Goal: Task Accomplishment & Management: Manage account settings

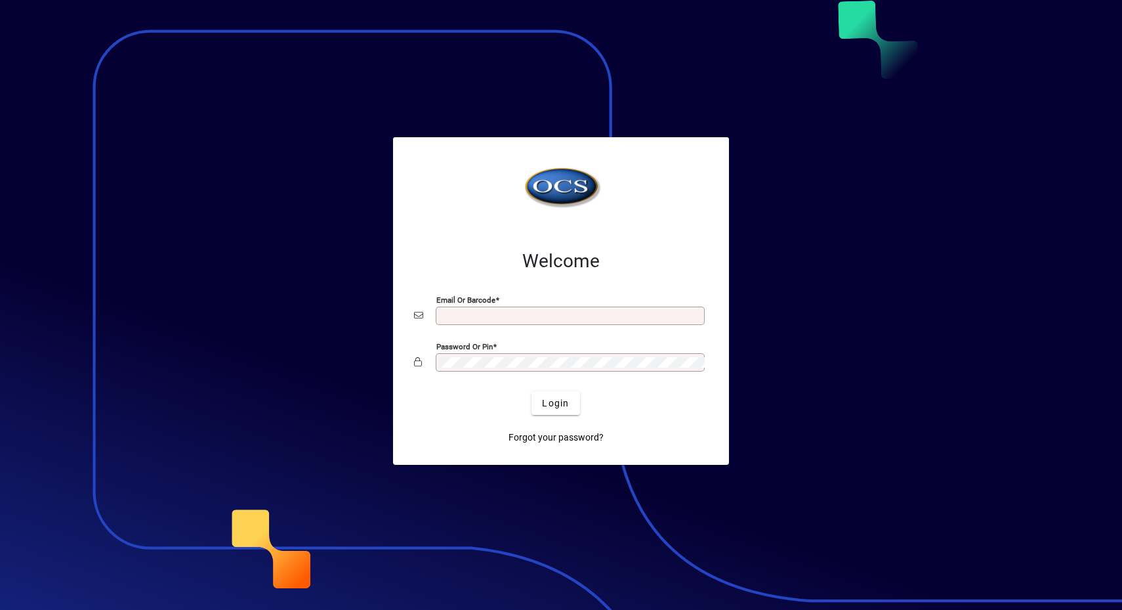
type input "**********"
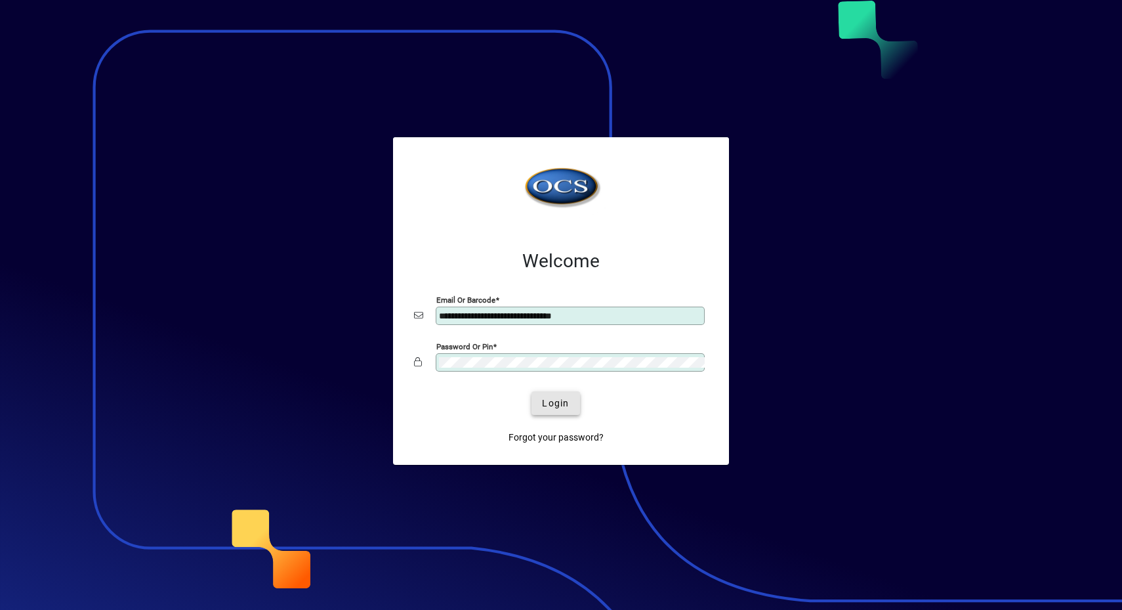
click at [551, 411] on span "submit" at bounding box center [556, 403] width 48 height 32
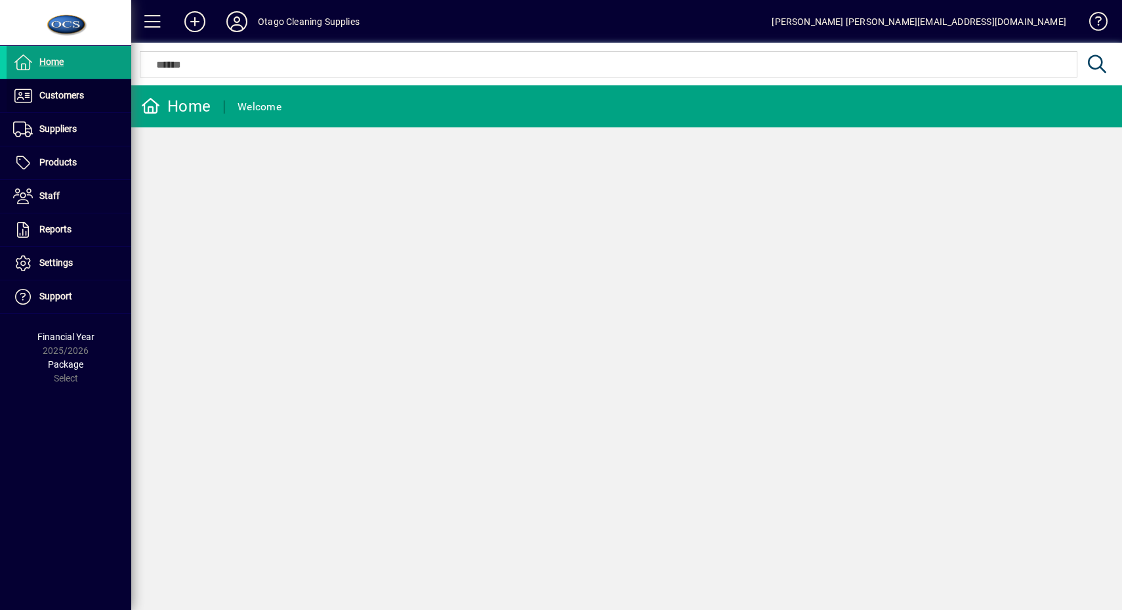
click at [90, 98] on span at bounding box center [69, 96] width 125 height 32
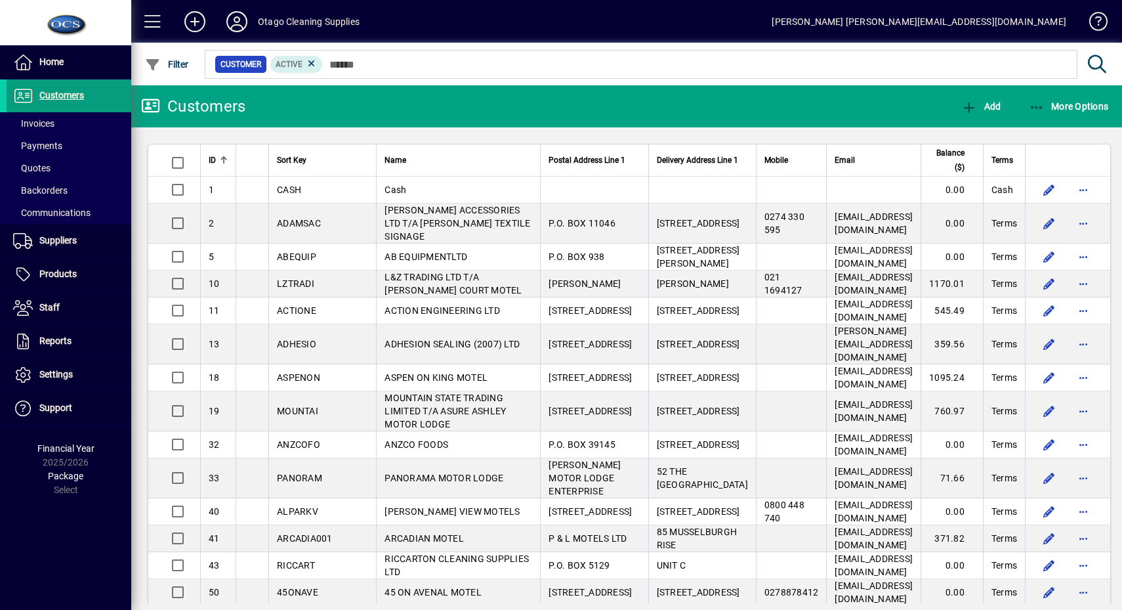
click at [43, 127] on span "Invoices" at bounding box center [33, 123] width 41 height 11
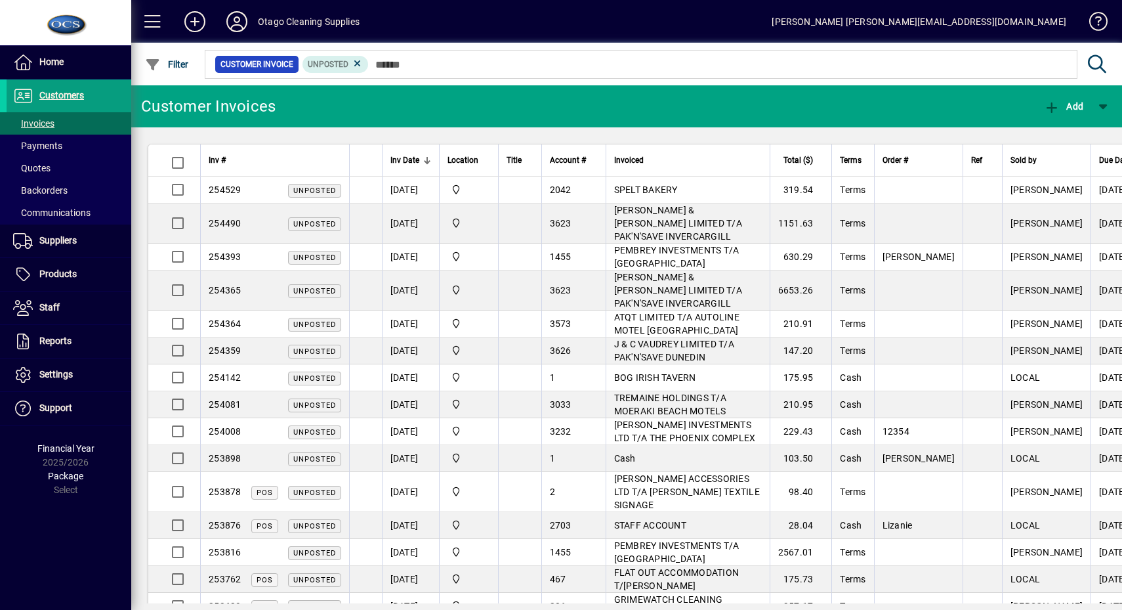
click at [159, 56] on span "button" at bounding box center [167, 65] width 51 height 32
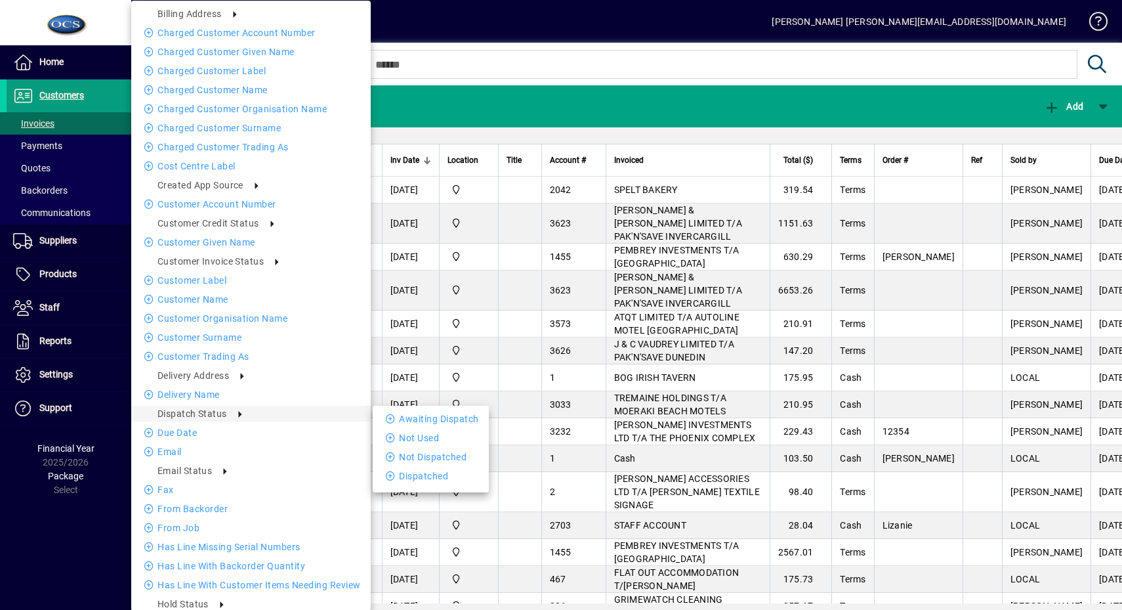
drag, startPoint x: 421, startPoint y: 421, endPoint x: 380, endPoint y: 85, distance: 338.5
click at [421, 421] on li "Awaiting Dispatch" at bounding box center [431, 419] width 116 height 16
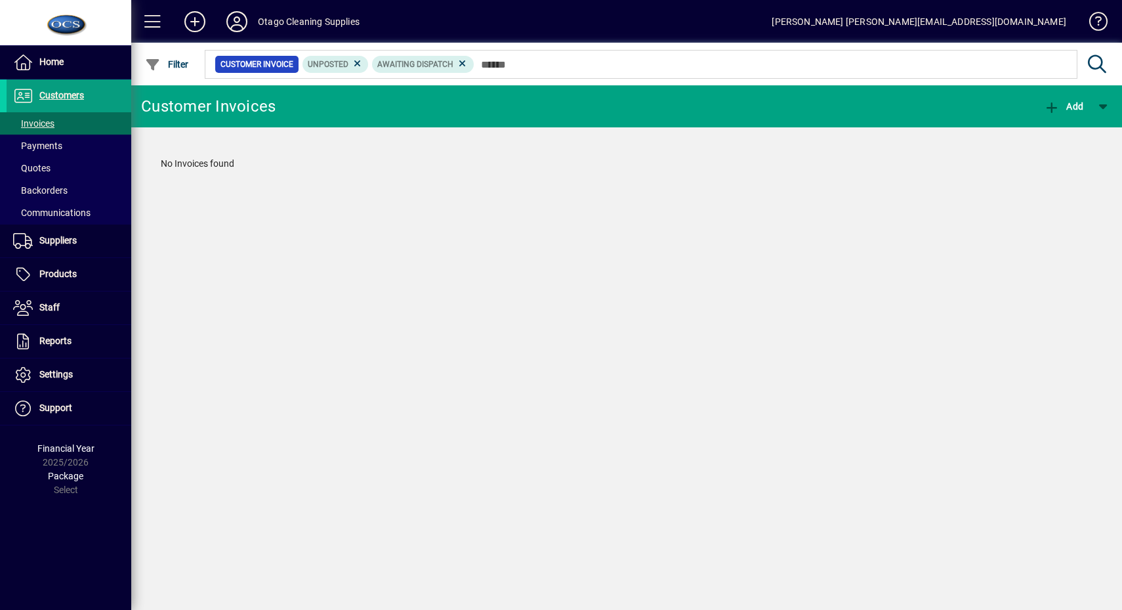
click at [358, 60] on icon at bounding box center [358, 64] width 12 height 12
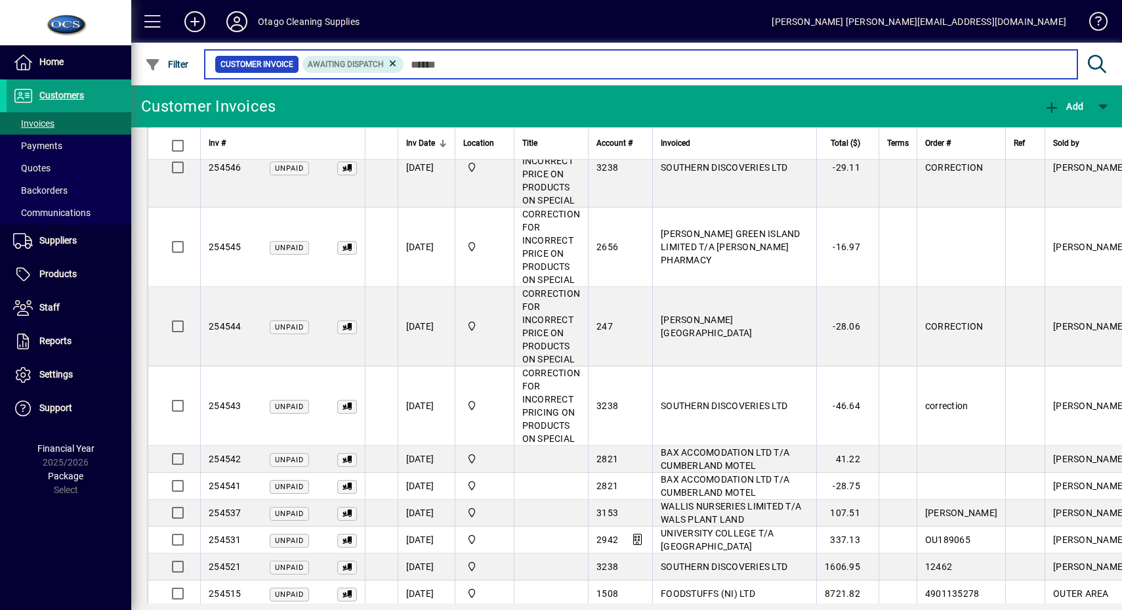
scroll to position [1889, 0]
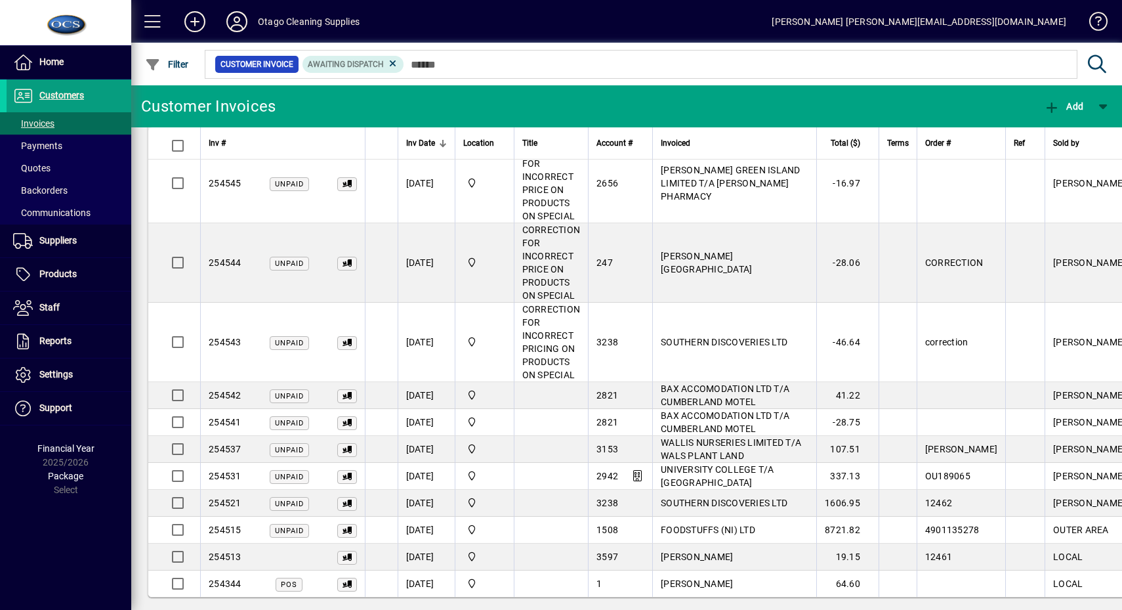
click at [689, 578] on span "[PERSON_NAME]" at bounding box center [697, 583] width 72 height 11
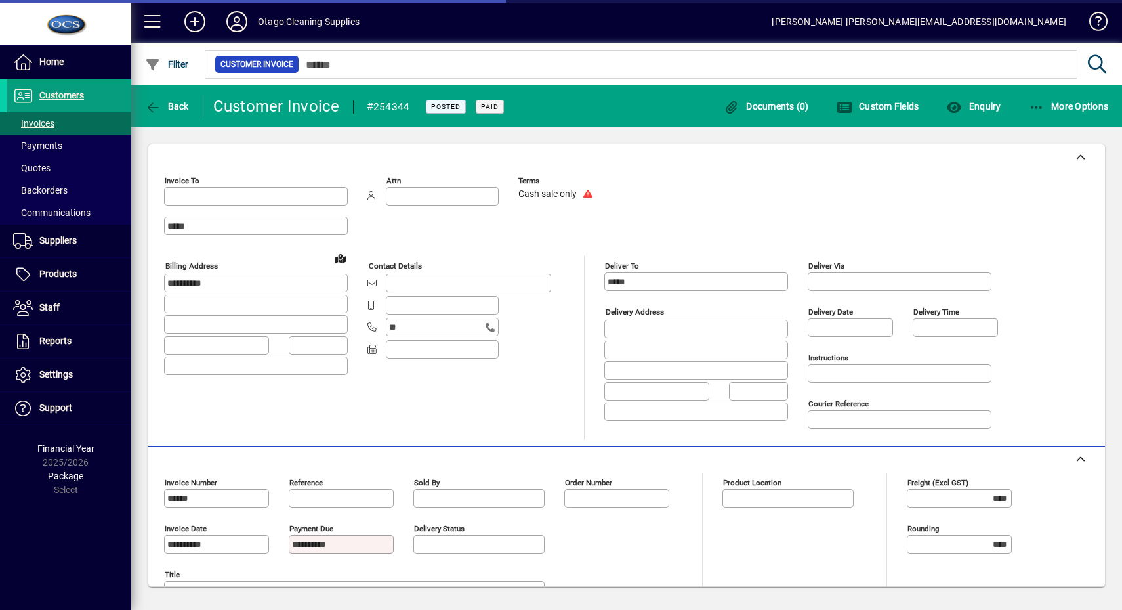
type input "********"
type input "**********"
click at [145, 18] on span at bounding box center [153, 22] width 32 height 32
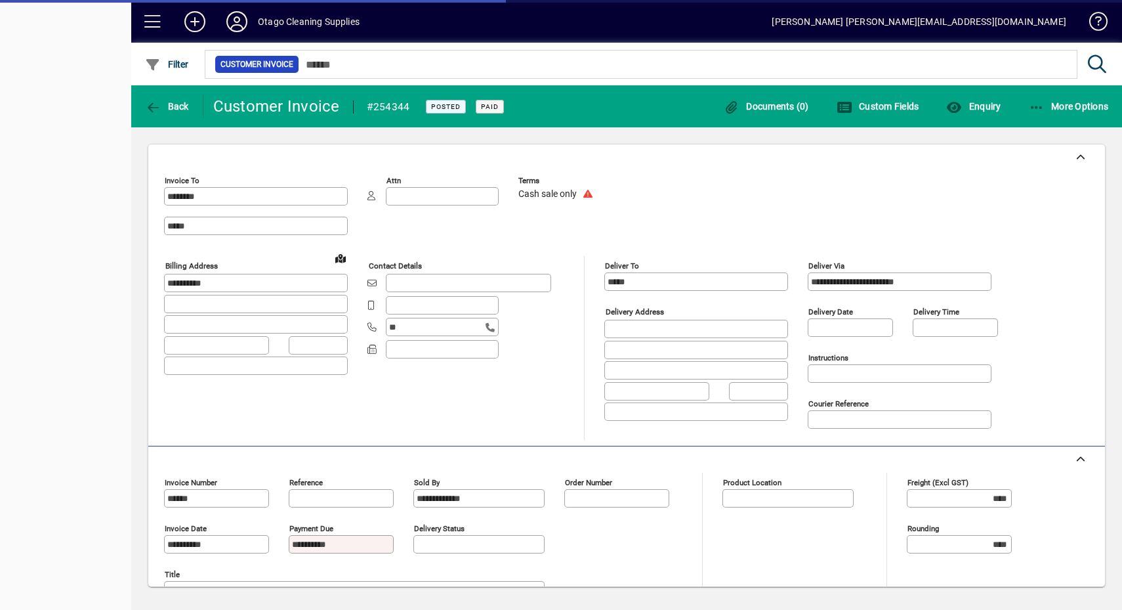
type input "**********"
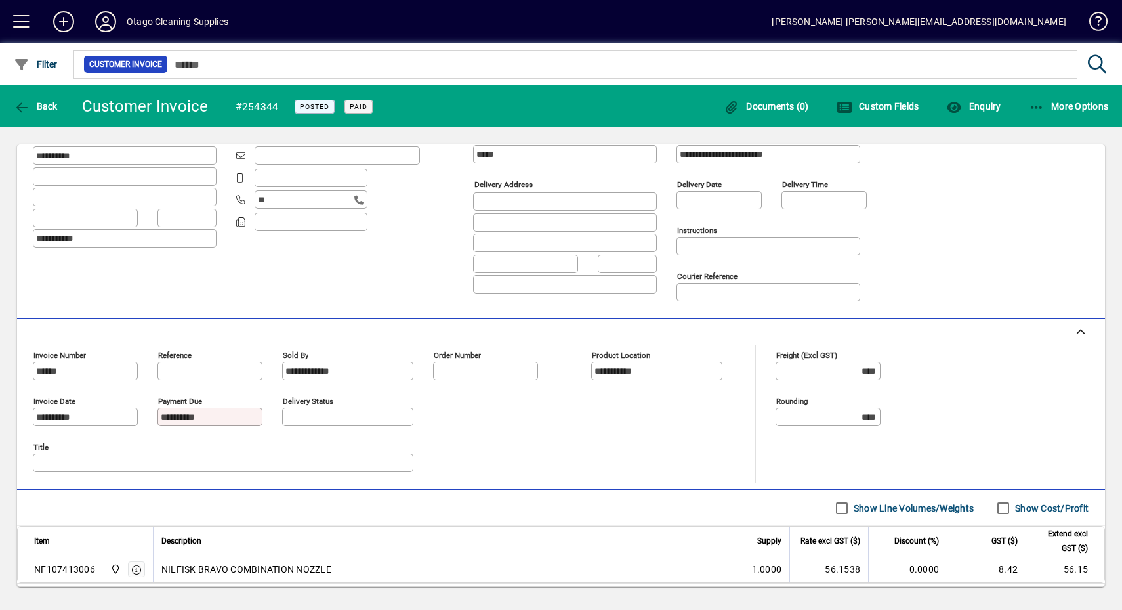
scroll to position [192, 0]
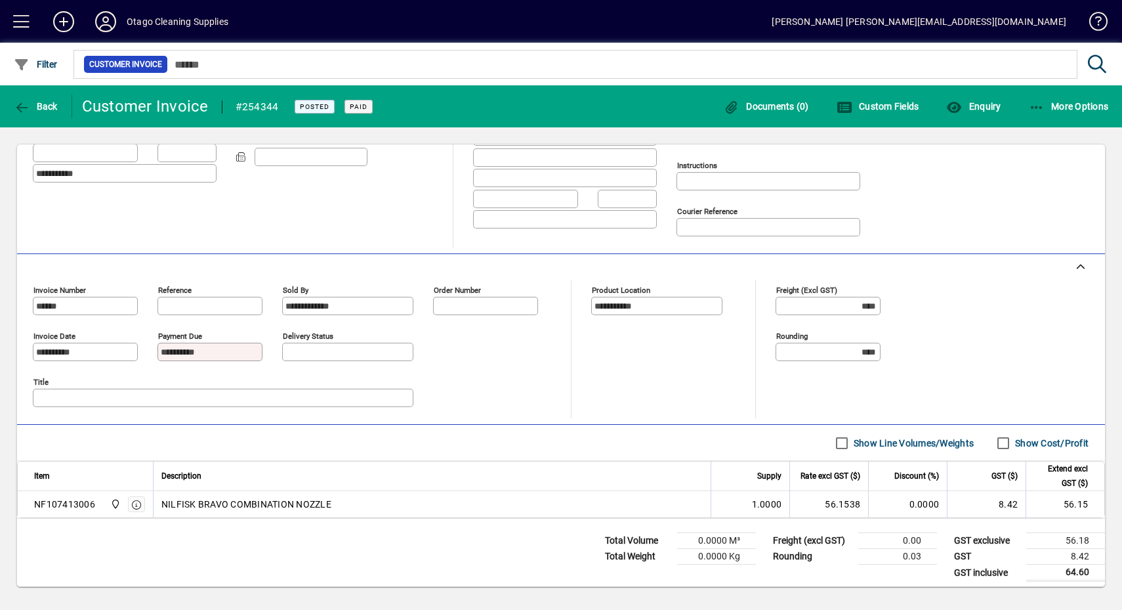
click at [1037, 102] on icon "button" at bounding box center [1037, 107] width 16 height 13
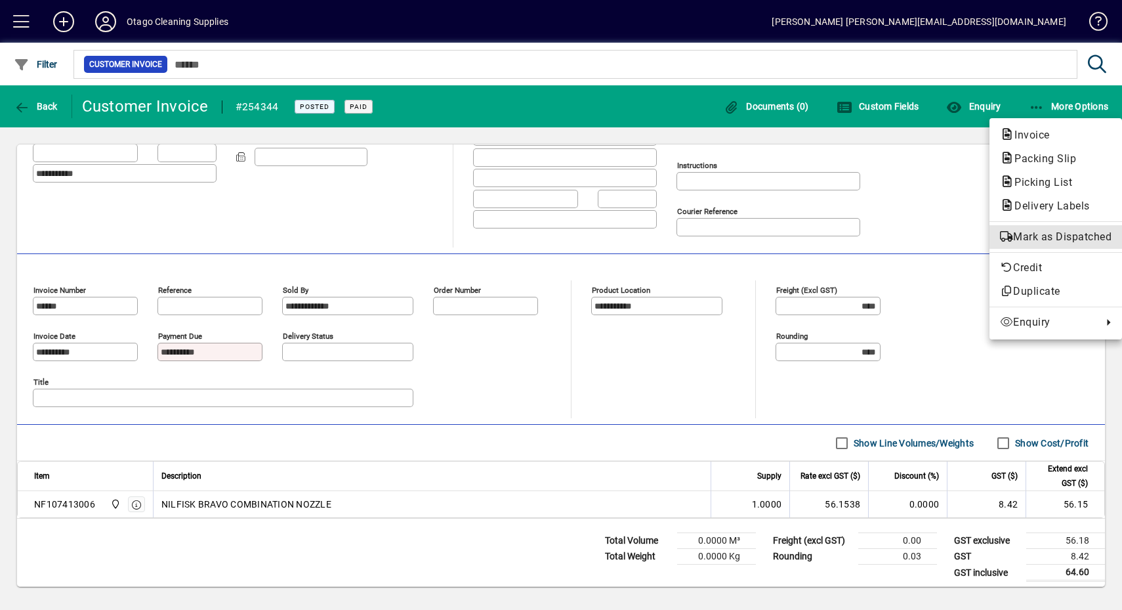
click at [1041, 236] on span "Mark as Dispatched" at bounding box center [1056, 237] width 112 height 16
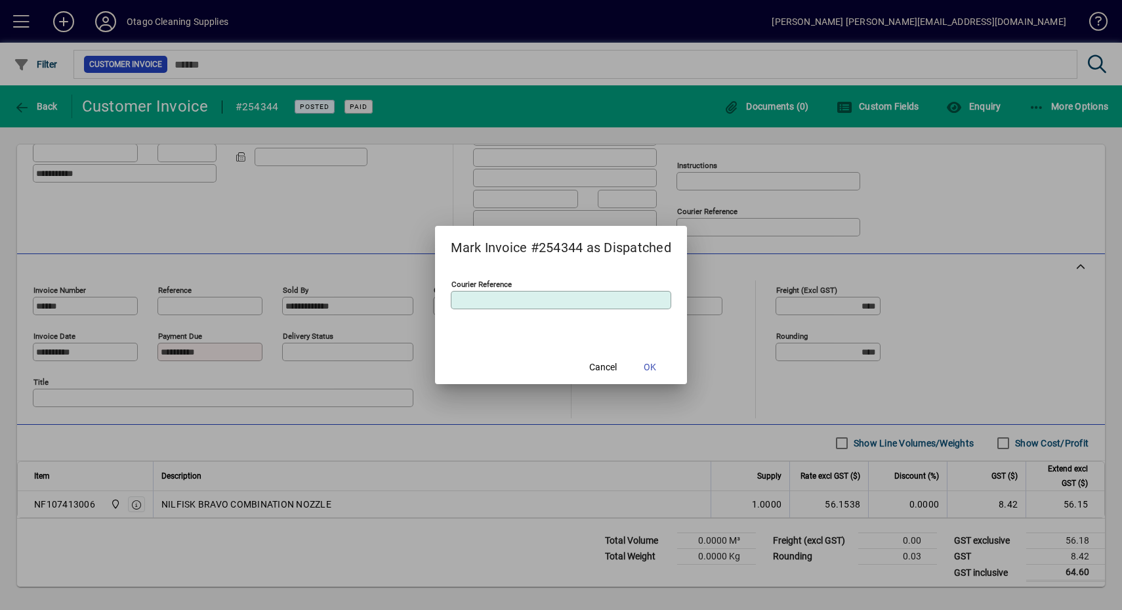
click at [656, 360] on span "OK" at bounding box center [650, 367] width 12 height 14
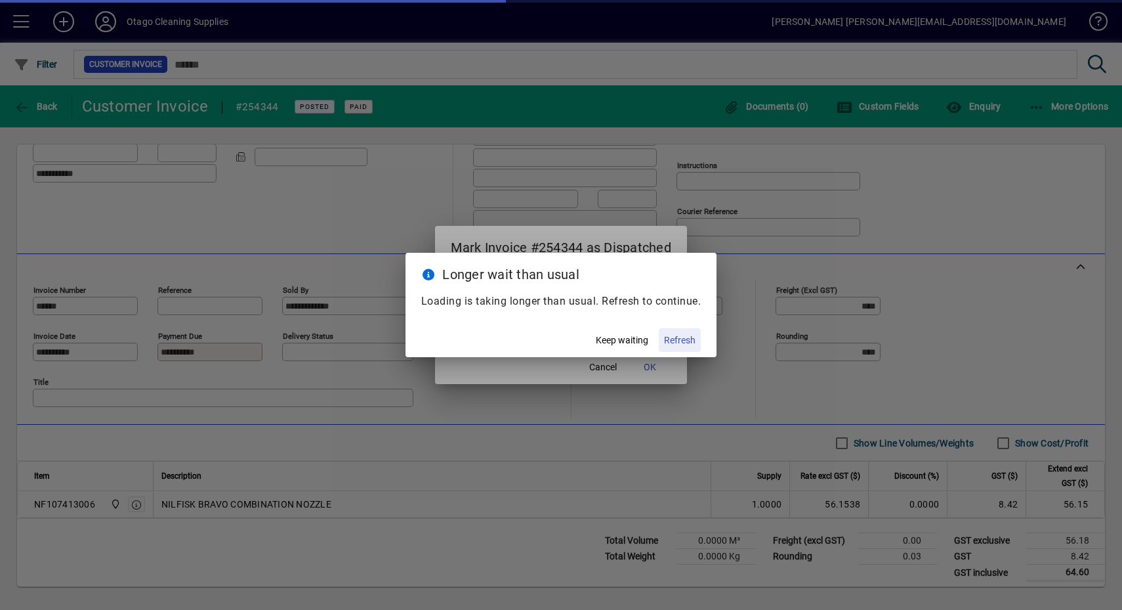
click at [677, 340] on span "Refresh" at bounding box center [680, 340] width 32 height 14
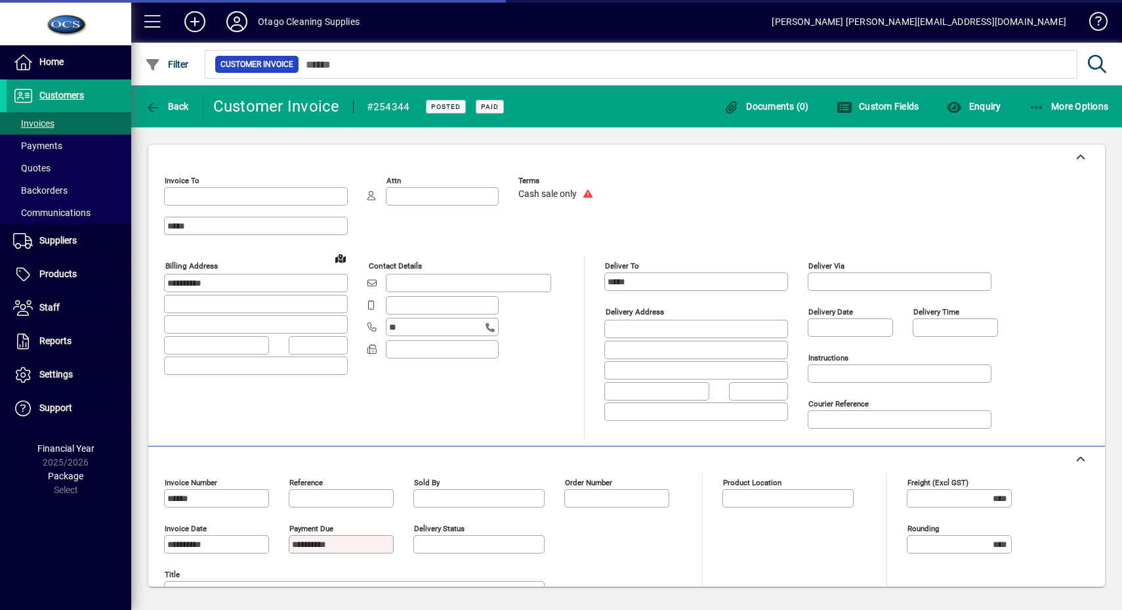
type input "********"
type input "**********"
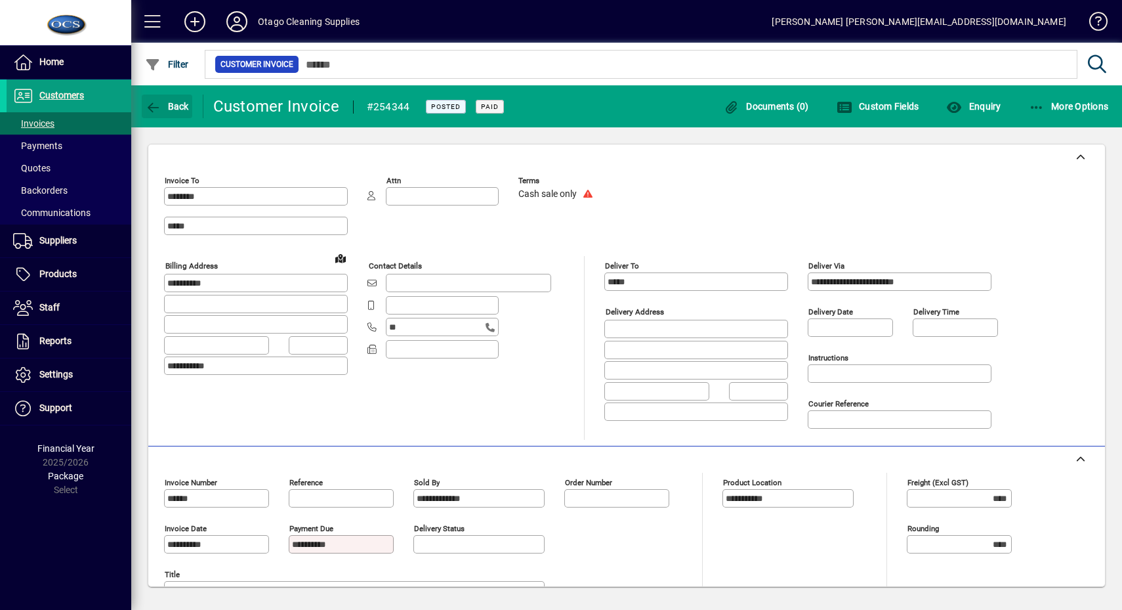
click at [184, 104] on span "Back" at bounding box center [167, 106] width 44 height 11
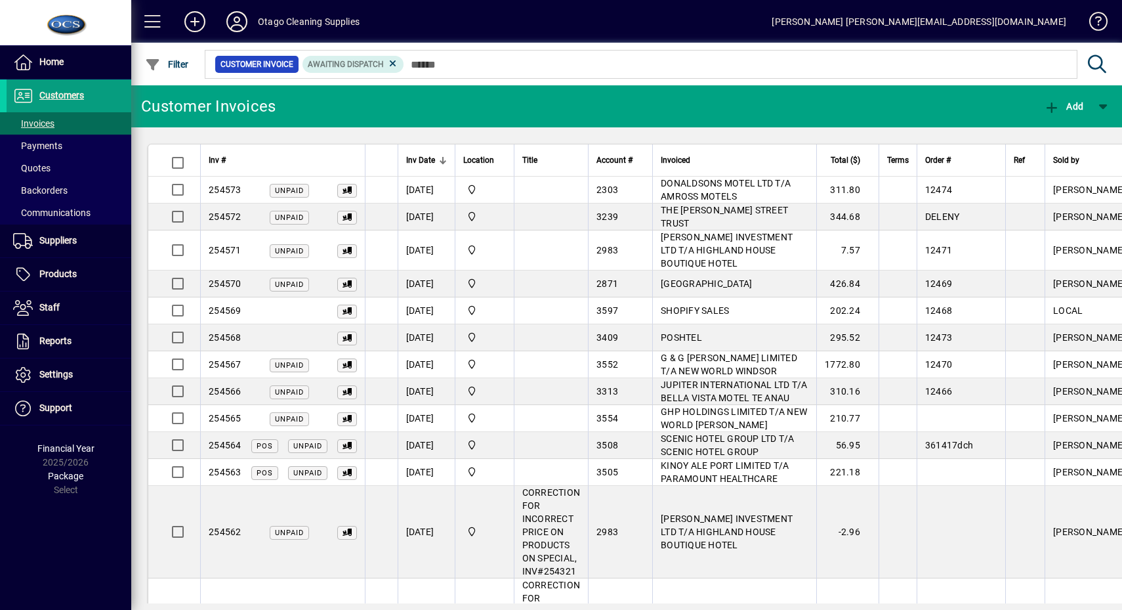
click at [1036, 104] on div "Add" at bounding box center [1076, 107] width 92 height 32
click at [1045, 104] on icon "button" at bounding box center [1052, 107] width 16 height 13
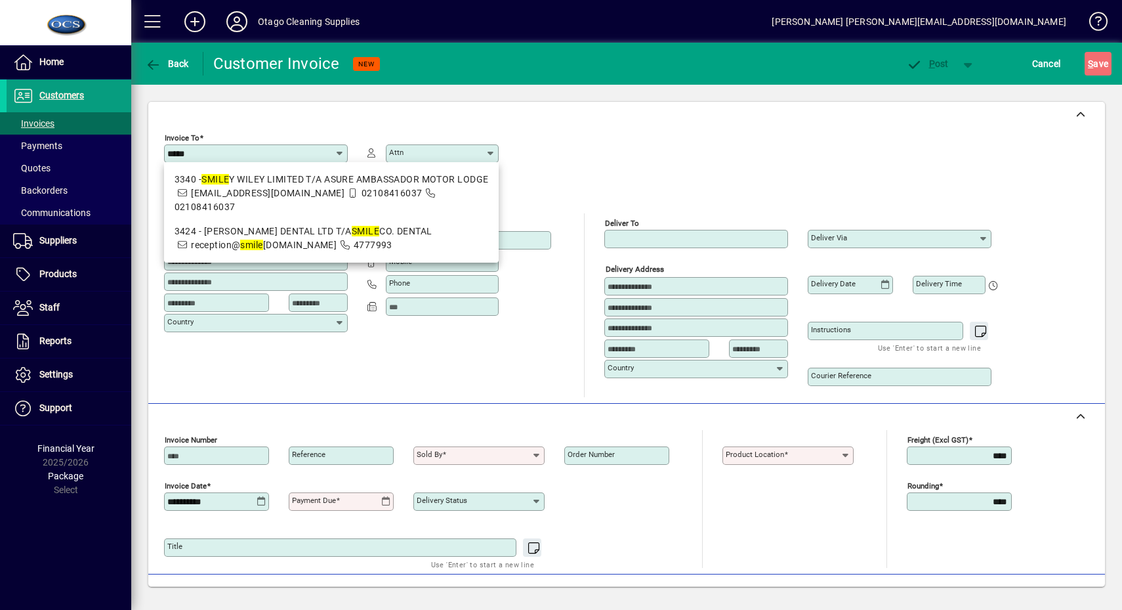
click at [421, 219] on mat-option "3424 - [PERSON_NAME] DENTAL LTD T/A SMILE CO. DENTAL reception@ smile [DOMAIN_N…" at bounding box center [331, 238] width 335 height 38
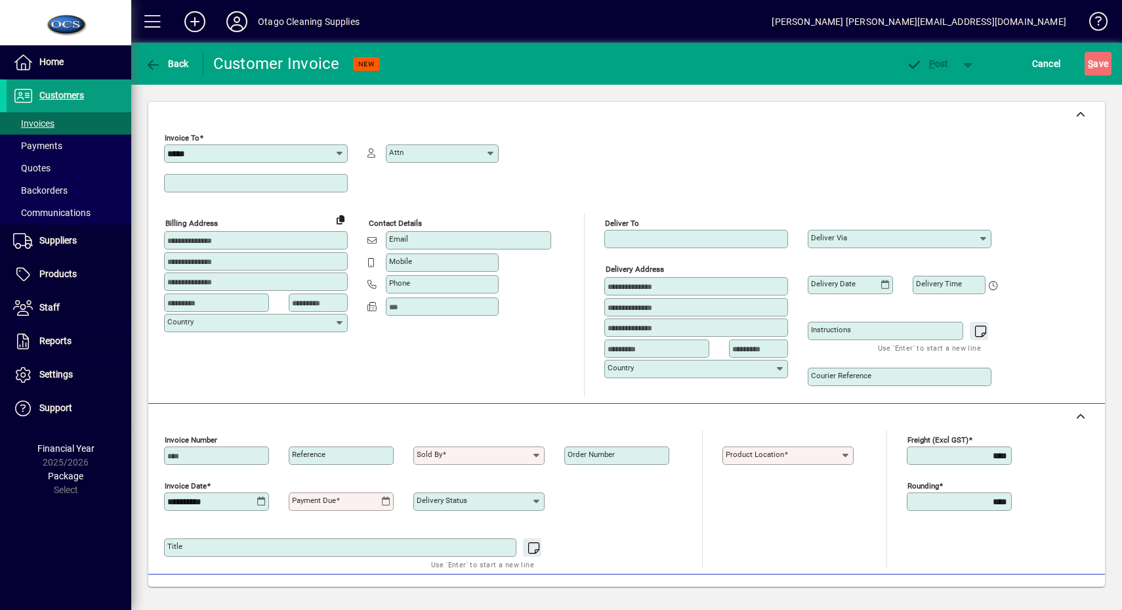
type input "**********"
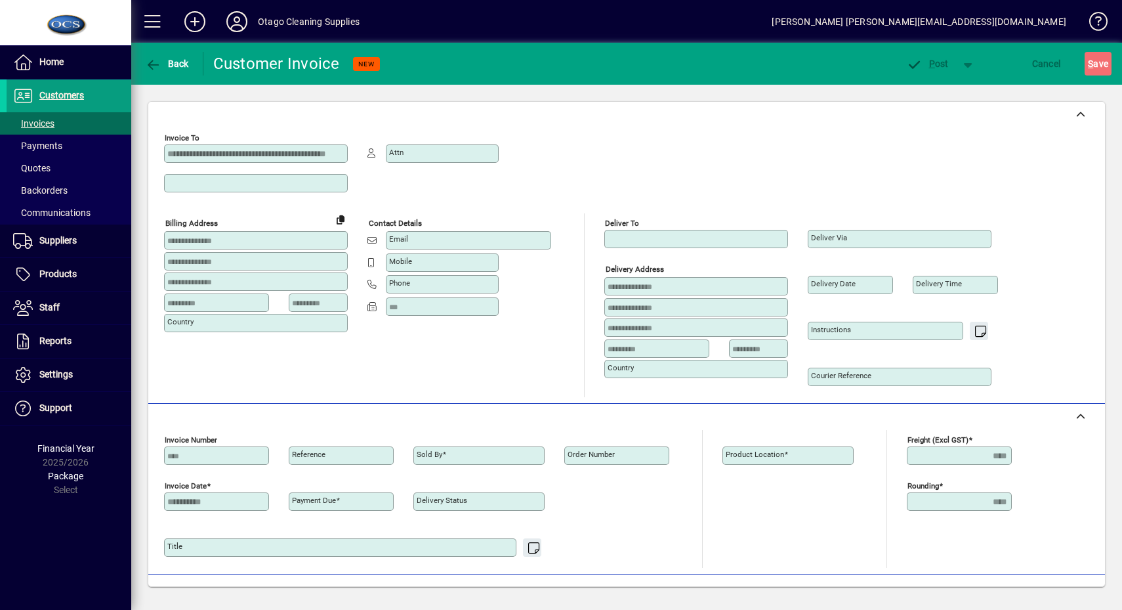
type input "**********"
type input "*******"
type input "****"
type input "**********"
type input "*******"
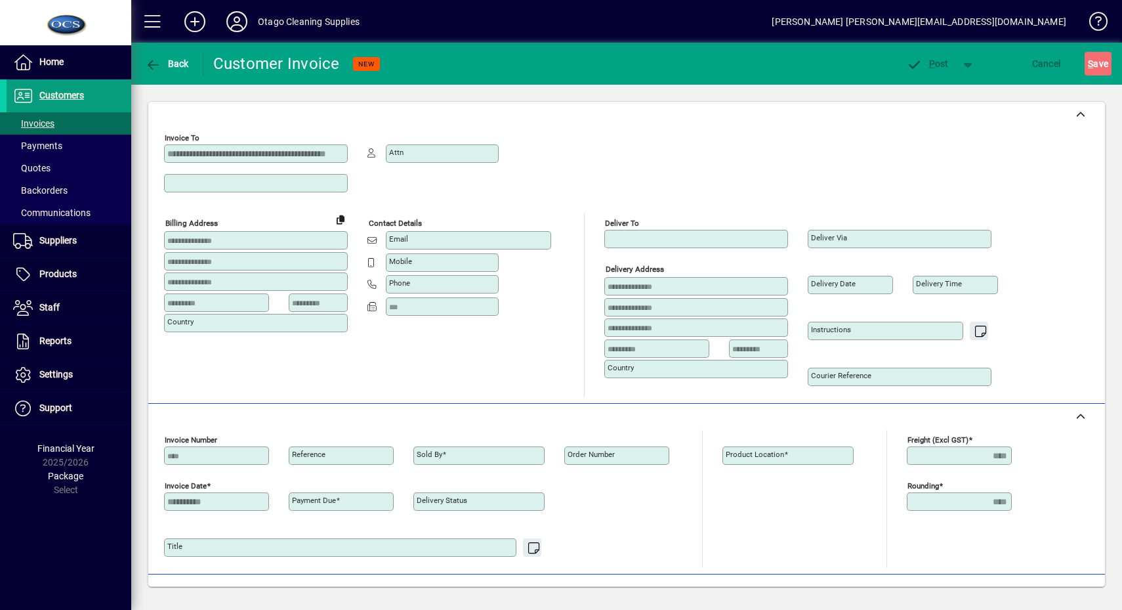
type input "**********"
type input "*******"
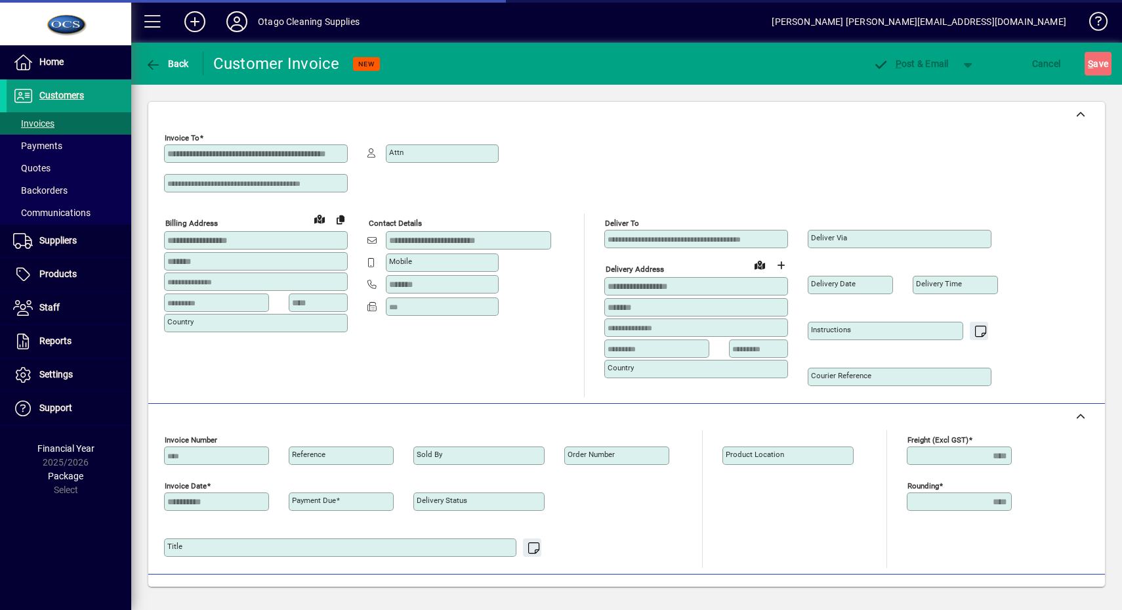
type input "**********"
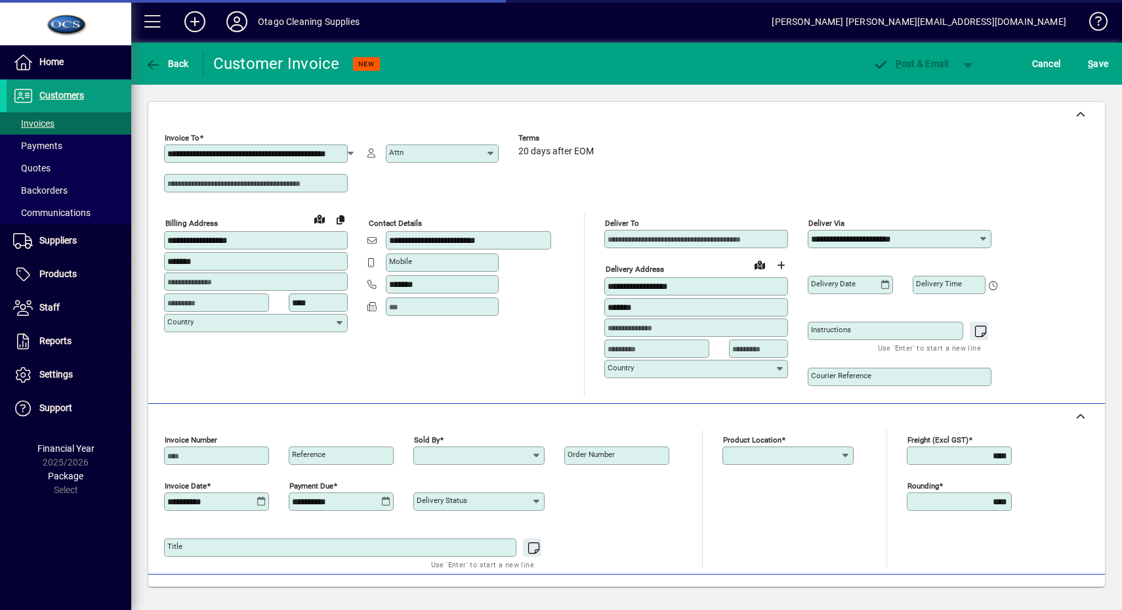
type input "**********"
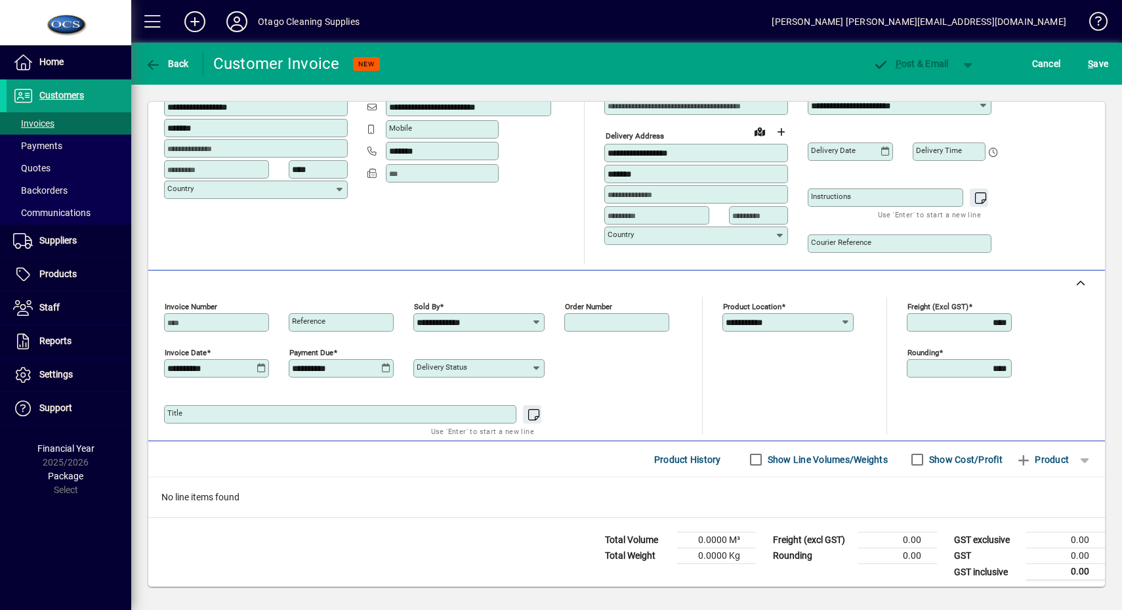
click at [644, 317] on input "Order number" at bounding box center [618, 322] width 101 height 11
type input "*****"
click at [1017, 463] on span "Product" at bounding box center [1042, 459] width 53 height 21
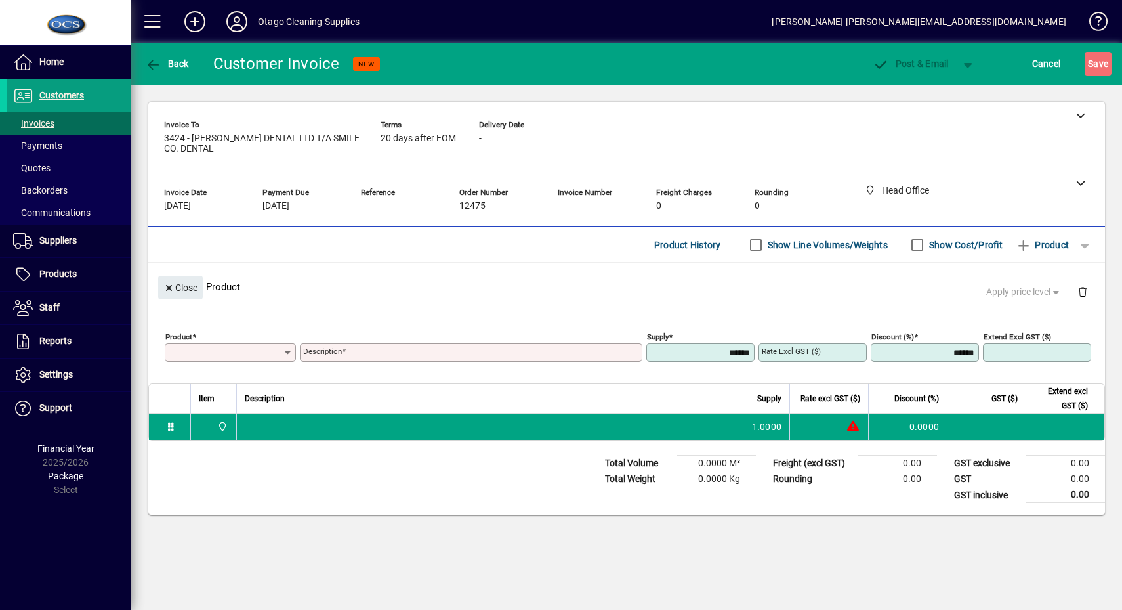
scroll to position [0, 0]
type input "*"
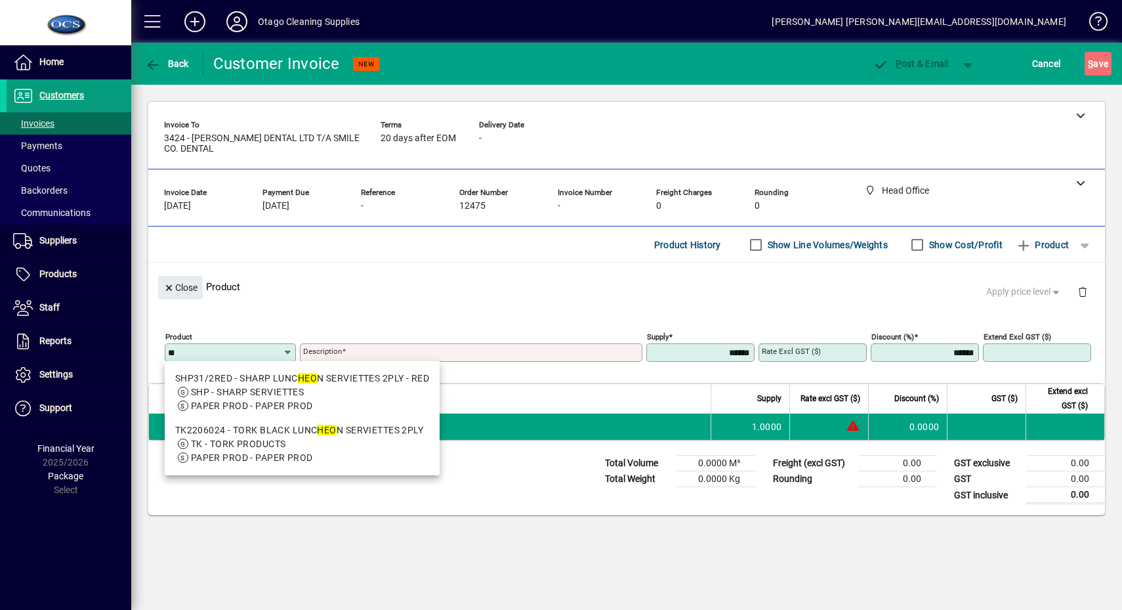
type input "*"
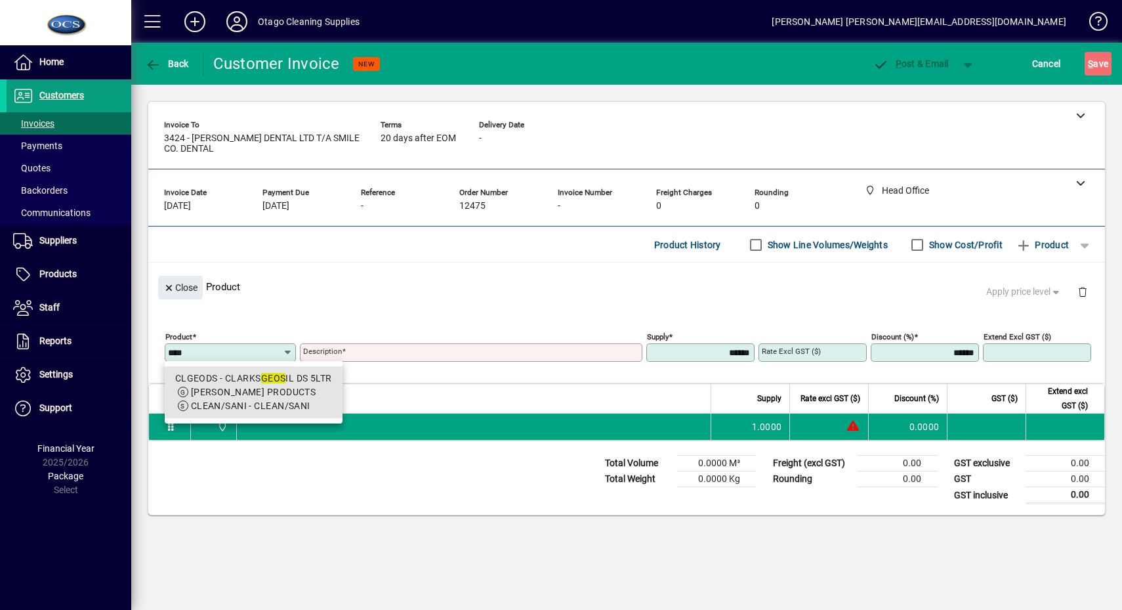
click at [240, 384] on div "CLGEODS - CLARKS GEOS IL DS 5LTR" at bounding box center [253, 378] width 157 height 14
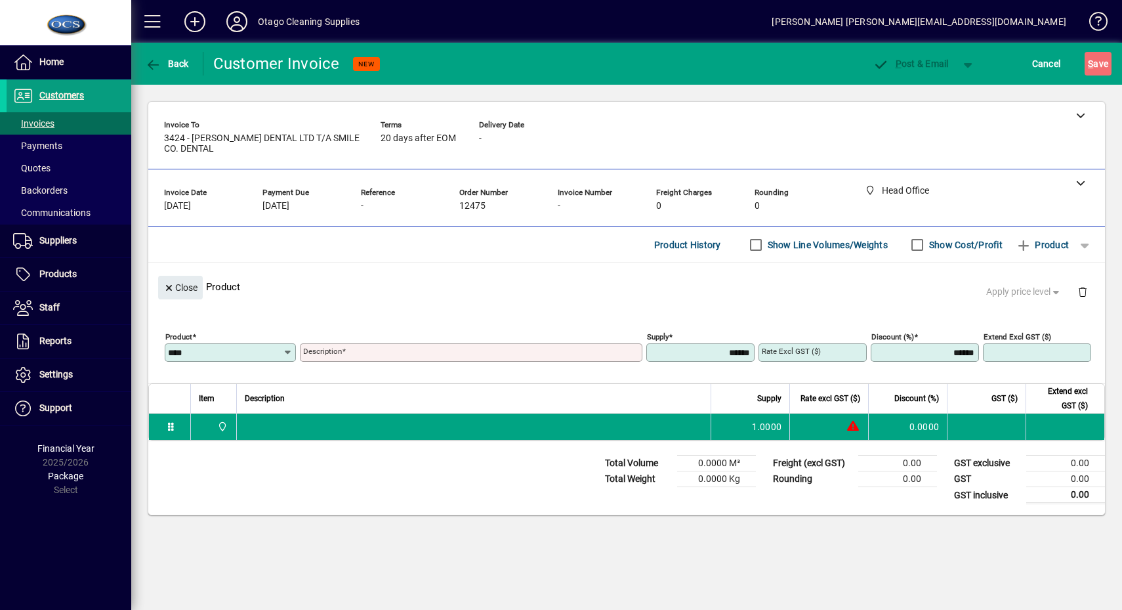
type input "*******"
type input "**********"
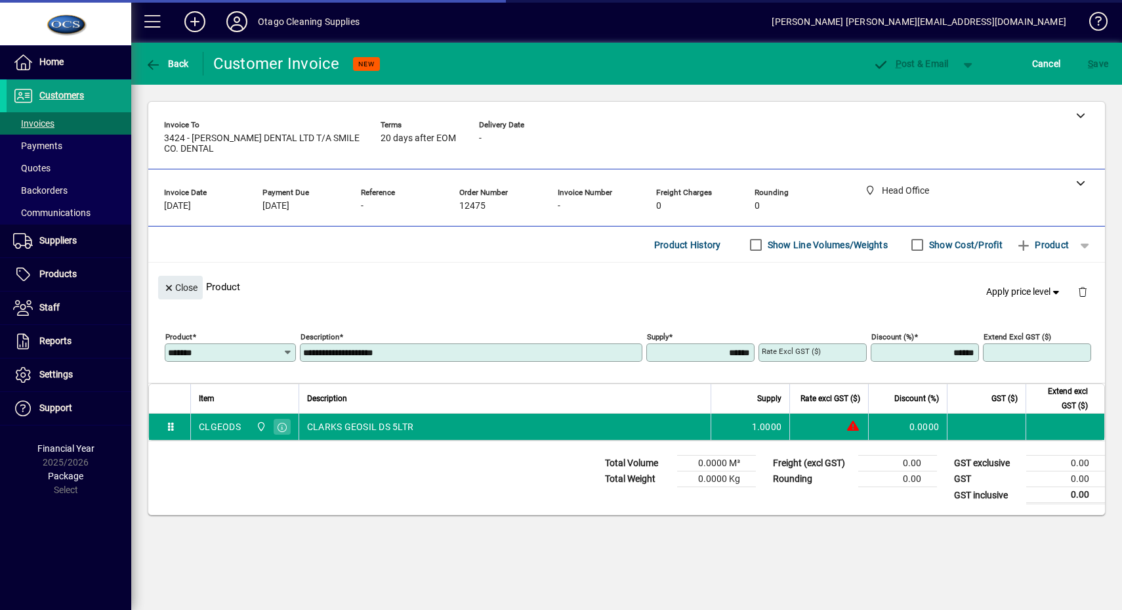
type input "*******"
type input "*****"
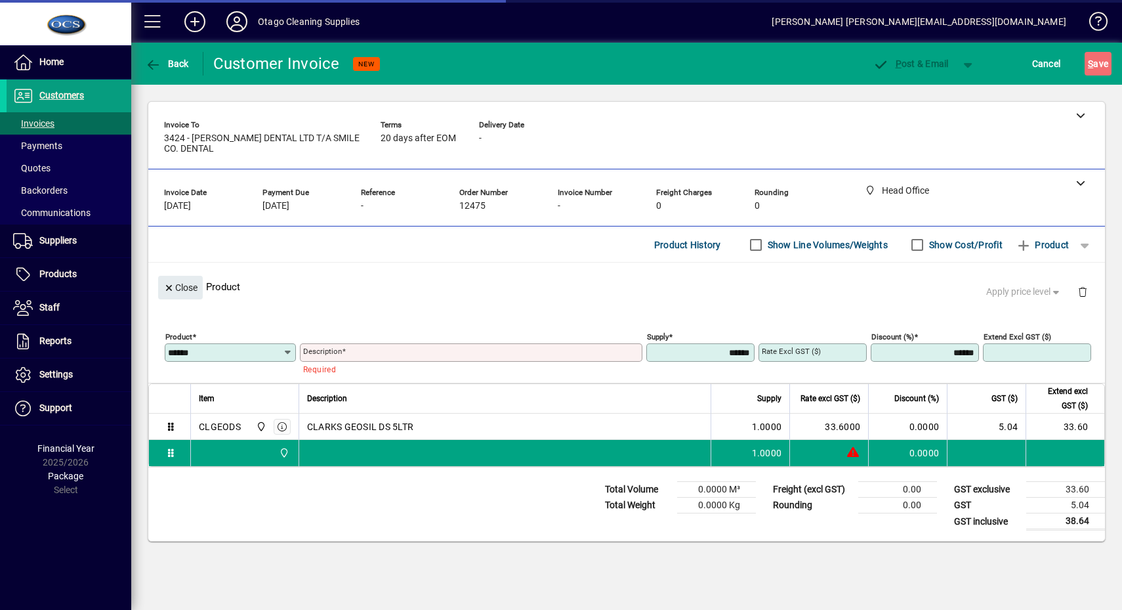
type input "******"
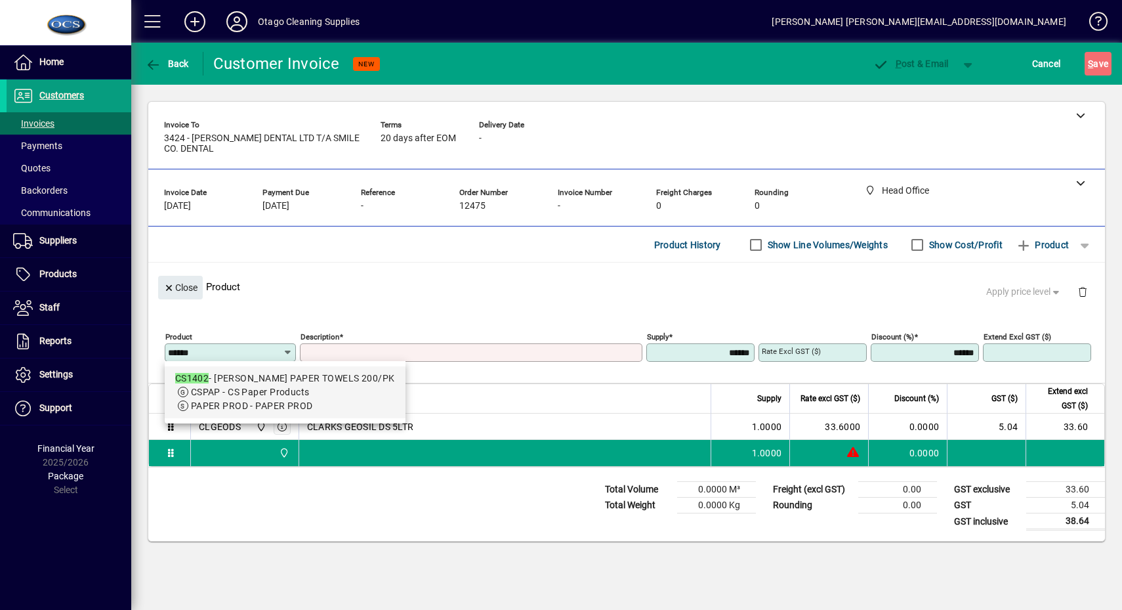
type input "**********"
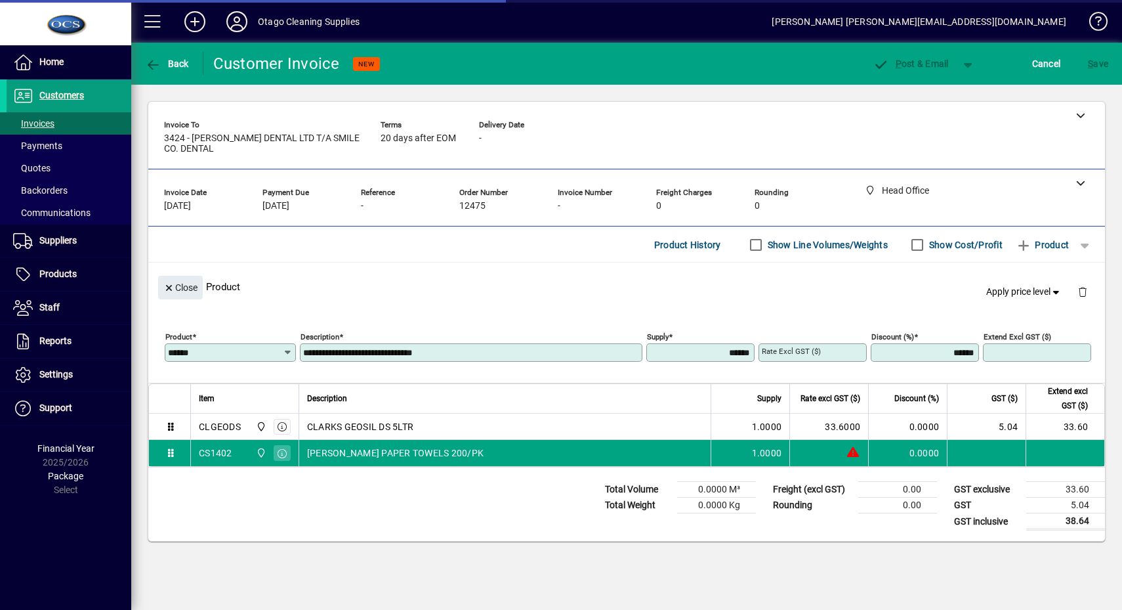
type input "*******"
type input "*****"
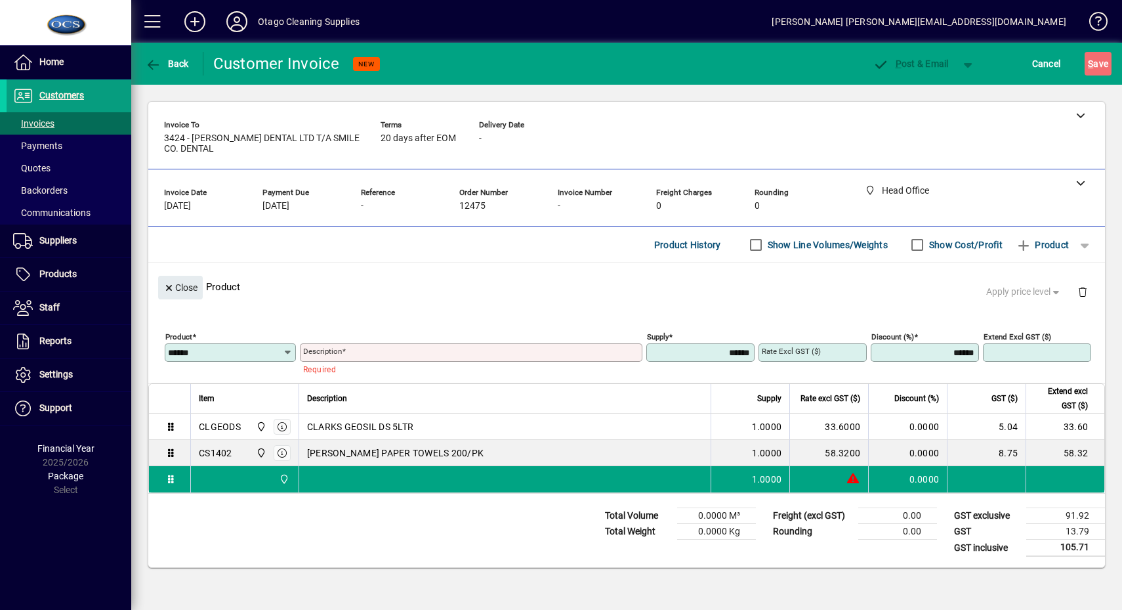
type input "******"
type input "**********"
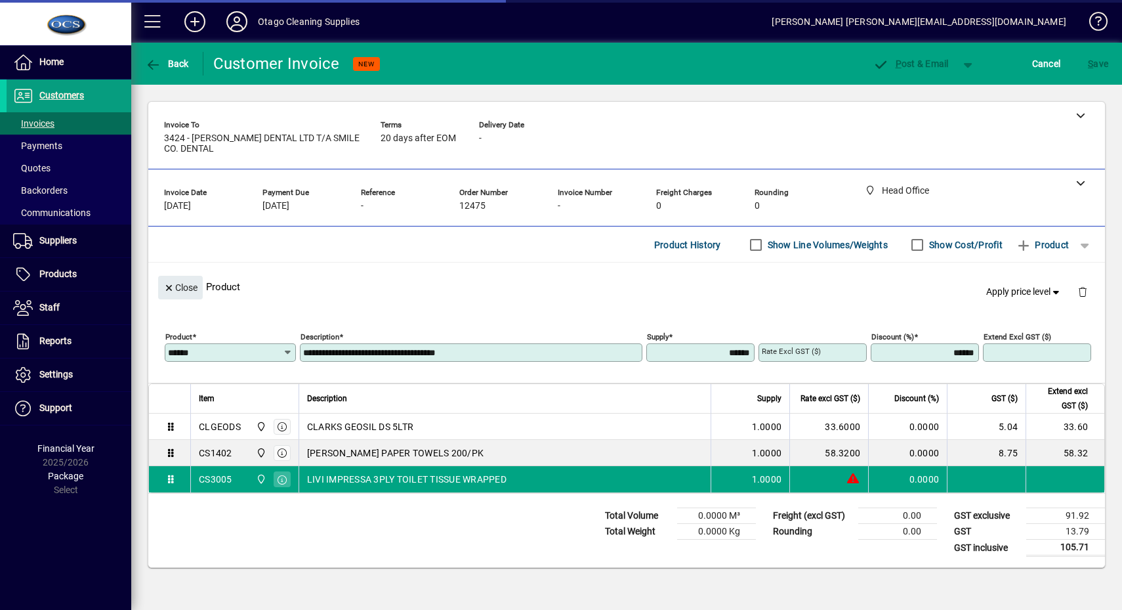
type input "*******"
type input "*****"
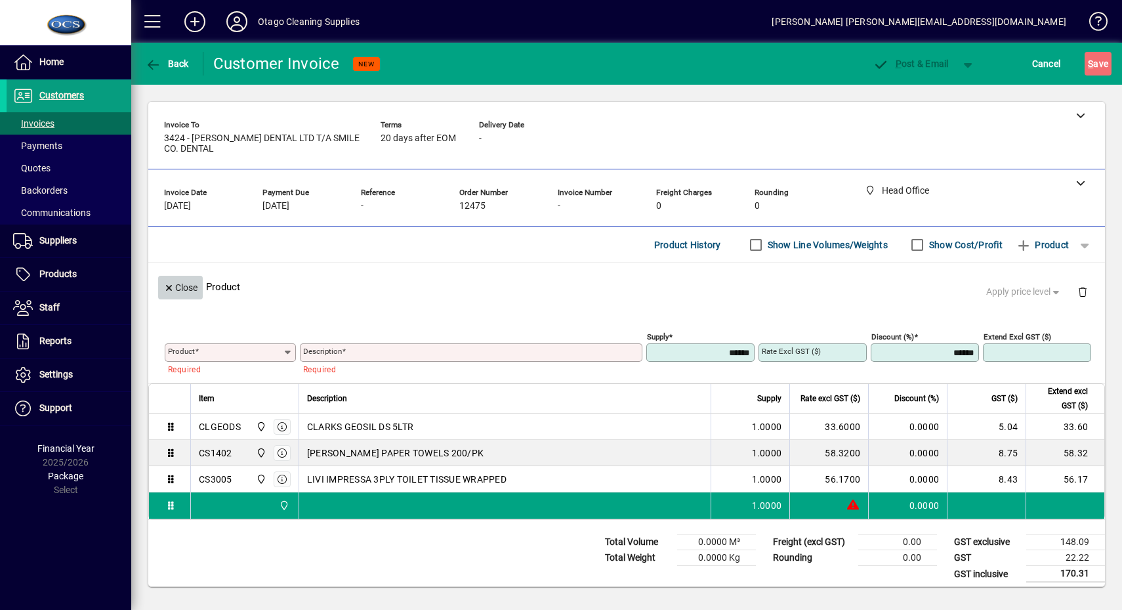
click at [173, 291] on icon "button" at bounding box center [169, 288] width 12 height 9
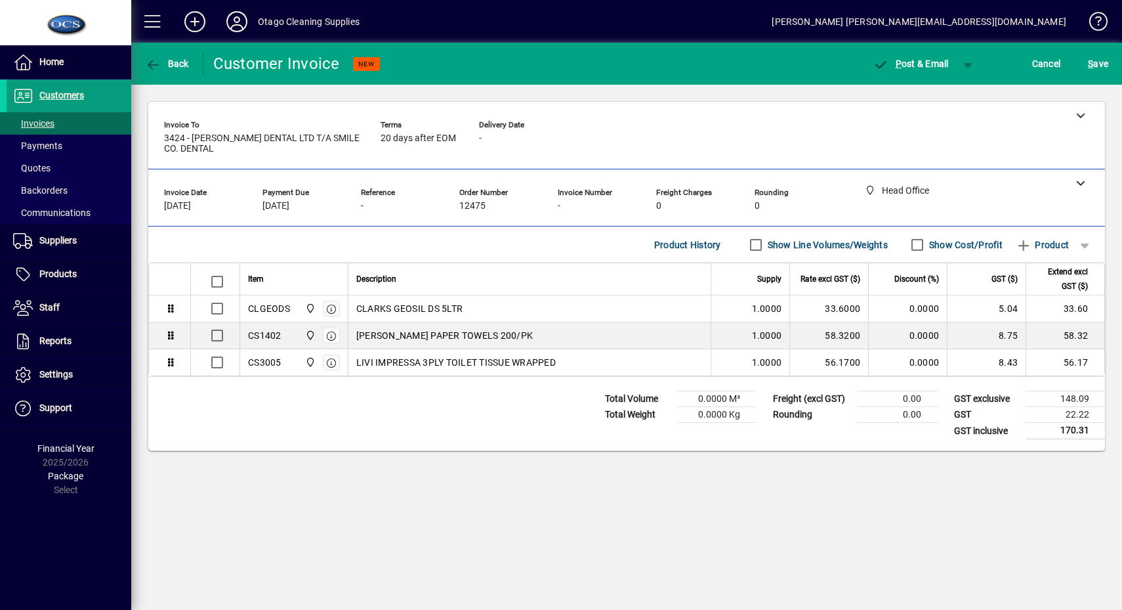
click at [917, 75] on span "button" at bounding box center [910, 64] width 89 height 32
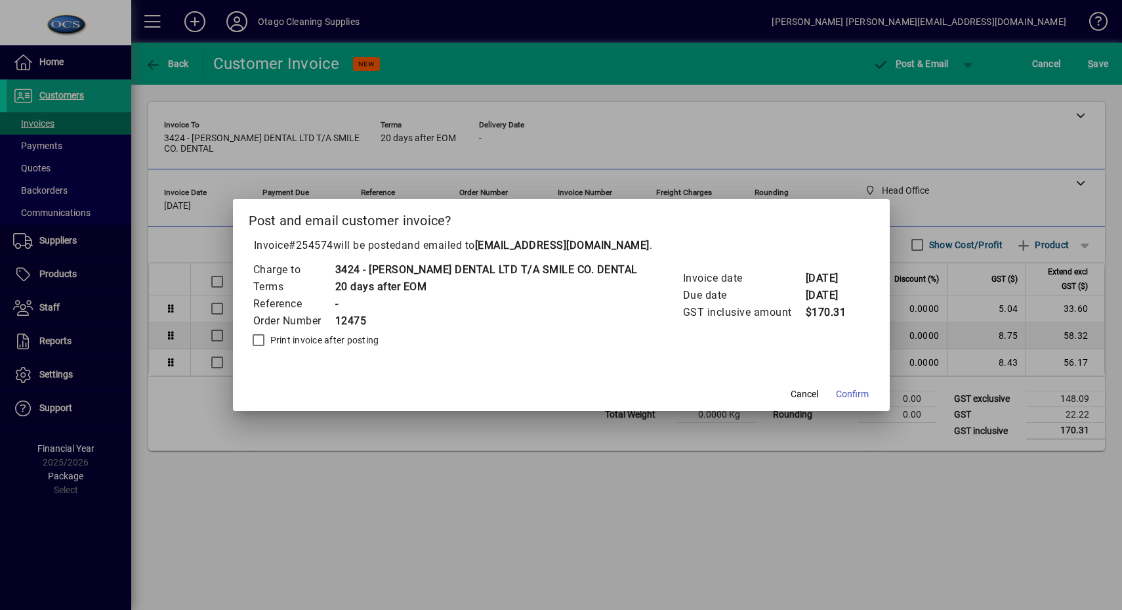
click at [837, 396] on span "Confirm" at bounding box center [852, 394] width 33 height 14
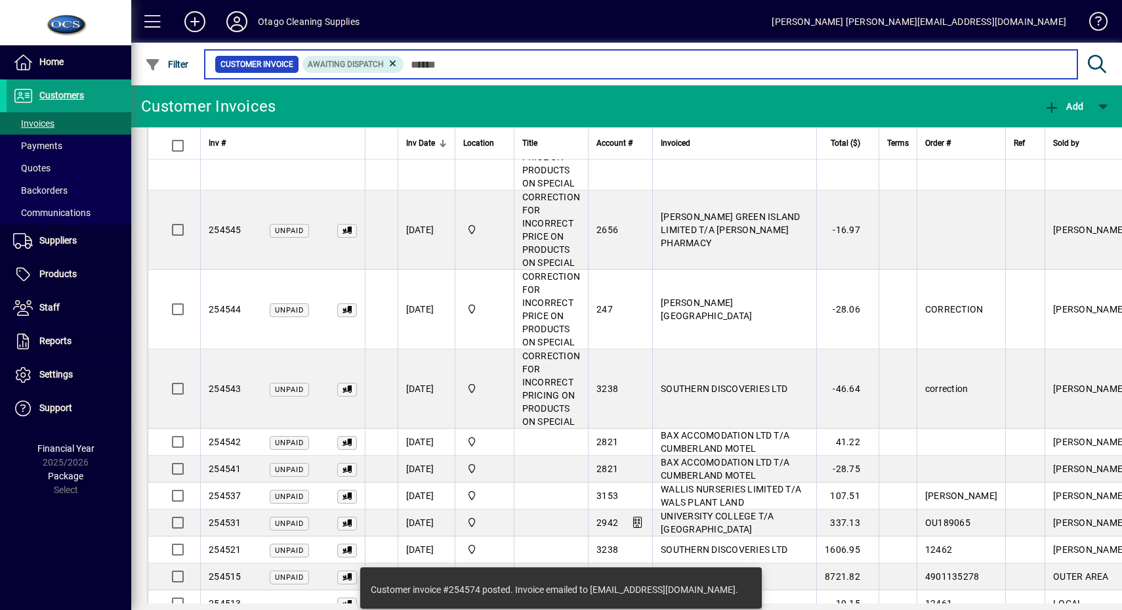
scroll to position [1889, 0]
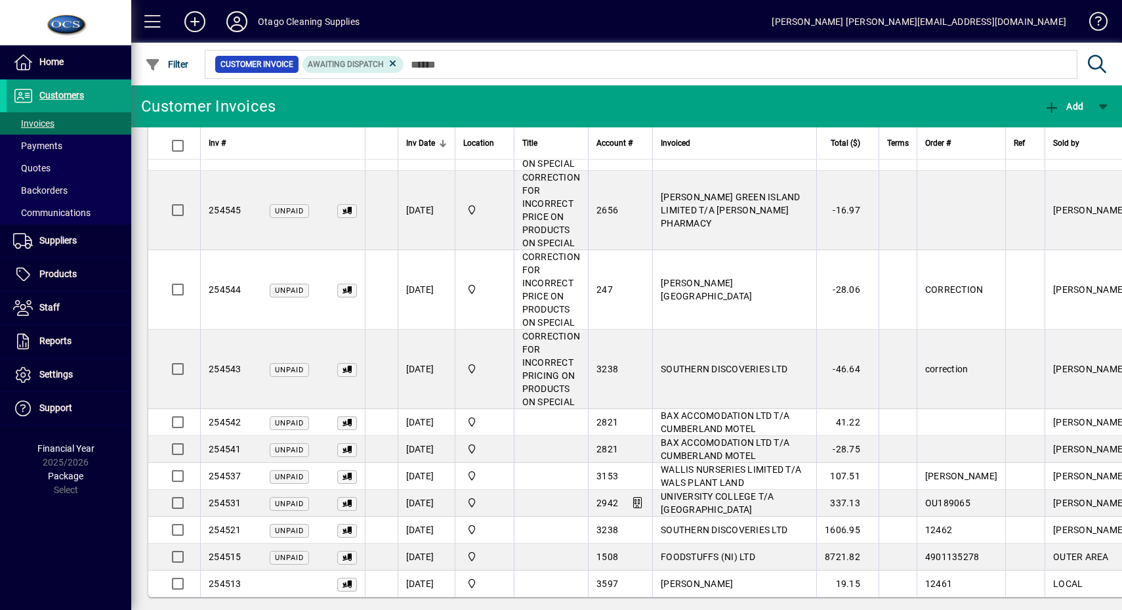
click at [690, 578] on span "[PERSON_NAME]" at bounding box center [697, 583] width 72 height 11
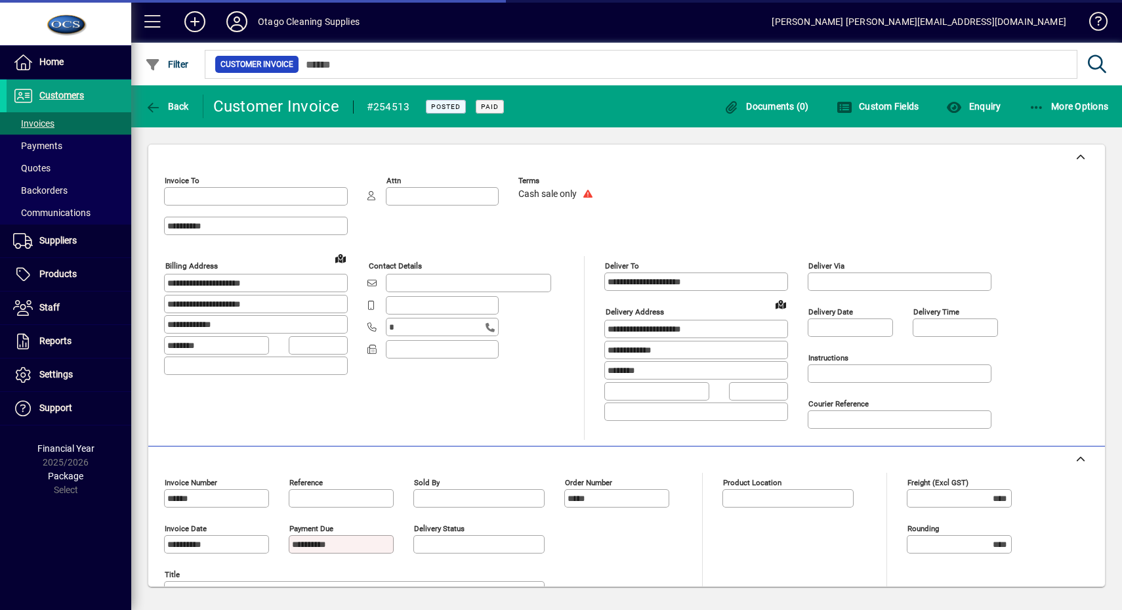
type input "**********"
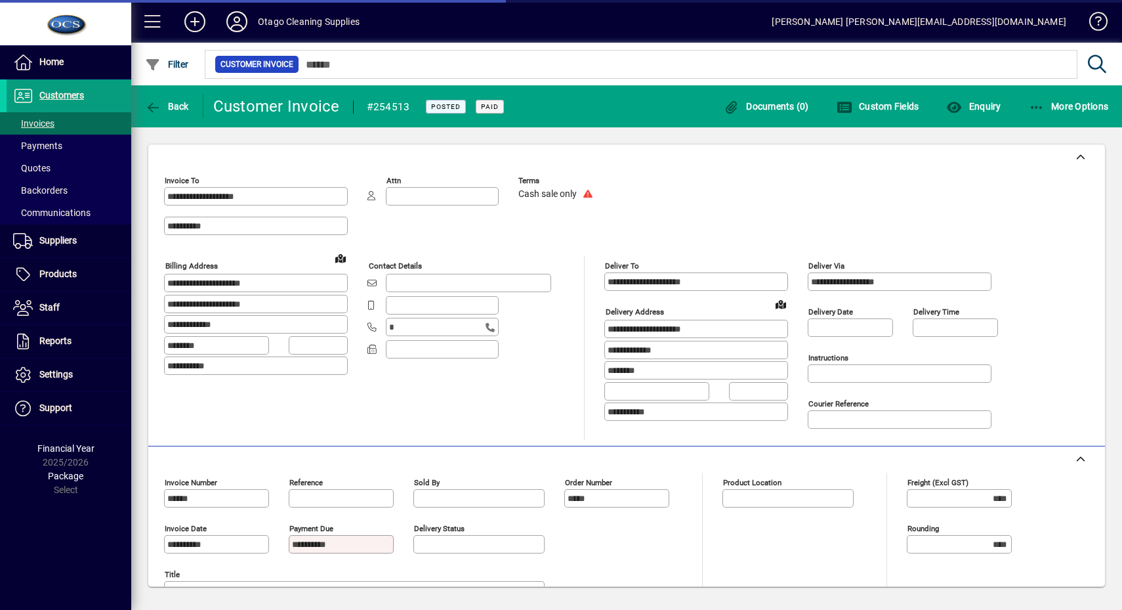
type input "**********"
click at [1061, 117] on span "button" at bounding box center [1069, 107] width 87 height 32
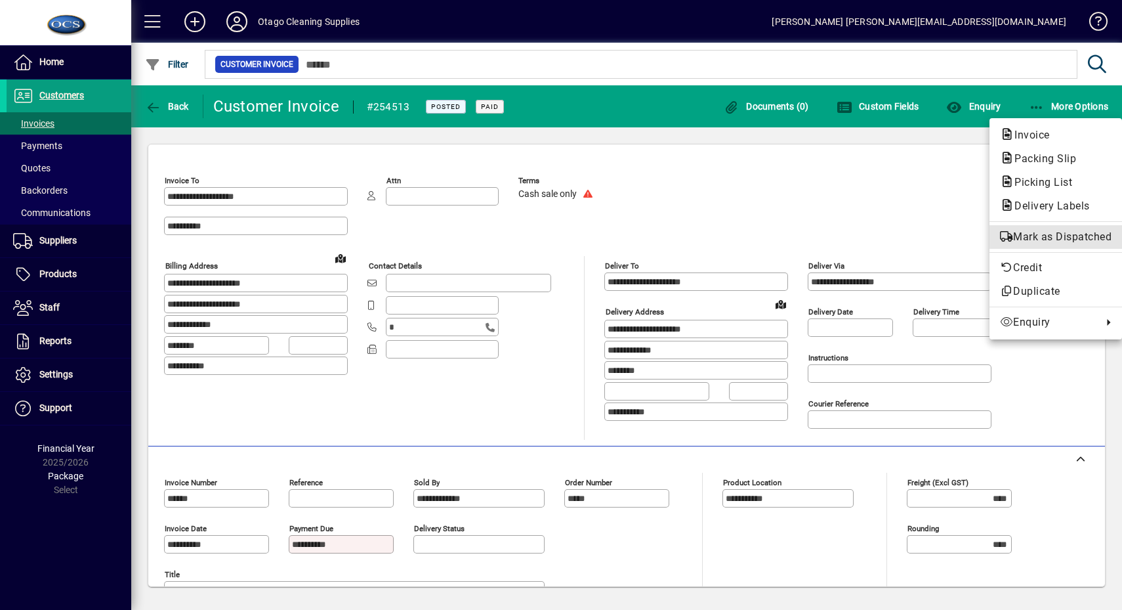
click at [1012, 243] on span "Mark as Dispatched" at bounding box center [1056, 237] width 112 height 16
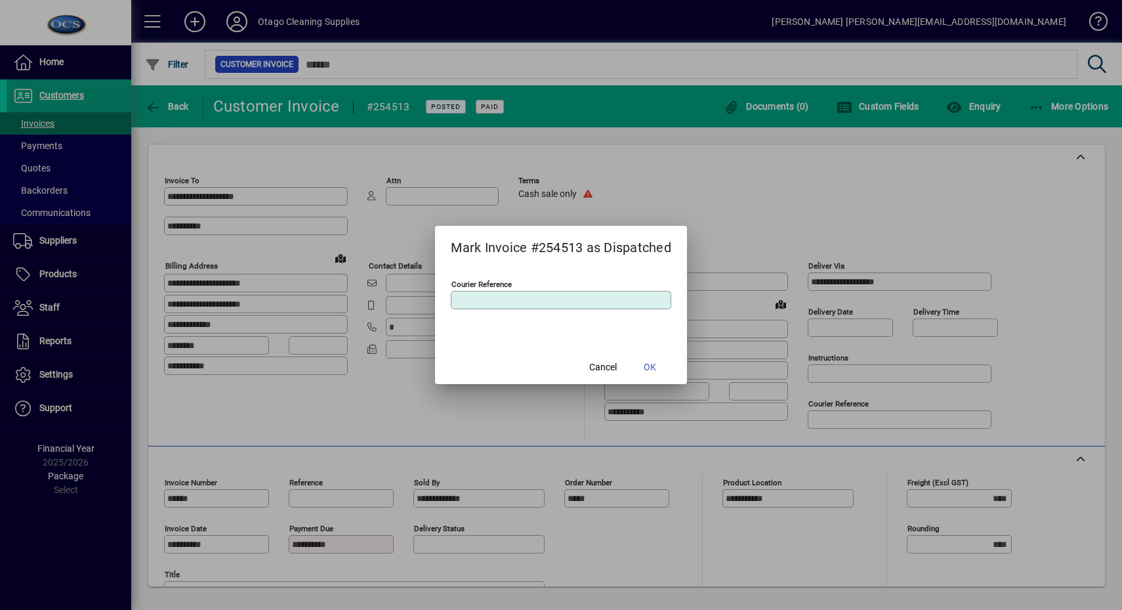
click at [668, 352] on span at bounding box center [650, 367] width 42 height 32
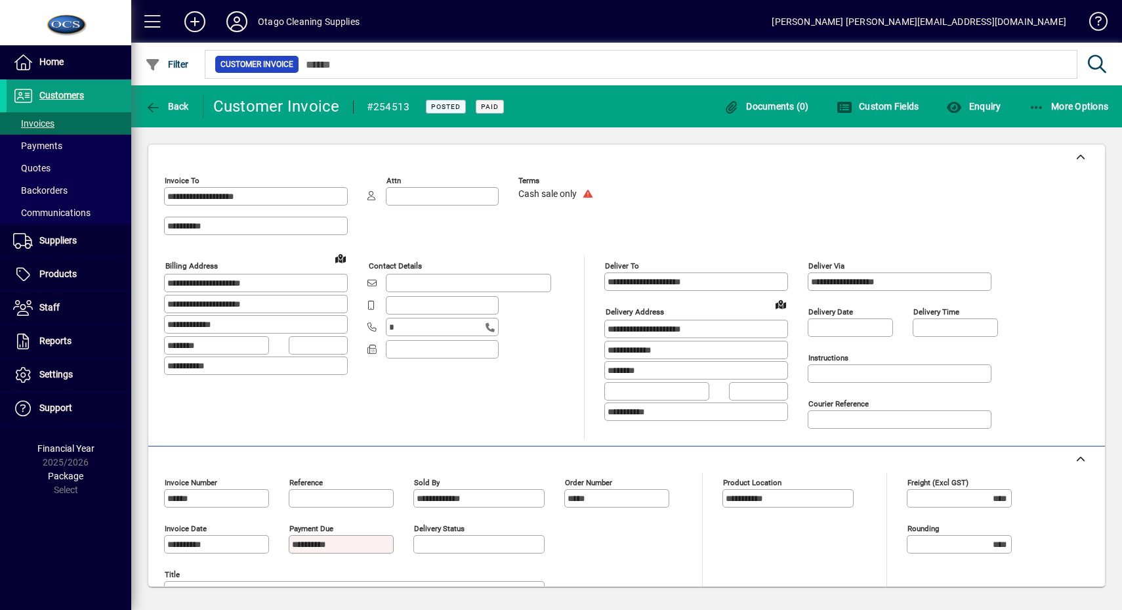
click at [166, 92] on span "button" at bounding box center [167, 107] width 51 height 32
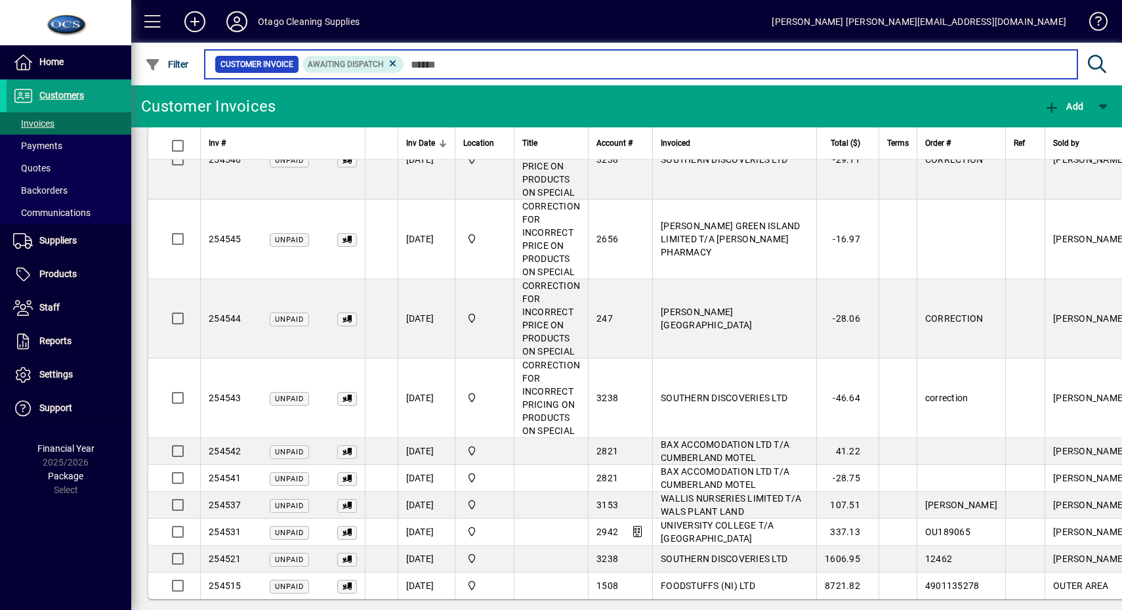
scroll to position [1889, 0]
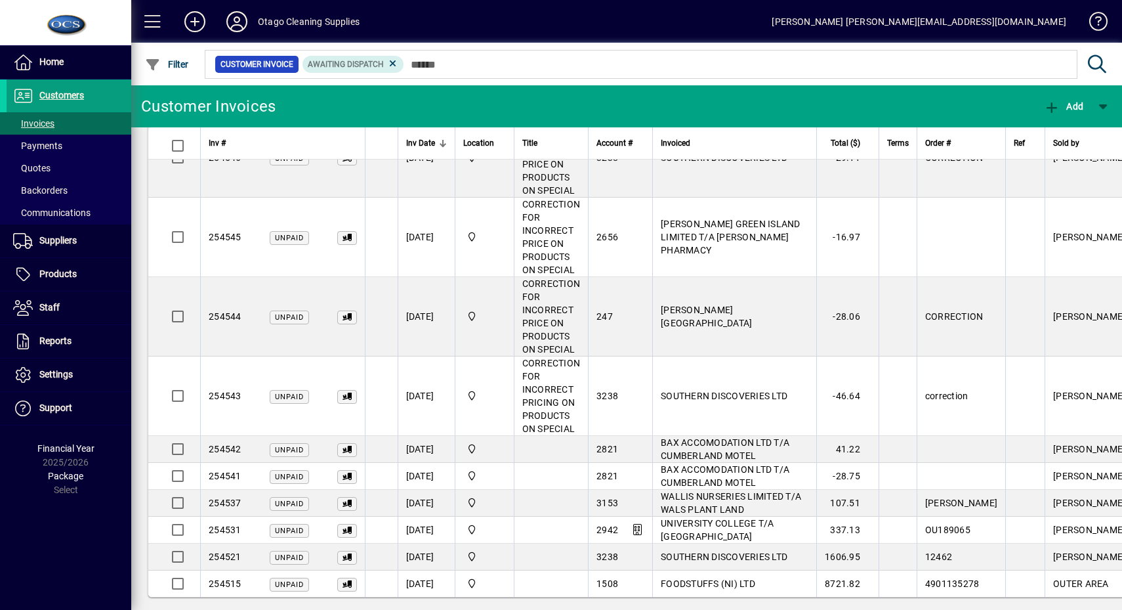
click at [146, 27] on span at bounding box center [153, 22] width 32 height 32
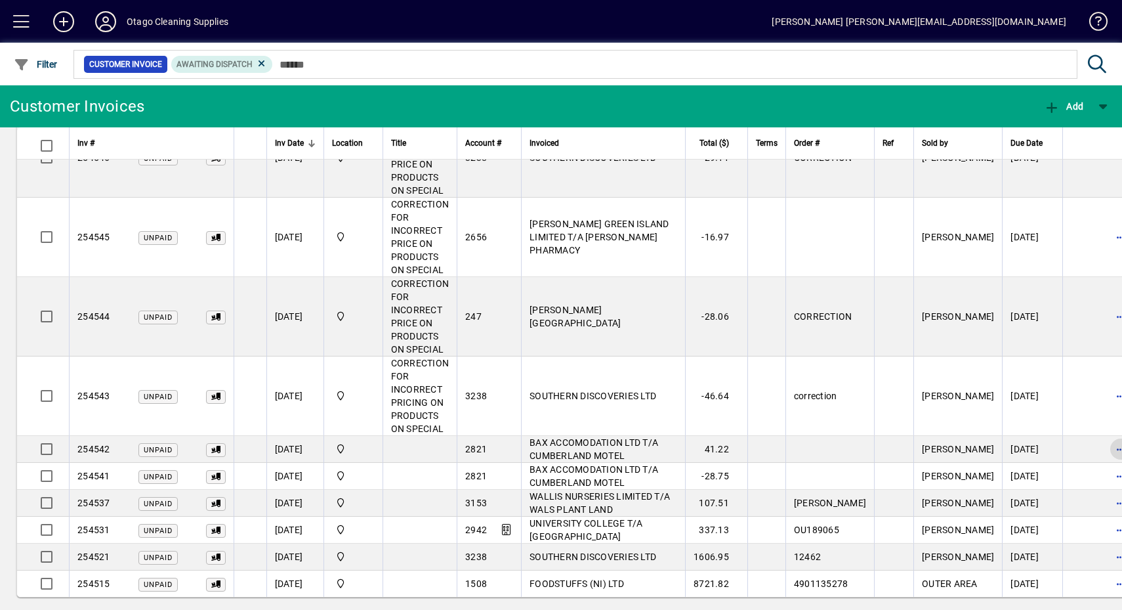
click at [1105, 442] on span "button" at bounding box center [1121, 449] width 32 height 32
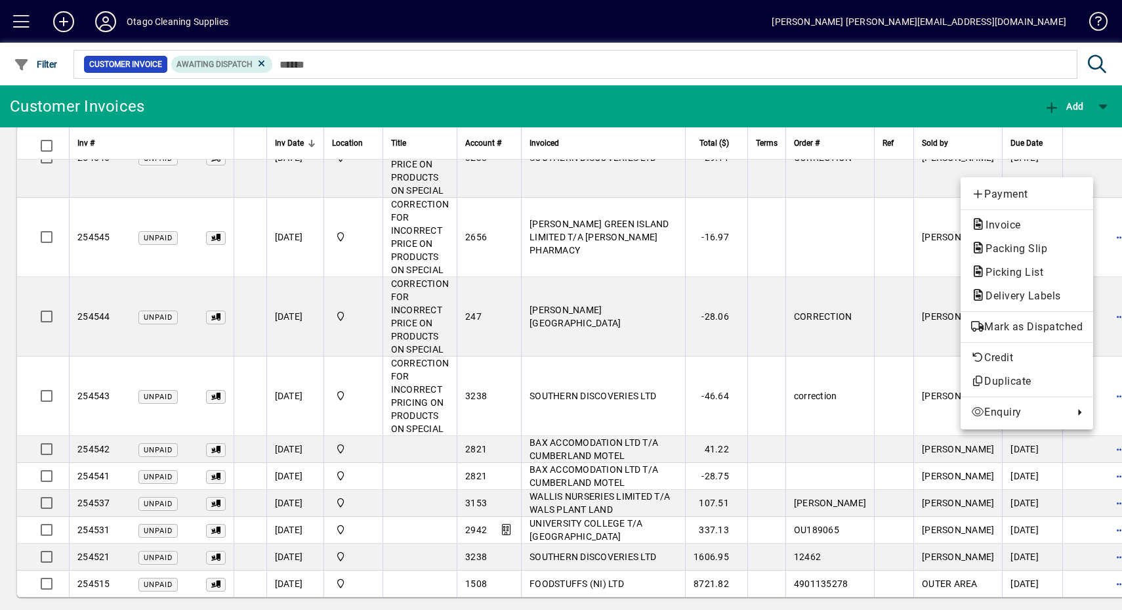
click at [1035, 326] on span "Mark as Dispatched" at bounding box center [1027, 327] width 112 height 16
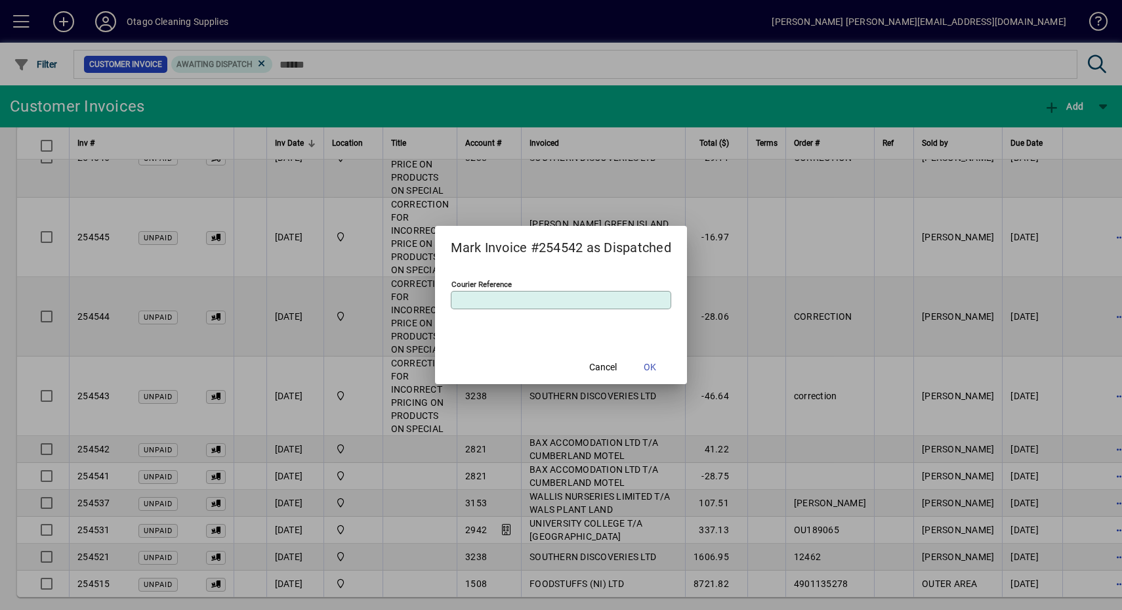
click at [648, 360] on span "OK" at bounding box center [650, 367] width 12 height 14
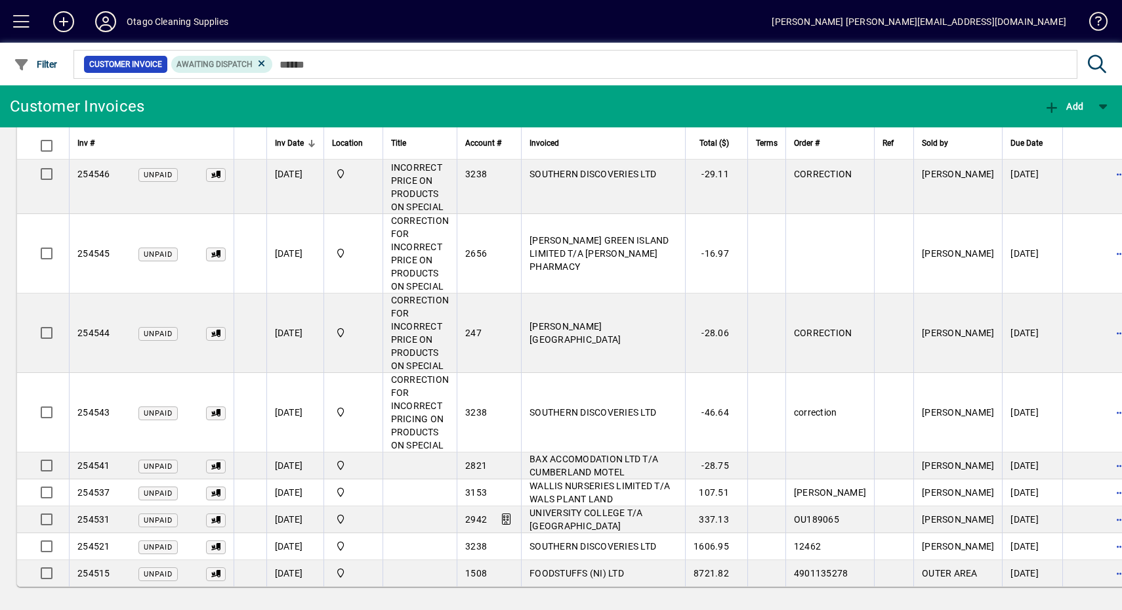
scroll to position [1862, 0]
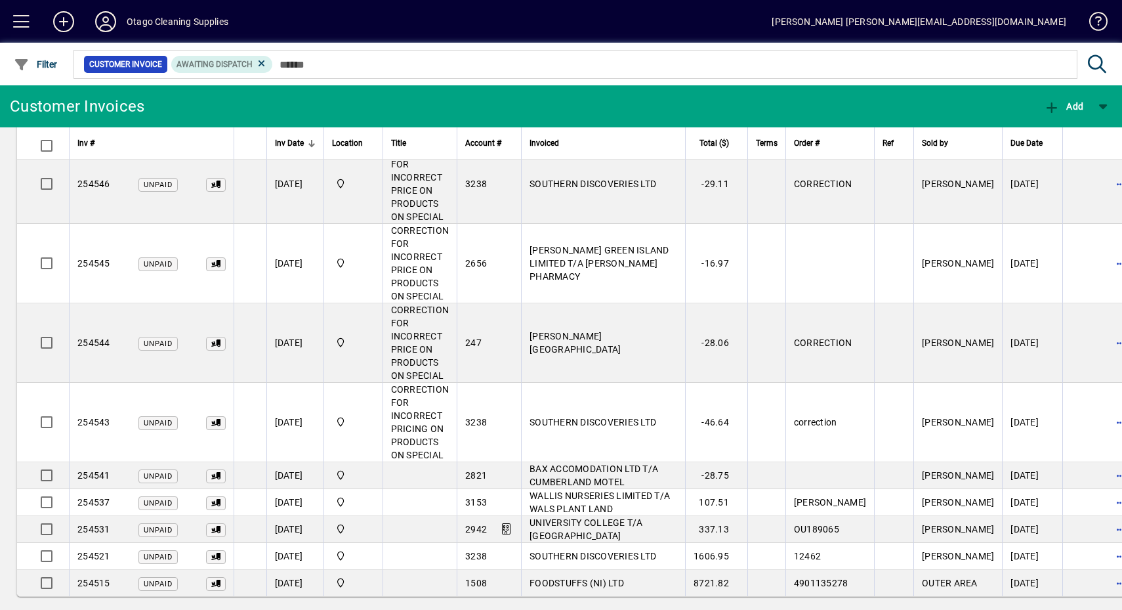
click at [1105, 463] on span "button" at bounding box center [1121, 475] width 32 height 32
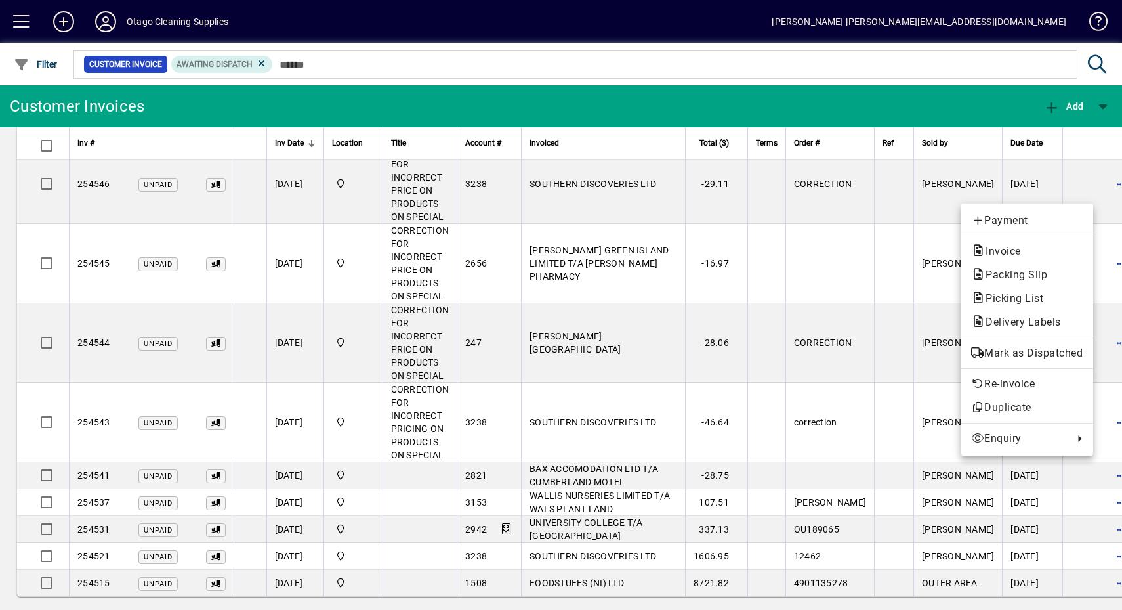
click at [1048, 357] on span "Mark as Dispatched" at bounding box center [1027, 353] width 112 height 16
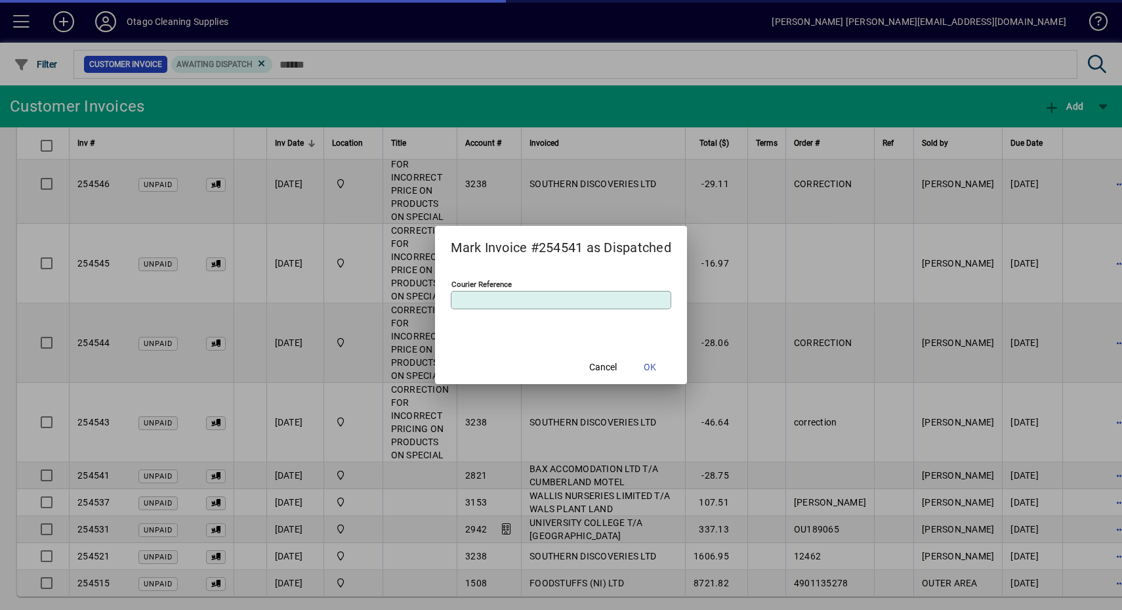
click at [650, 367] on span "OK" at bounding box center [650, 367] width 12 height 14
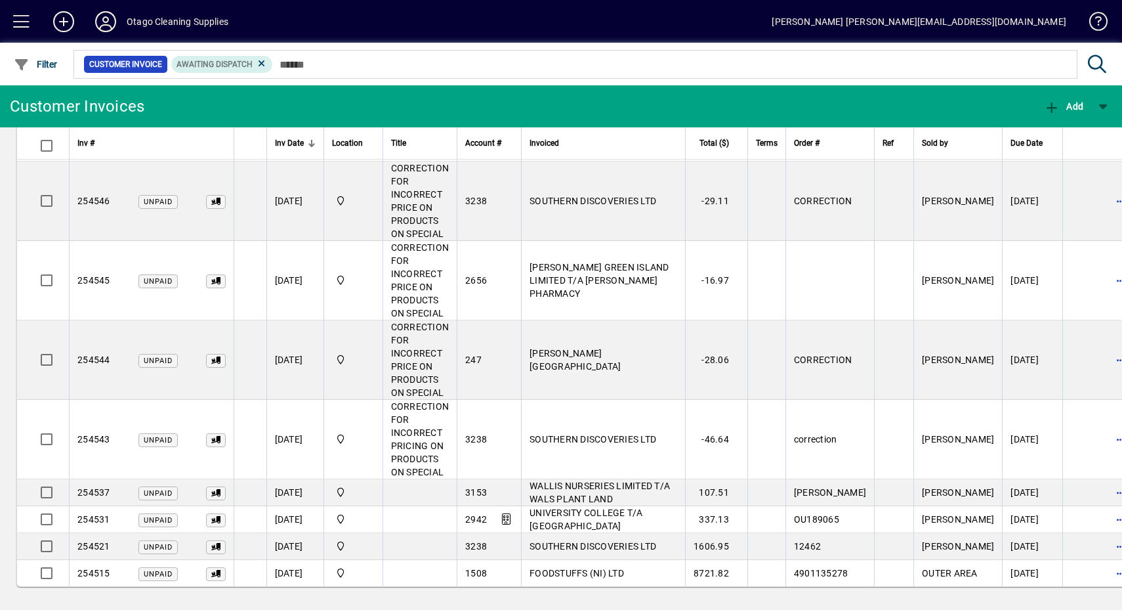
scroll to position [1836, 0]
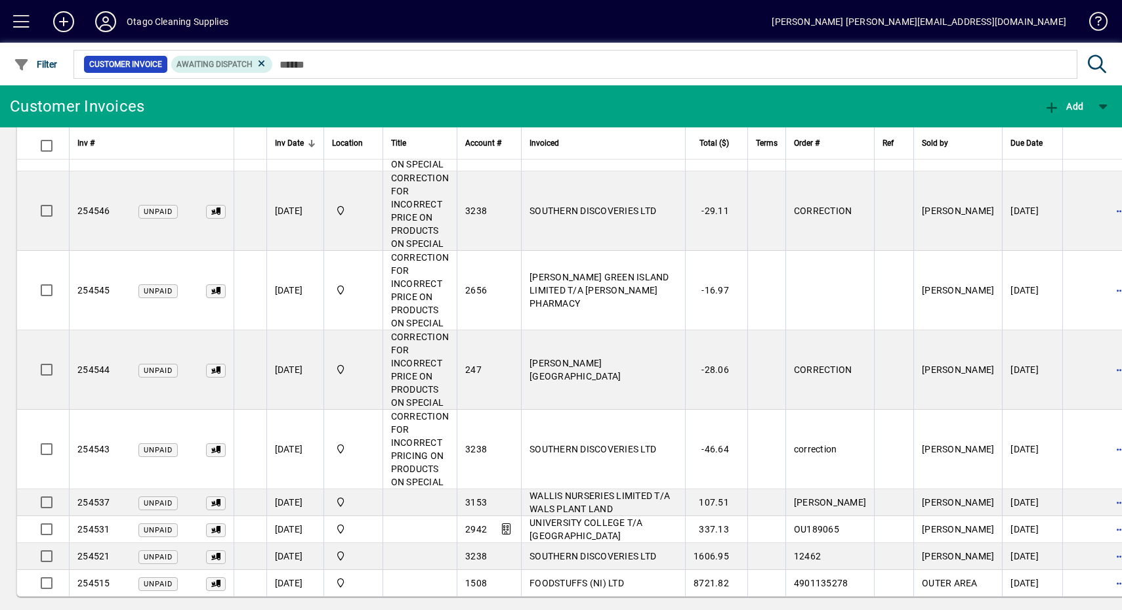
click at [1105, 449] on span "button" at bounding box center [1121, 449] width 32 height 32
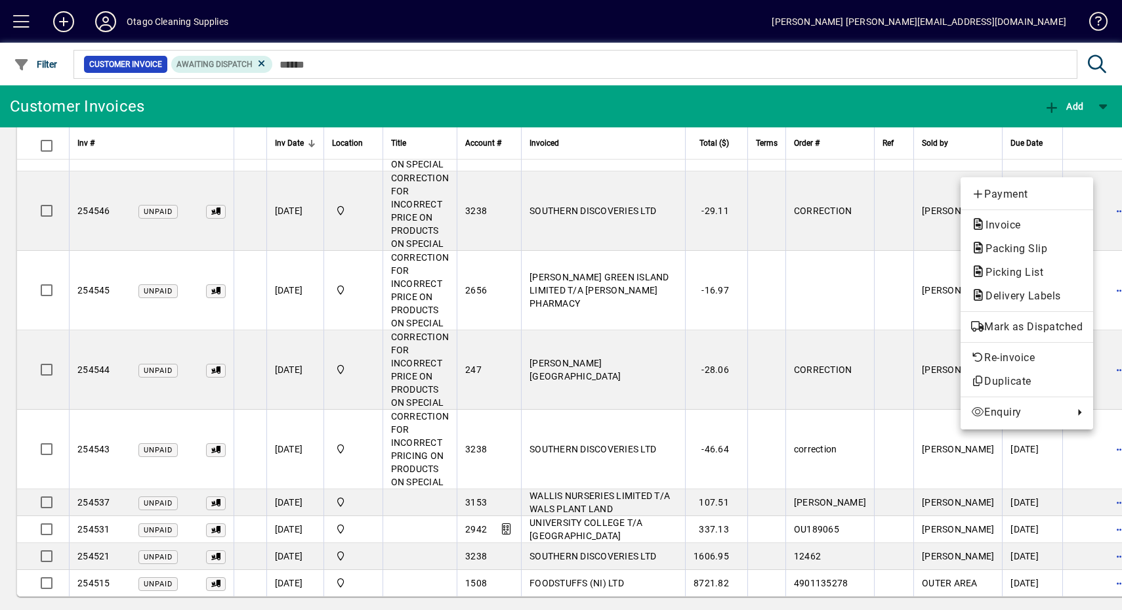
click at [1047, 335] on span "Mark as Dispatched" at bounding box center [1027, 327] width 112 height 16
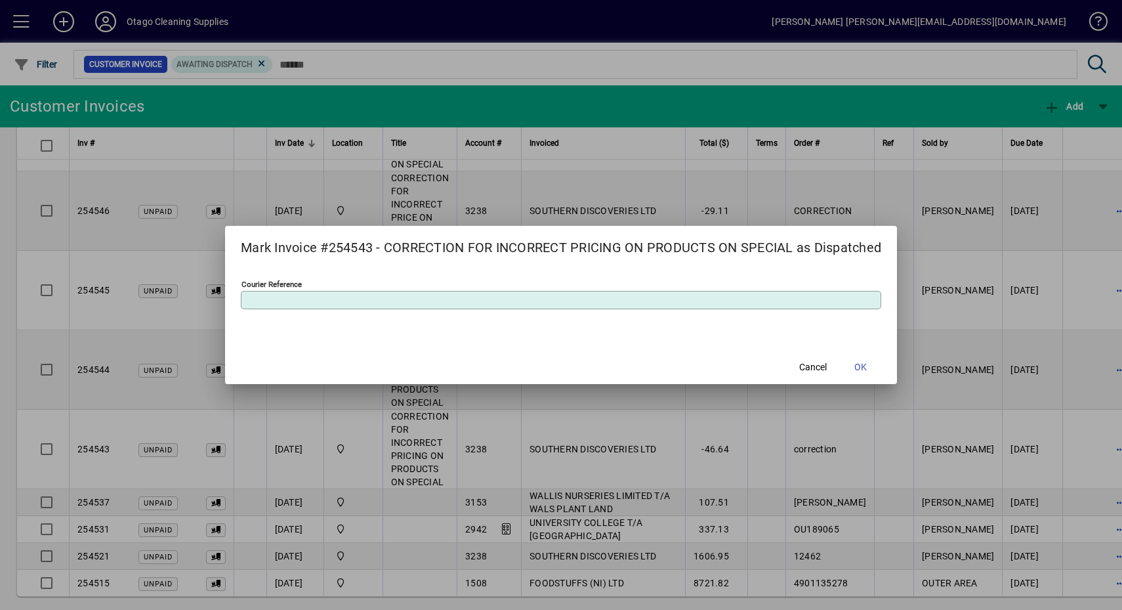
click at [877, 364] on span at bounding box center [860, 367] width 42 height 32
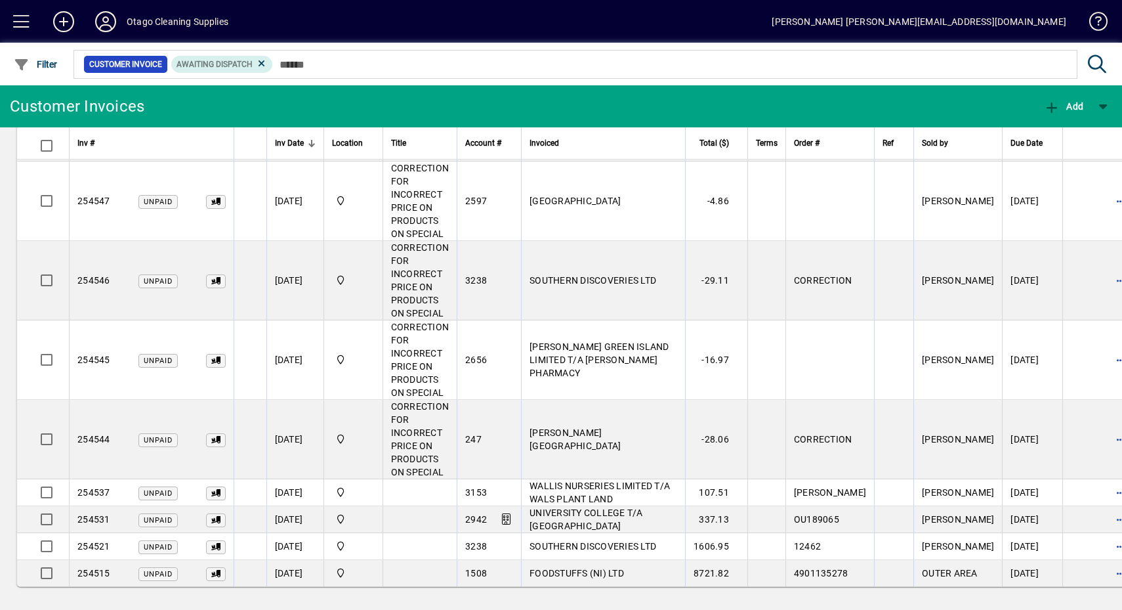
scroll to position [1756, 0]
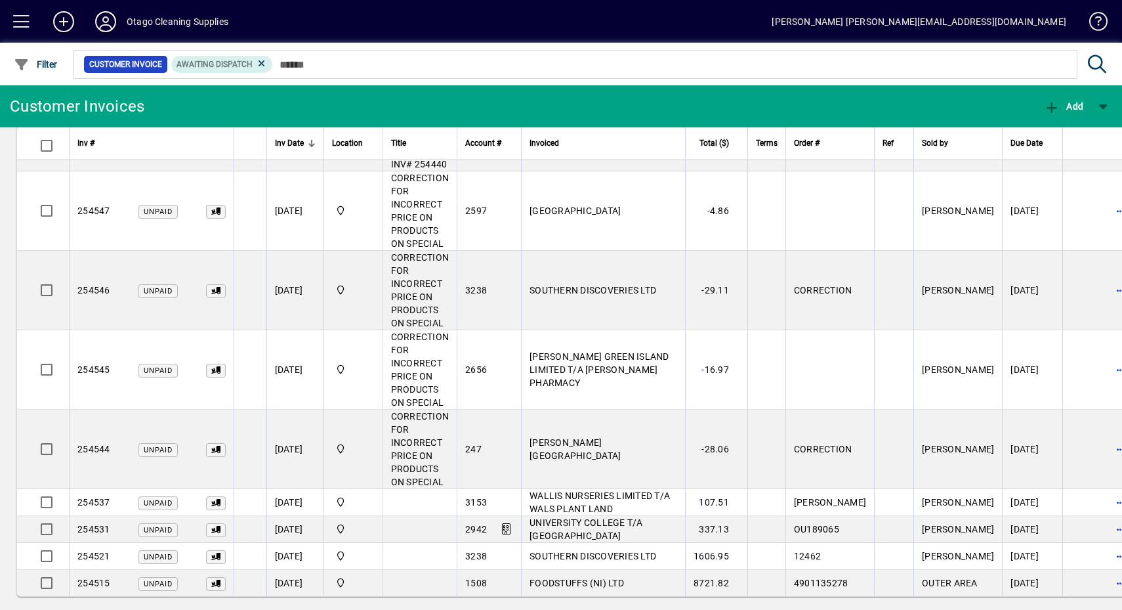
click at [1105, 436] on span "button" at bounding box center [1121, 449] width 32 height 32
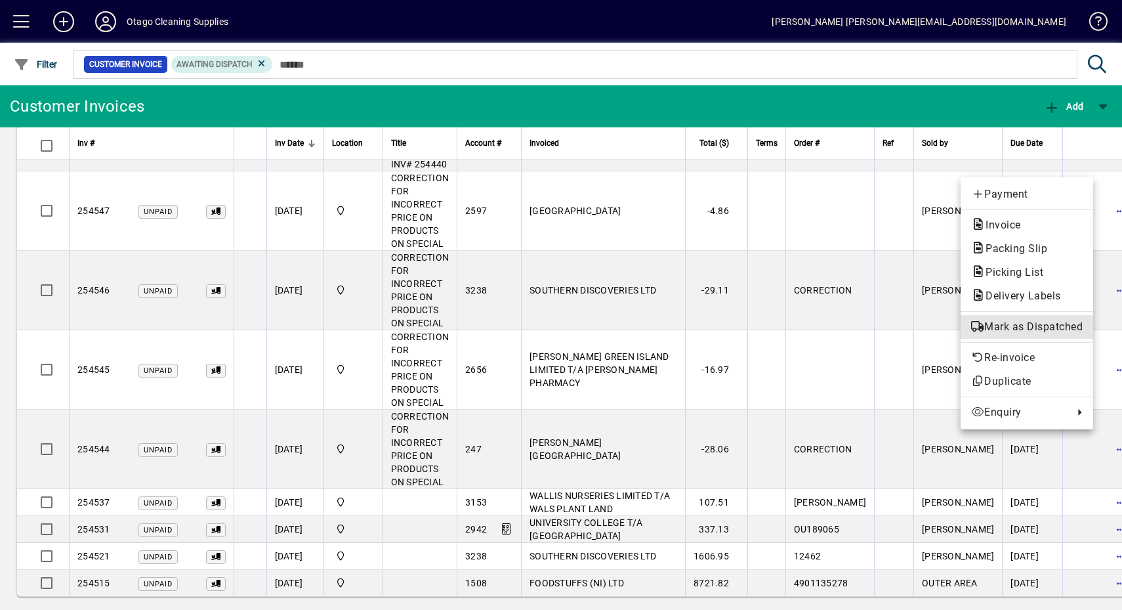
click at [1046, 331] on span "Mark as Dispatched" at bounding box center [1027, 327] width 112 height 16
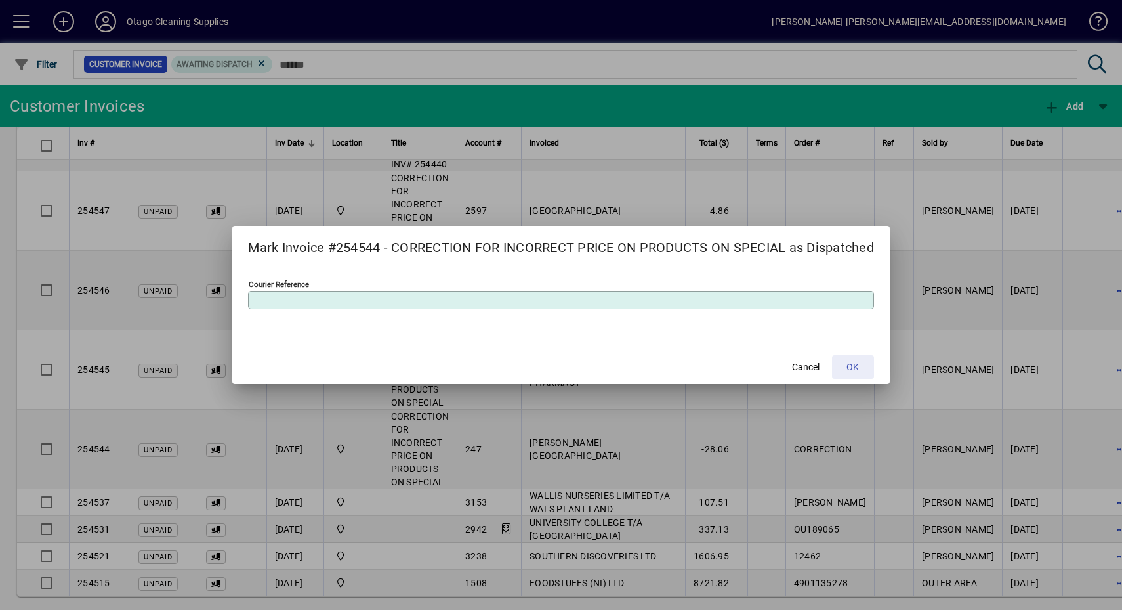
click at [866, 379] on span at bounding box center [853, 367] width 42 height 32
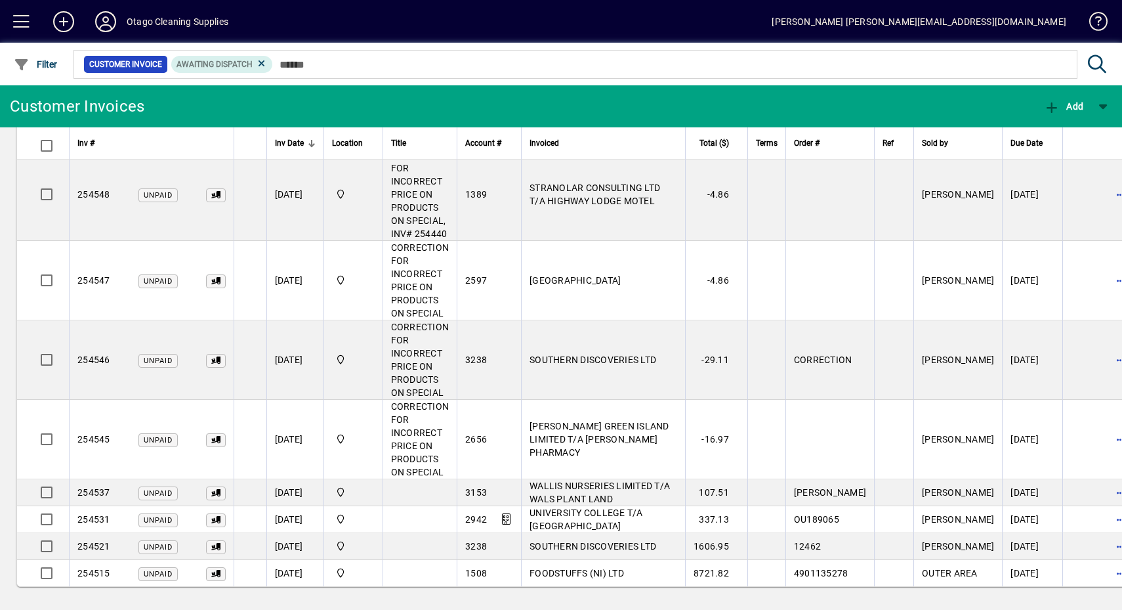
scroll to position [1677, 0]
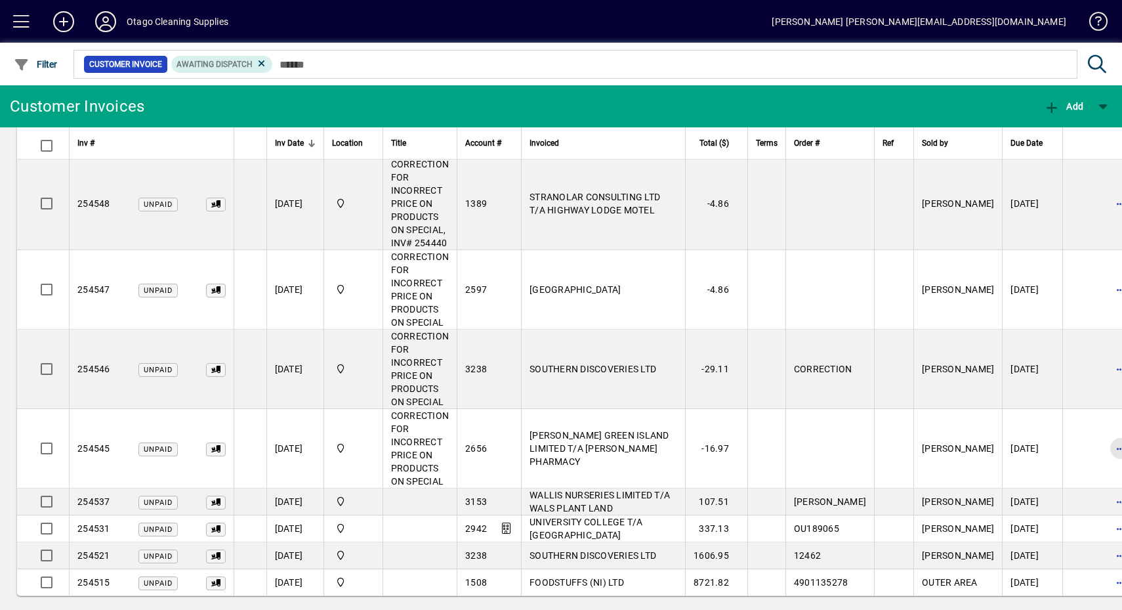
click at [1105, 444] on span "button" at bounding box center [1121, 448] width 32 height 32
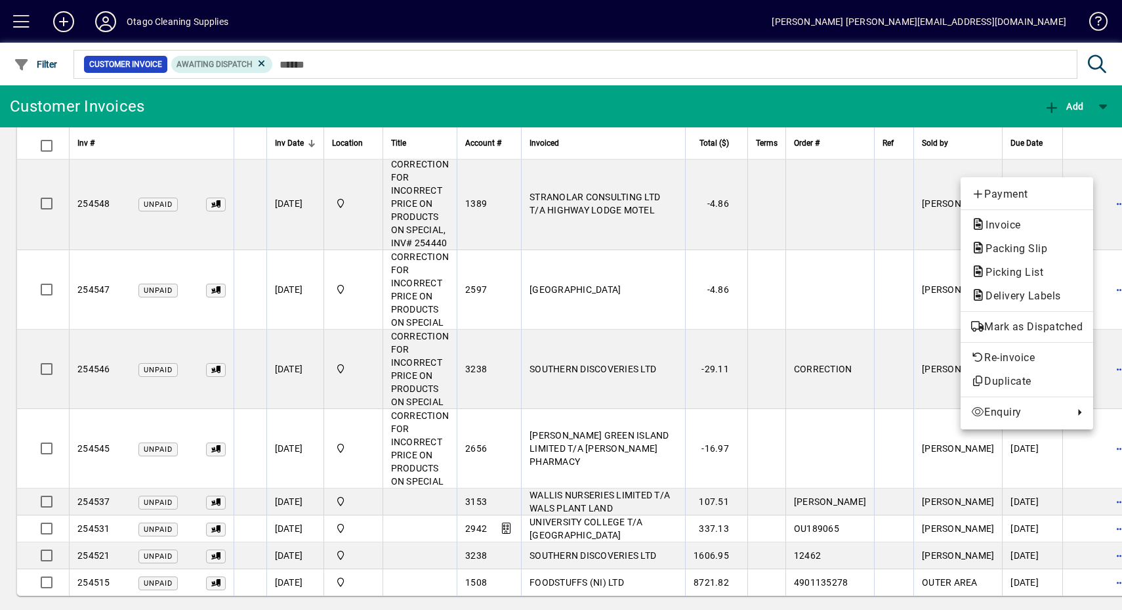
click at [1070, 330] on span "Mark as Dispatched" at bounding box center [1027, 327] width 112 height 16
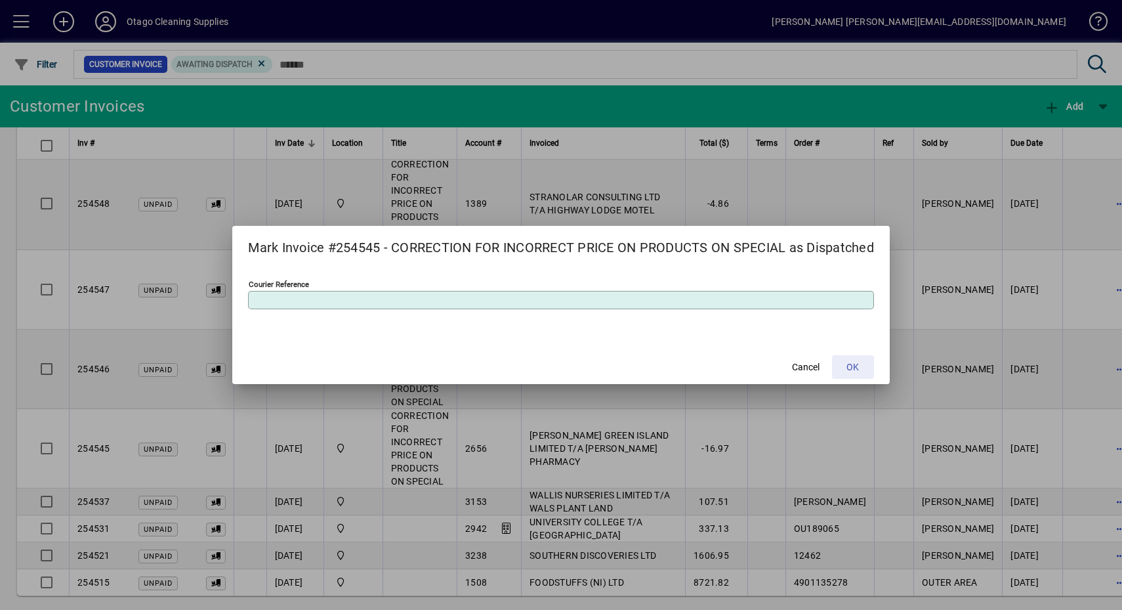
click at [850, 363] on span "OK" at bounding box center [853, 367] width 12 height 14
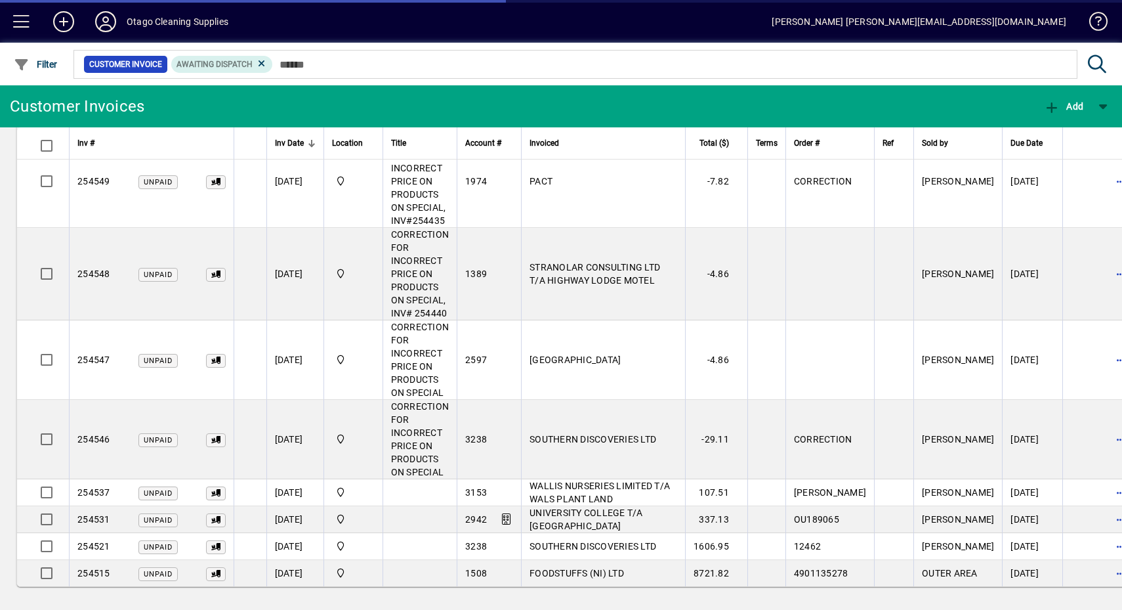
scroll to position [1598, 0]
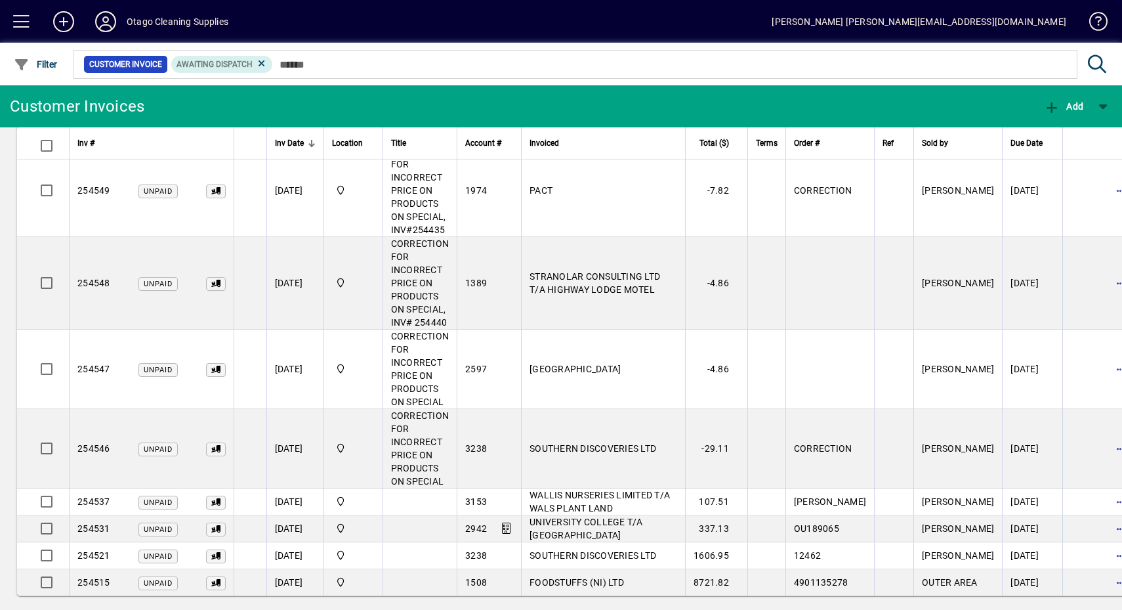
click at [1105, 440] on span "button" at bounding box center [1121, 448] width 32 height 32
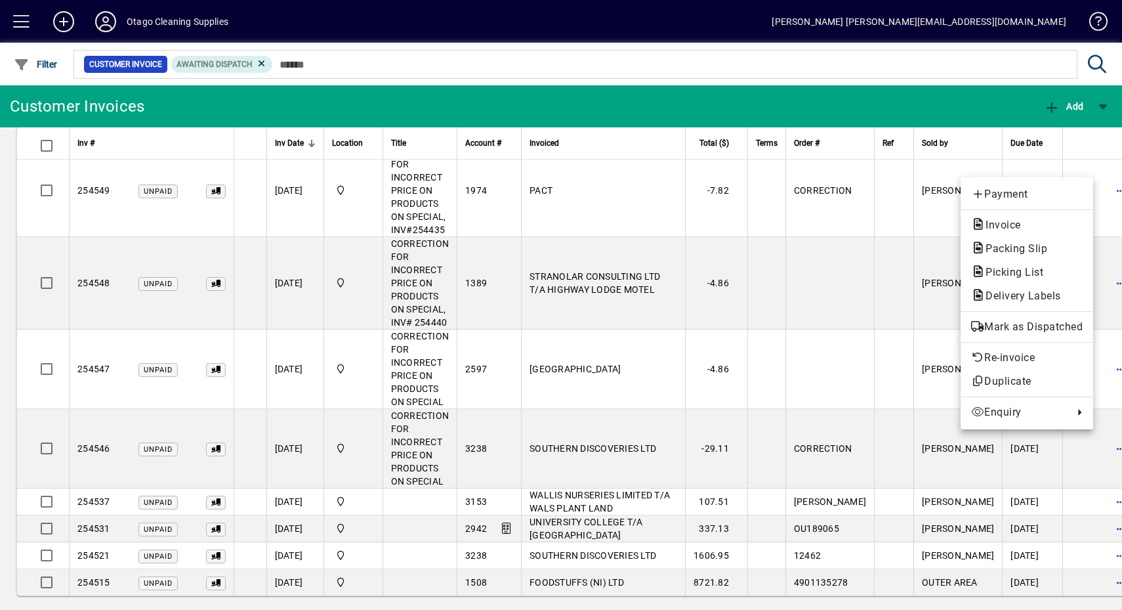
click at [1018, 330] on span "Mark as Dispatched" at bounding box center [1027, 327] width 112 height 16
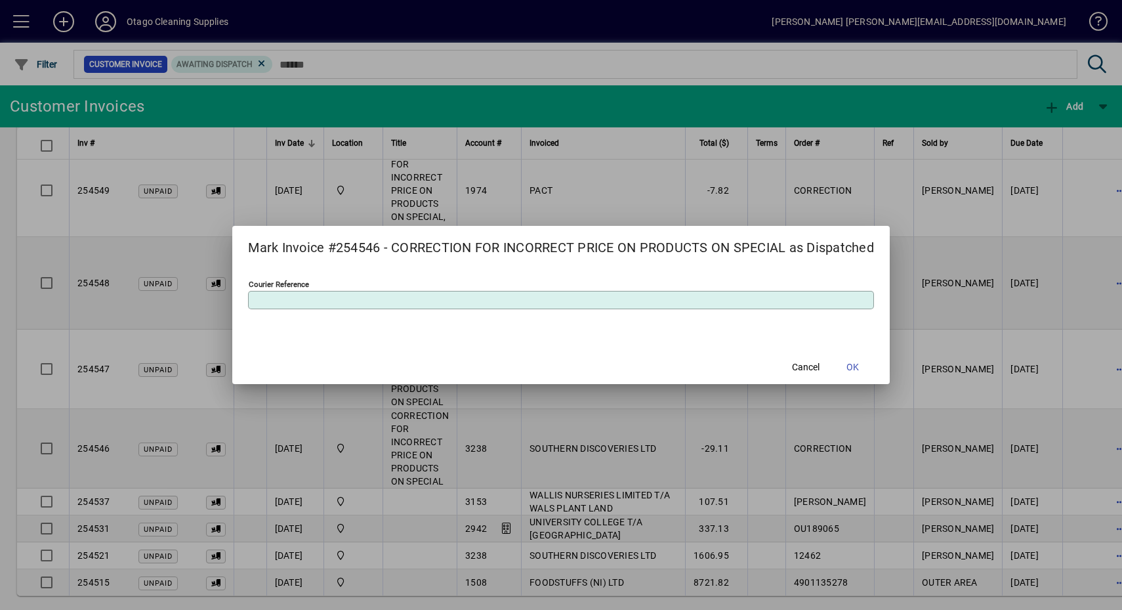
click at [835, 360] on span at bounding box center [853, 367] width 42 height 32
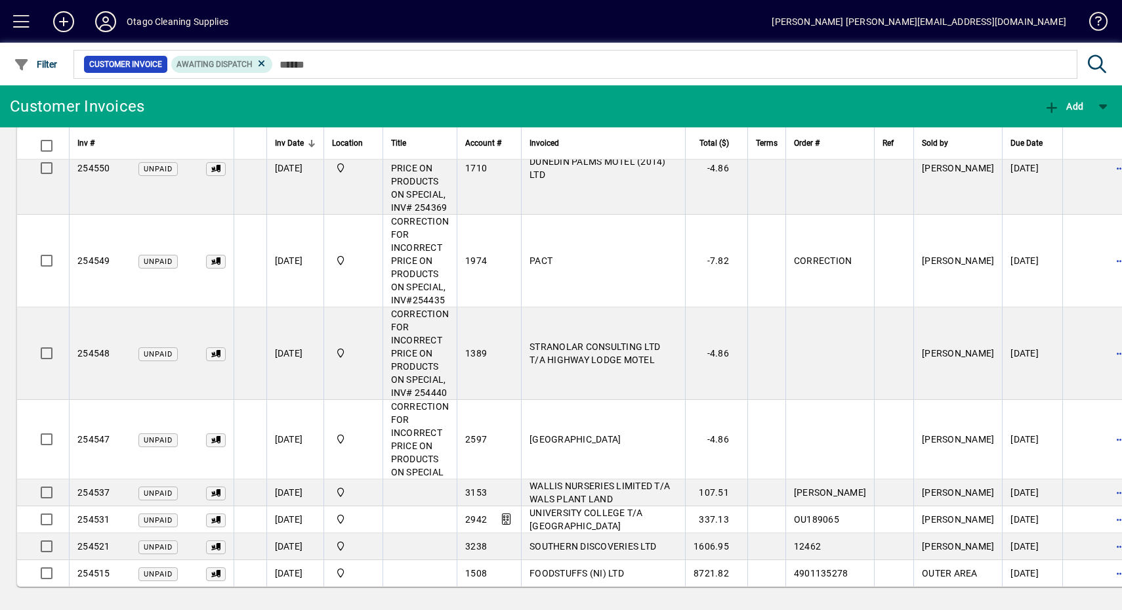
scroll to position [1519, 0]
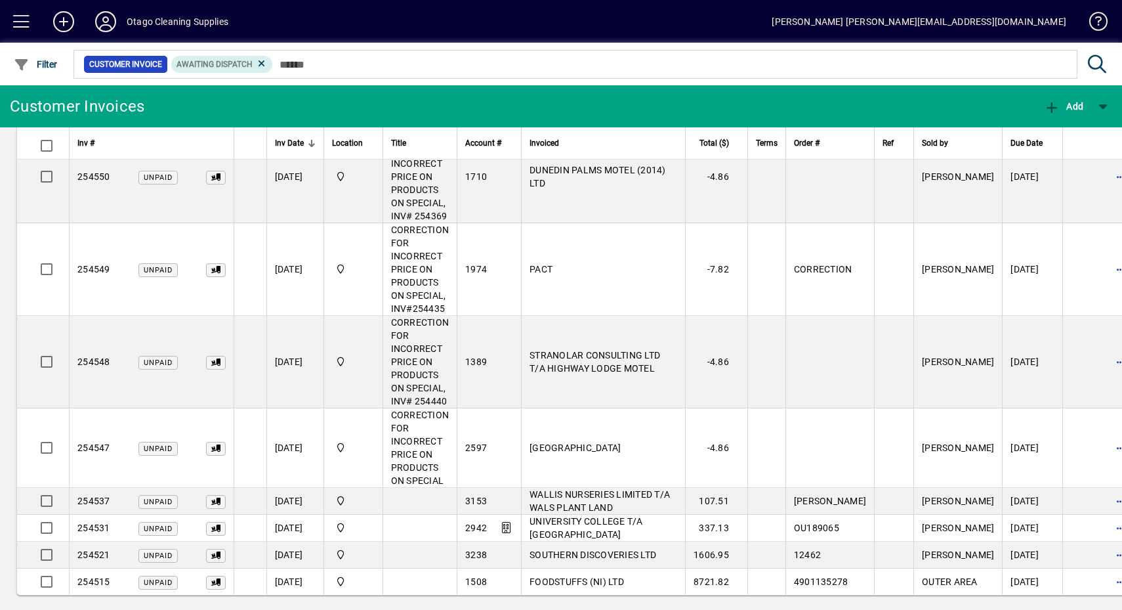
click at [1105, 434] on span "button" at bounding box center [1121, 448] width 32 height 32
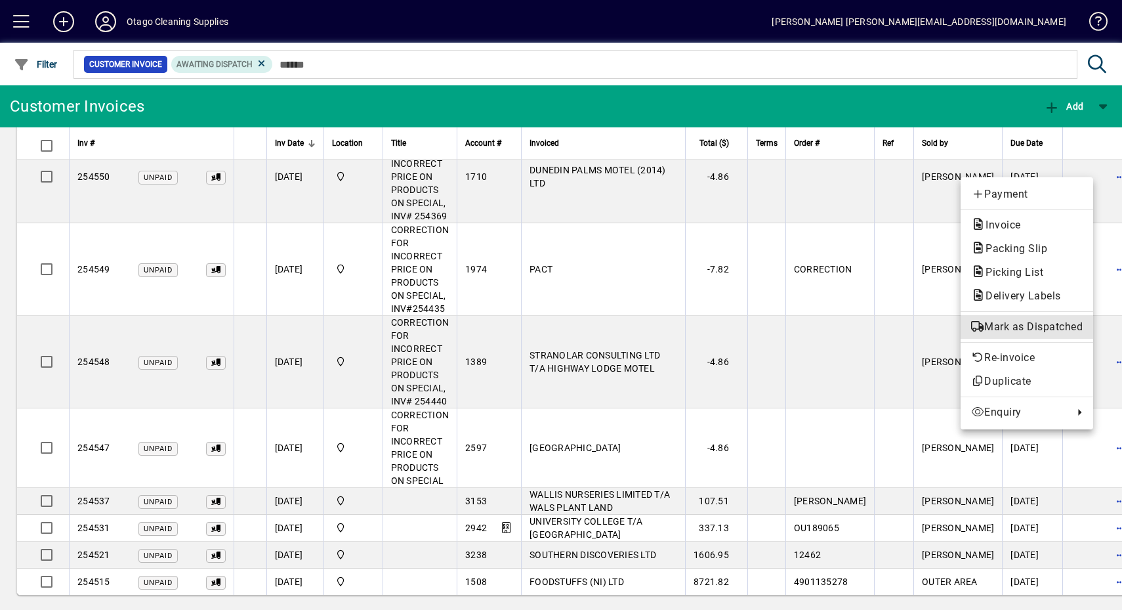
click at [1015, 318] on button "Mark as Dispatched" at bounding box center [1027, 327] width 133 height 24
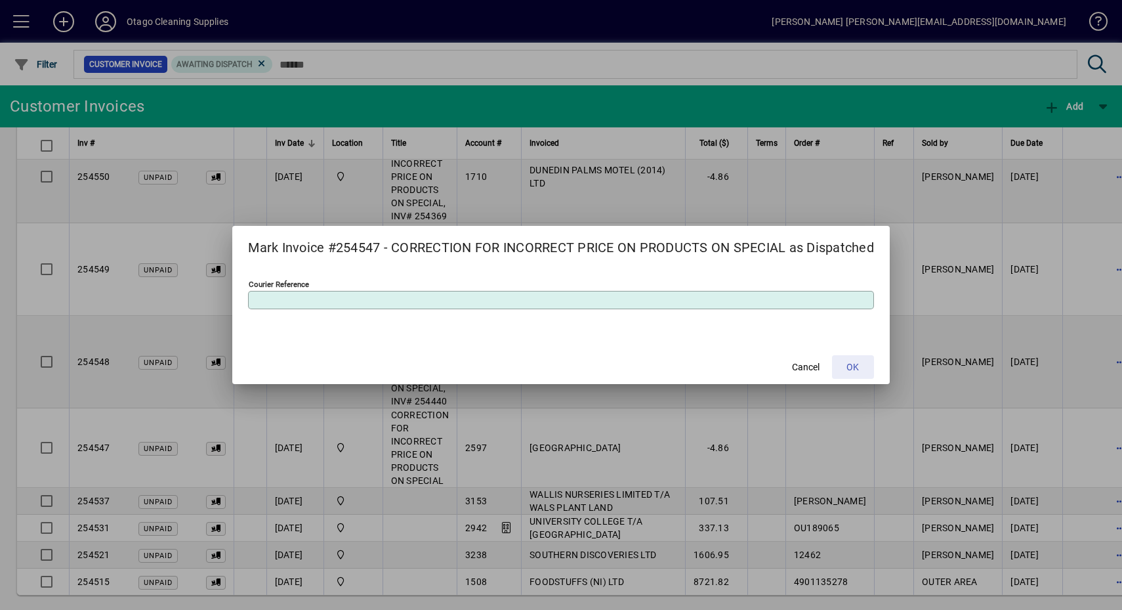
click at [851, 356] on span at bounding box center [853, 367] width 42 height 32
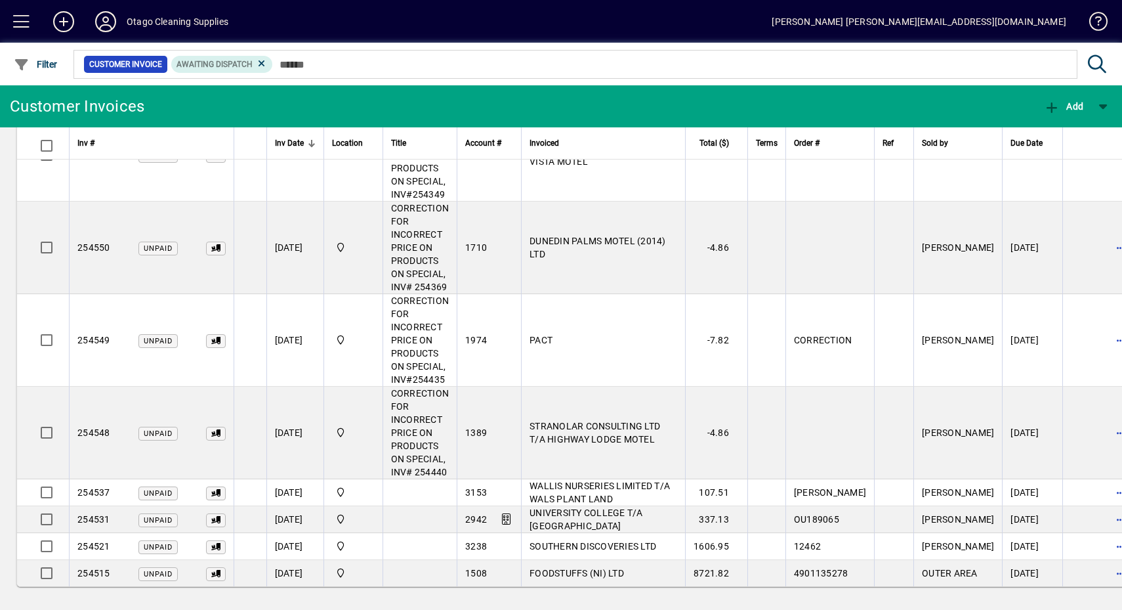
scroll to position [1440, 0]
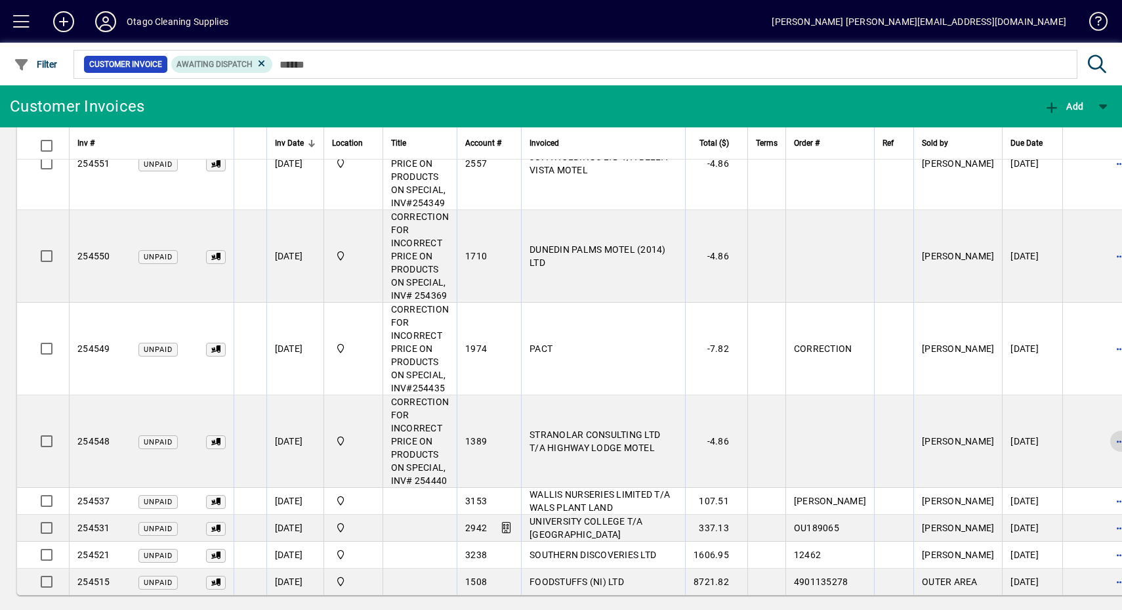
click at [1105, 429] on span "button" at bounding box center [1121, 441] width 32 height 32
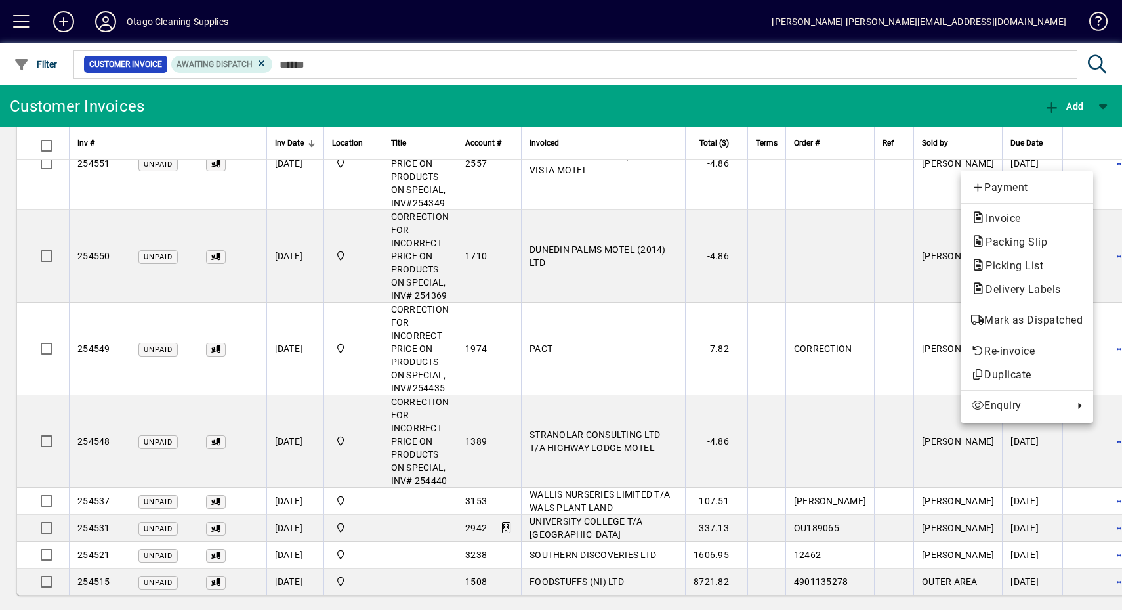
click at [1017, 309] on button "Mark as Dispatched" at bounding box center [1027, 320] width 133 height 24
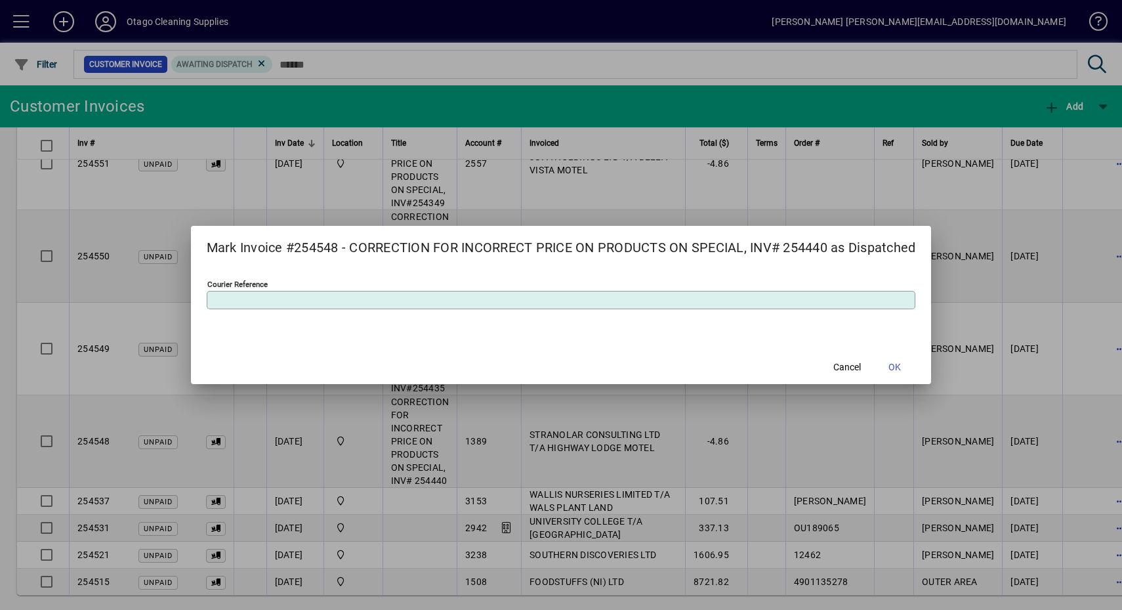
click at [910, 358] on span at bounding box center [894, 367] width 42 height 32
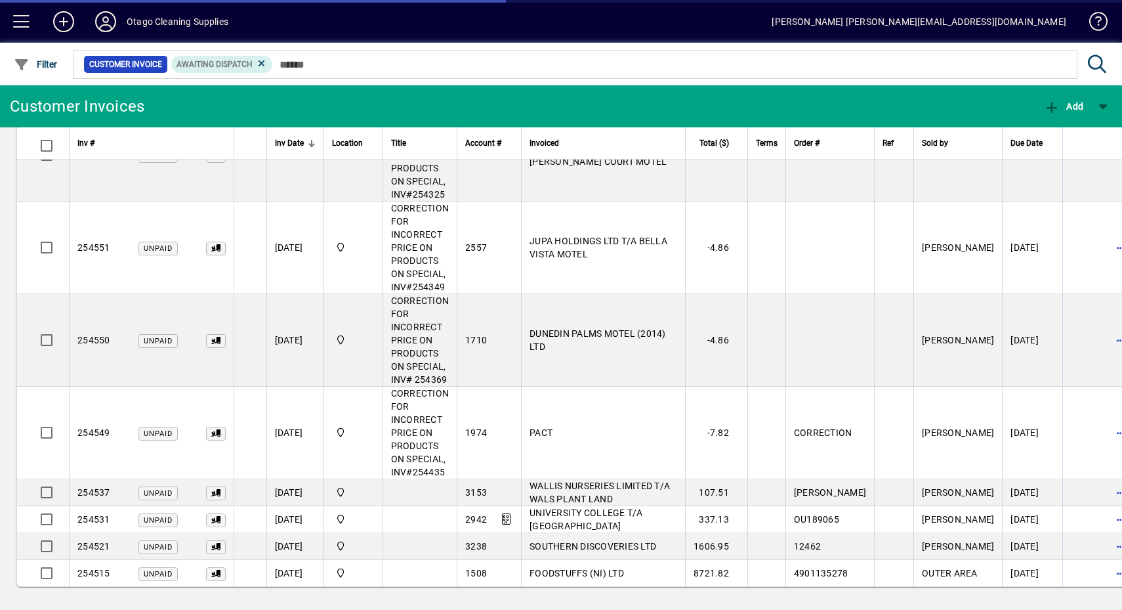
scroll to position [1347, 0]
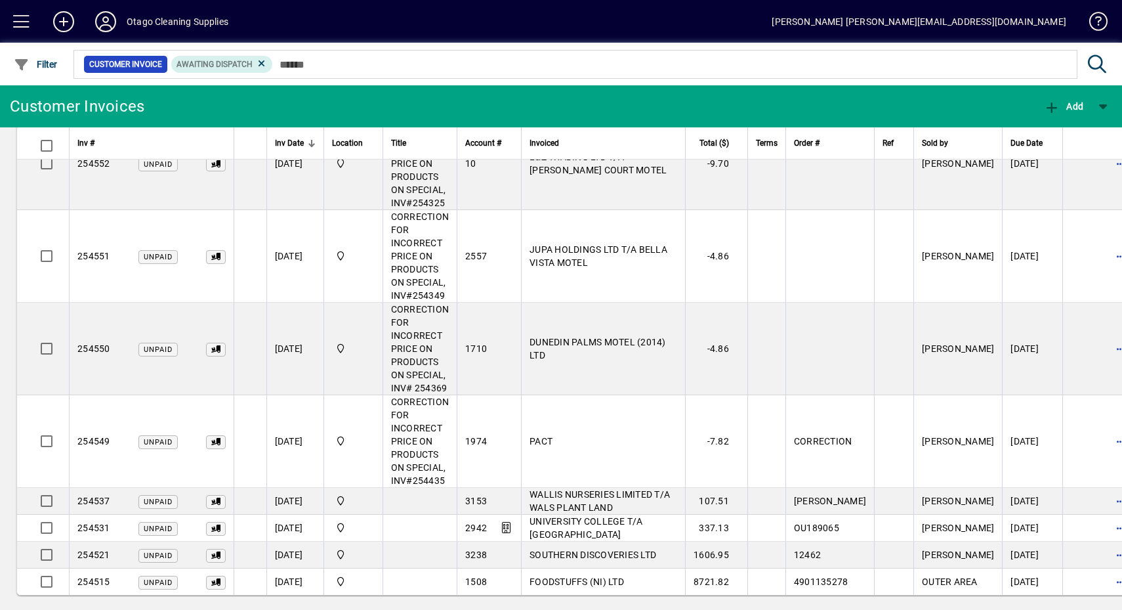
click at [1105, 428] on span "button" at bounding box center [1121, 441] width 32 height 32
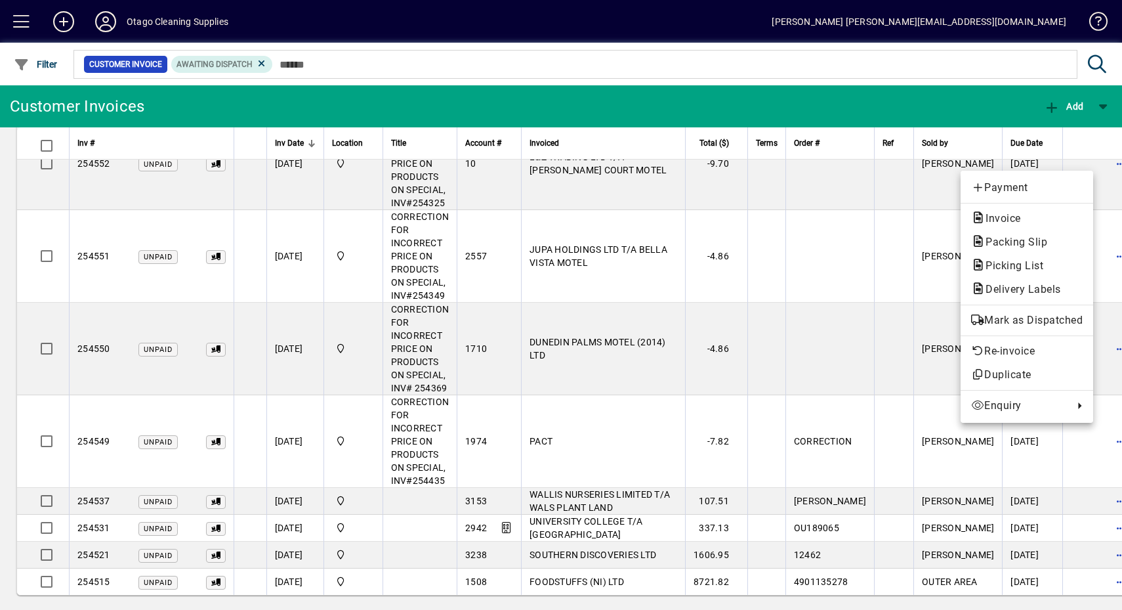
click at [1037, 320] on span "Mark as Dispatched" at bounding box center [1027, 320] width 112 height 16
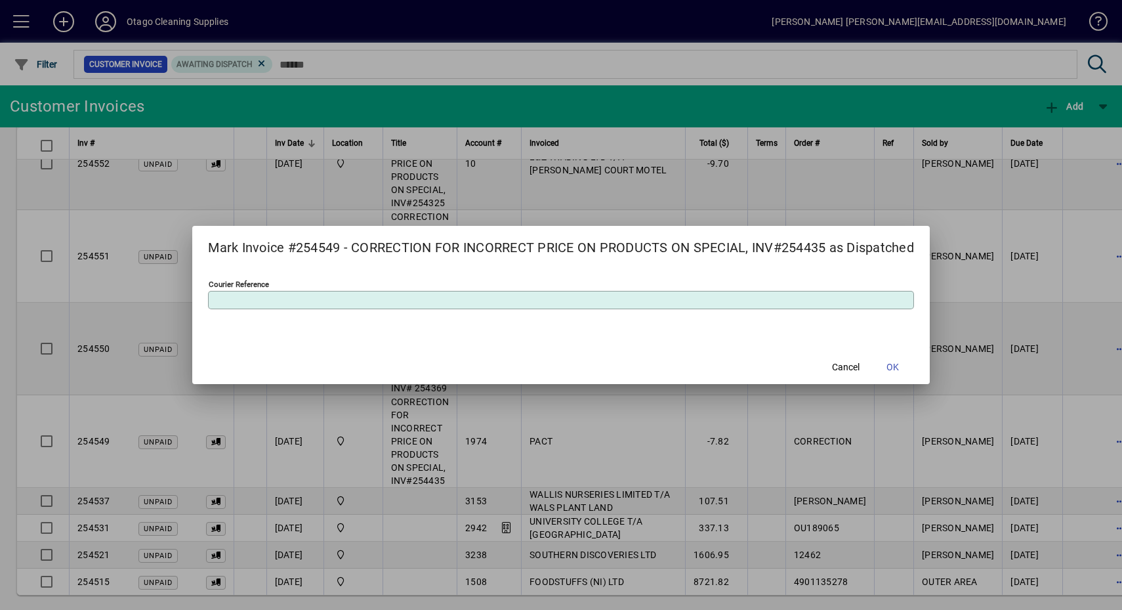
click at [883, 365] on span at bounding box center [893, 367] width 42 height 32
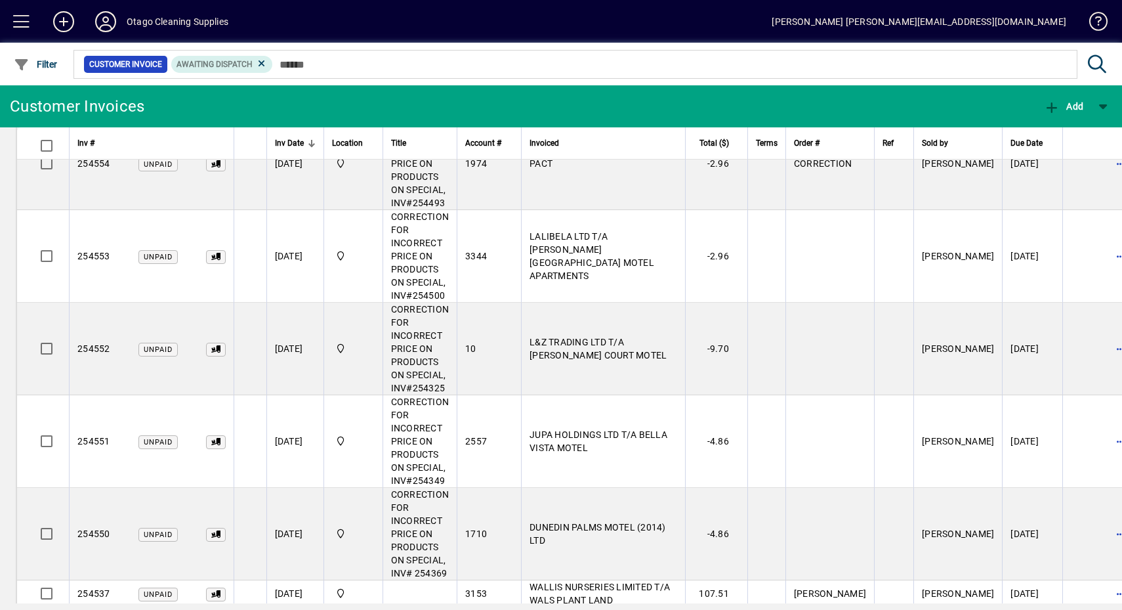
scroll to position [1255, 0]
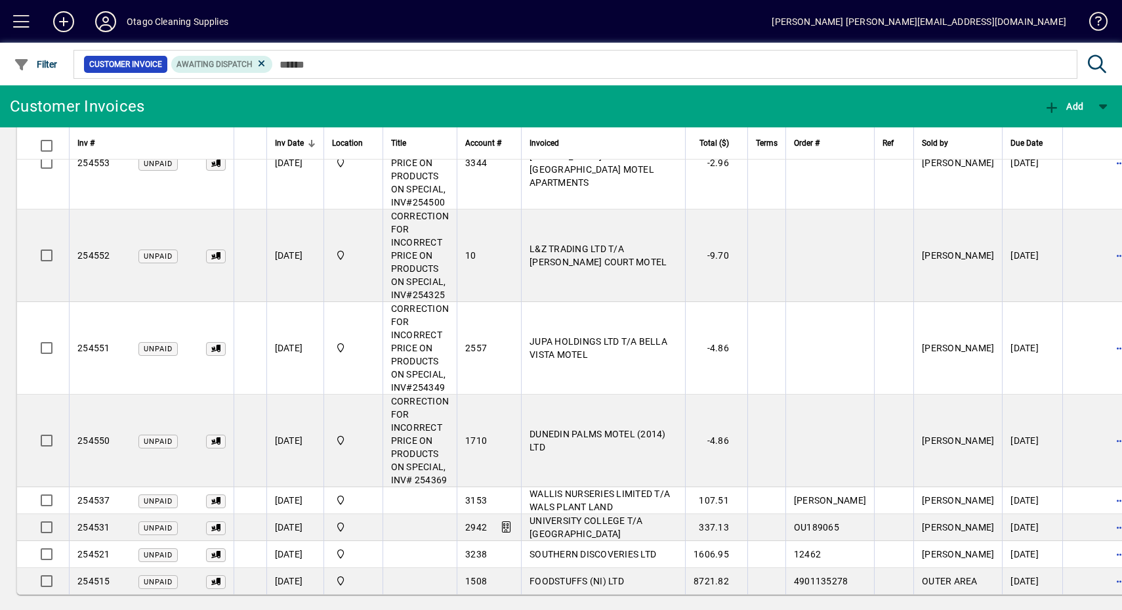
click at [1105, 433] on span "button" at bounding box center [1121, 441] width 32 height 32
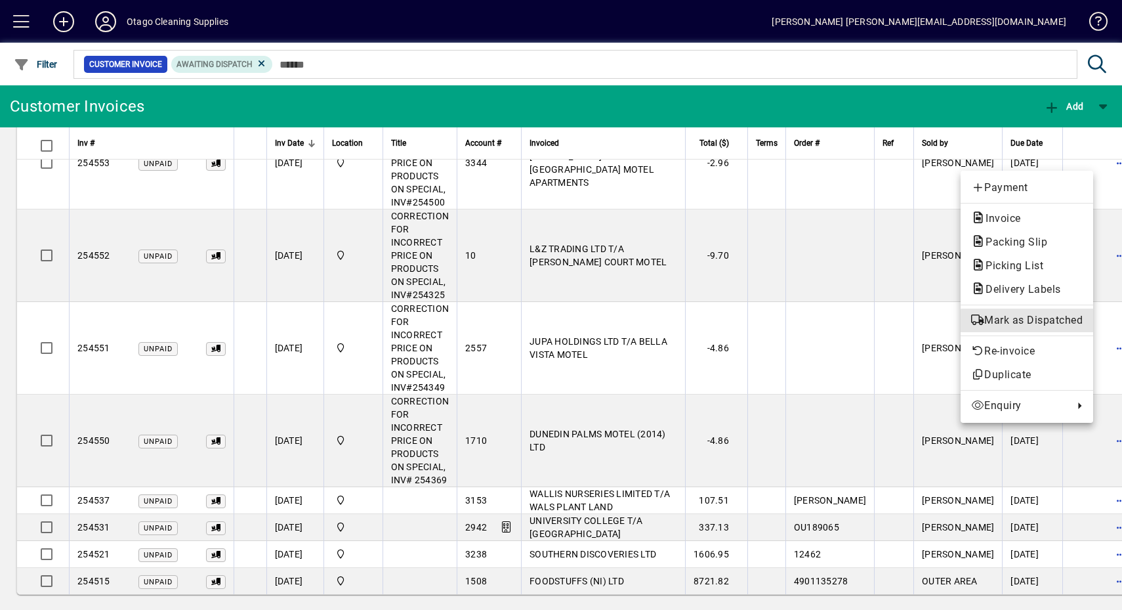
click at [1051, 329] on button "Mark as Dispatched" at bounding box center [1027, 320] width 133 height 24
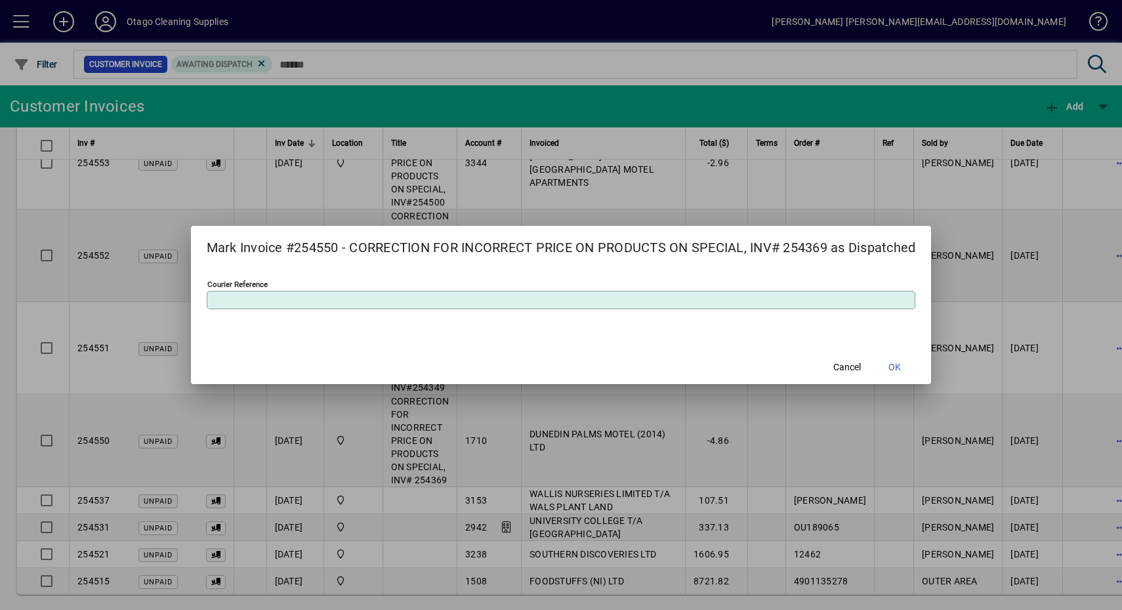
click at [912, 373] on span at bounding box center [894, 367] width 42 height 32
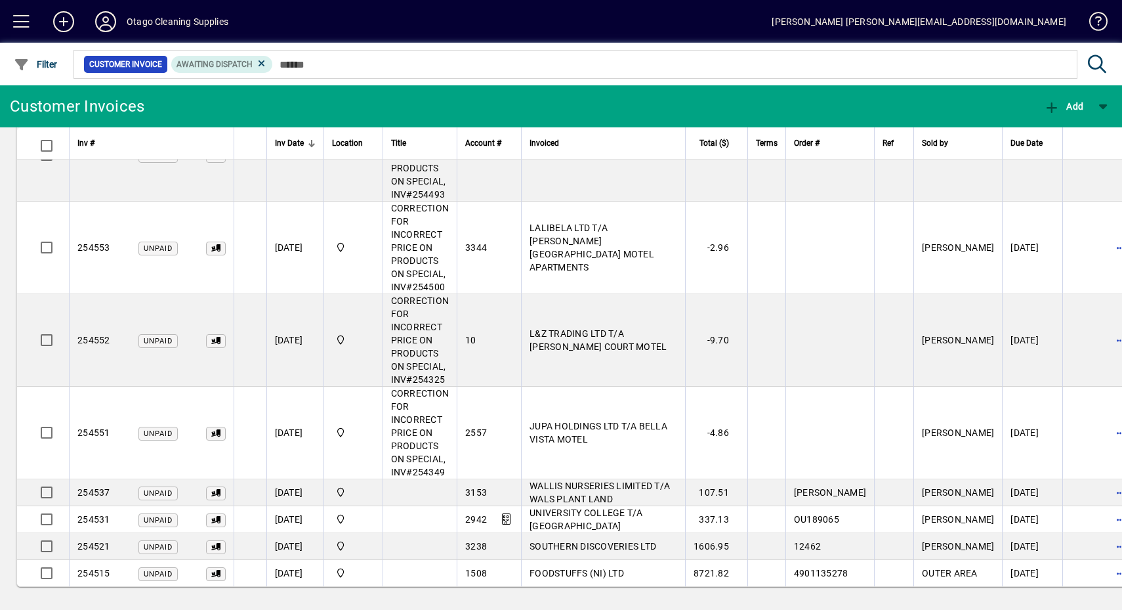
scroll to position [1163, 0]
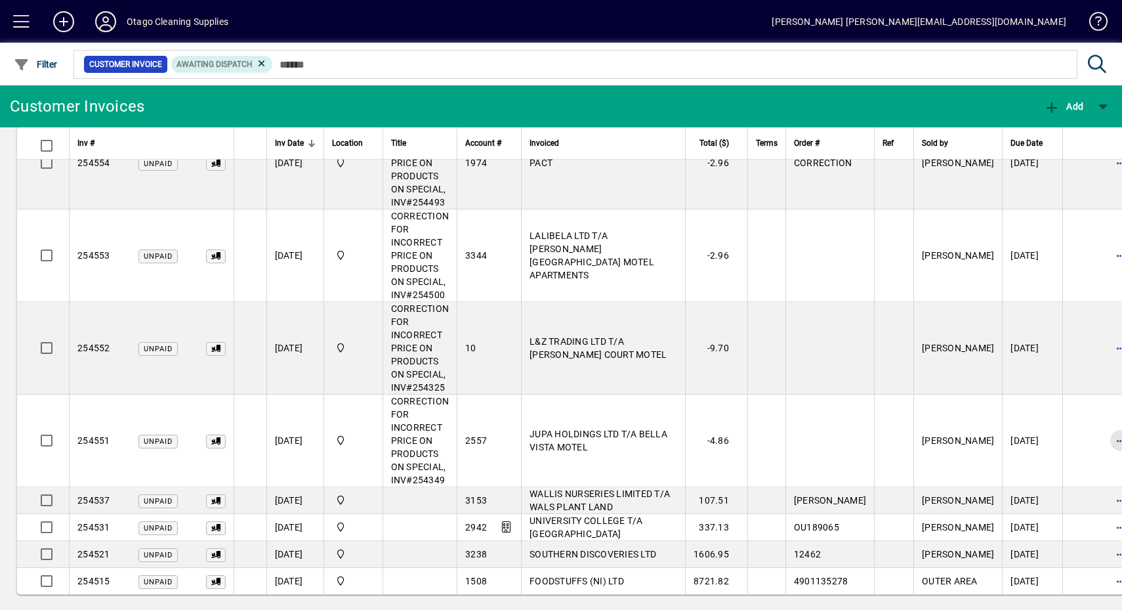
click at [1105, 429] on span "button" at bounding box center [1121, 441] width 32 height 32
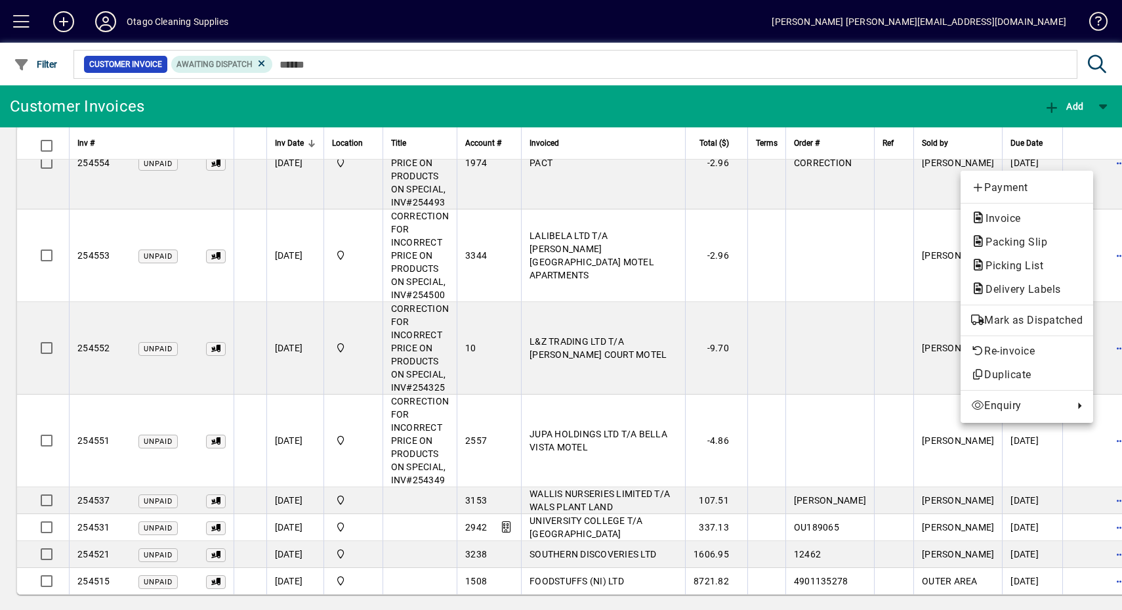
click at [1049, 312] on span "Mark as Dispatched" at bounding box center [1027, 320] width 112 height 16
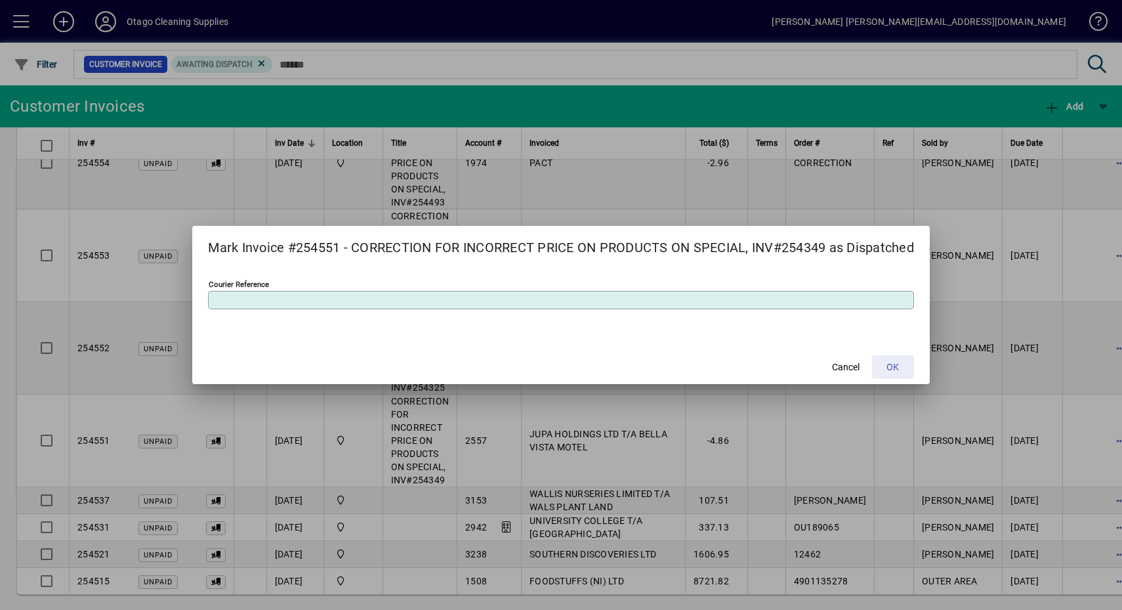
click at [899, 368] on span "OK" at bounding box center [893, 367] width 12 height 14
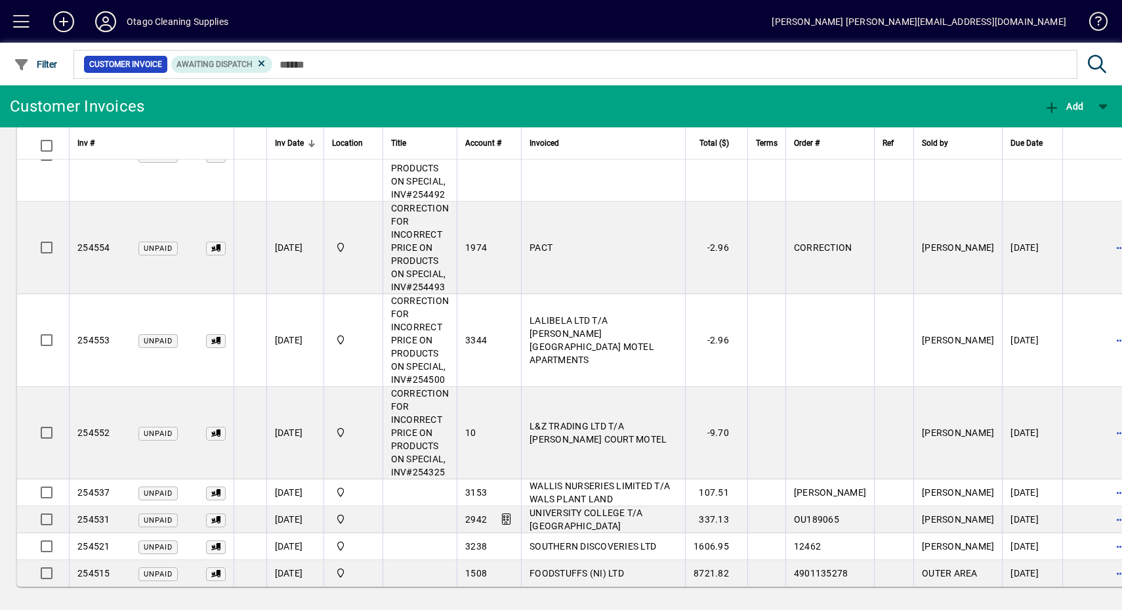
scroll to position [1070, 0]
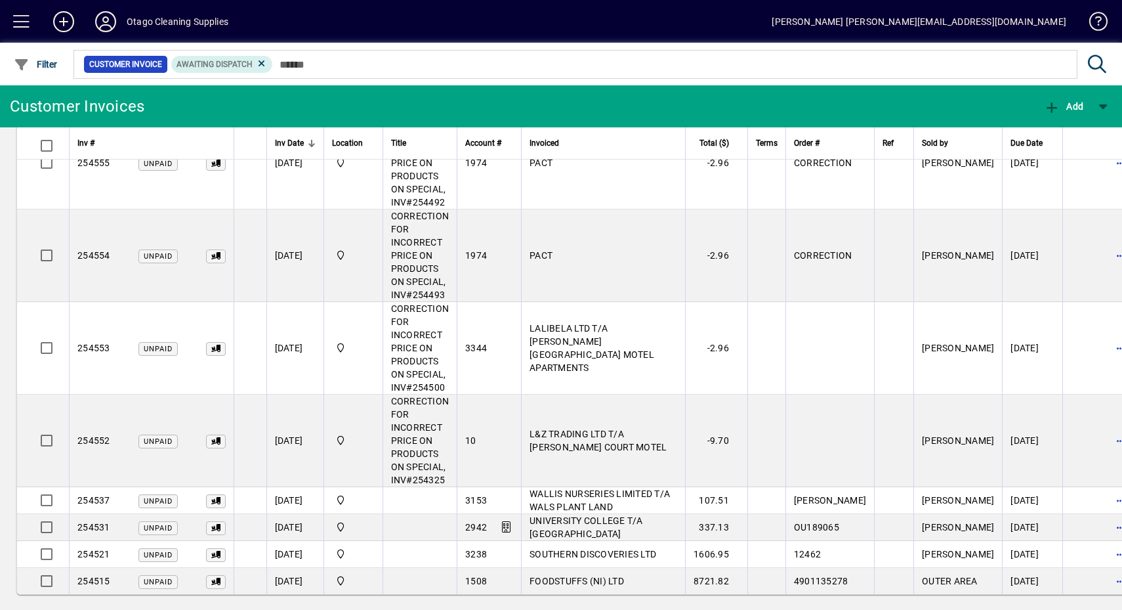
click at [1105, 433] on span "button" at bounding box center [1121, 441] width 32 height 32
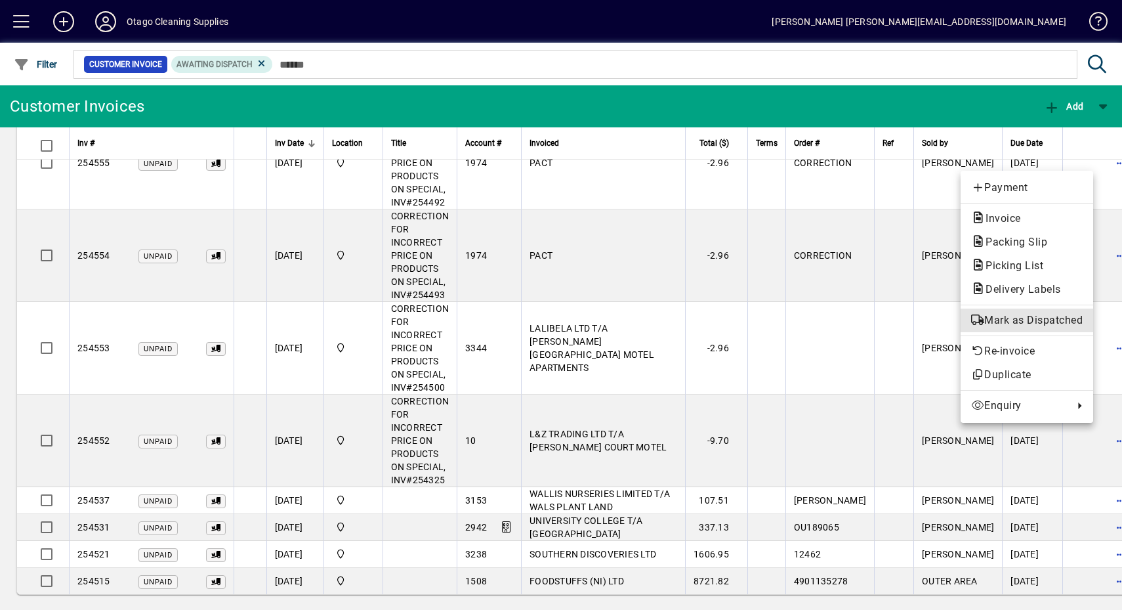
click at [1064, 332] on button "Mark as Dispatched" at bounding box center [1027, 320] width 133 height 24
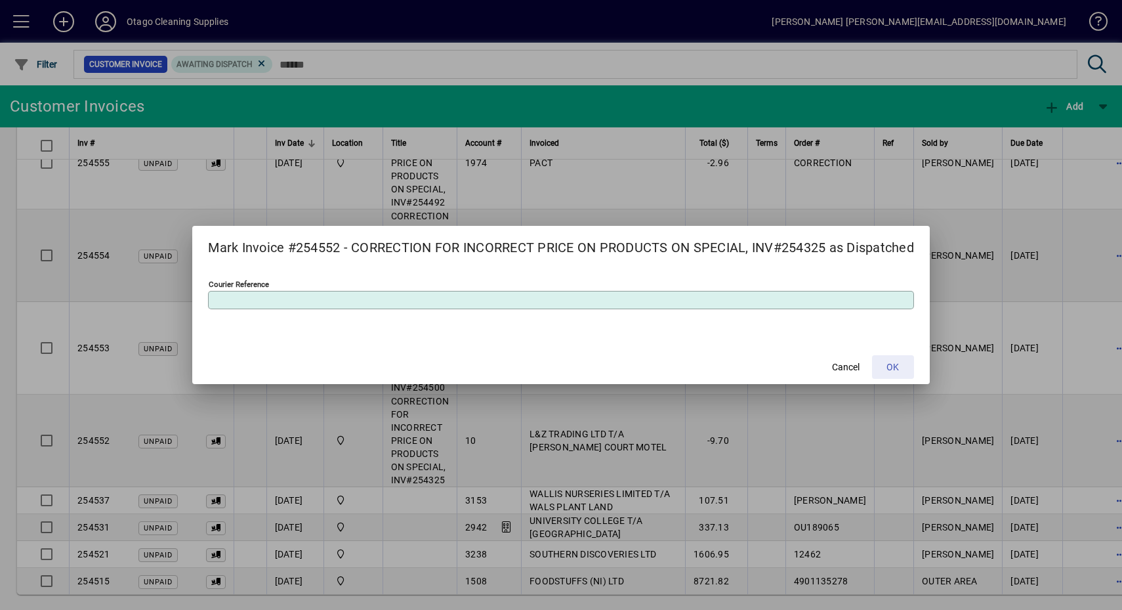
drag, startPoint x: 913, startPoint y: 370, endPoint x: 971, endPoint y: 381, distance: 59.5
click at [914, 369] on span at bounding box center [893, 367] width 42 height 32
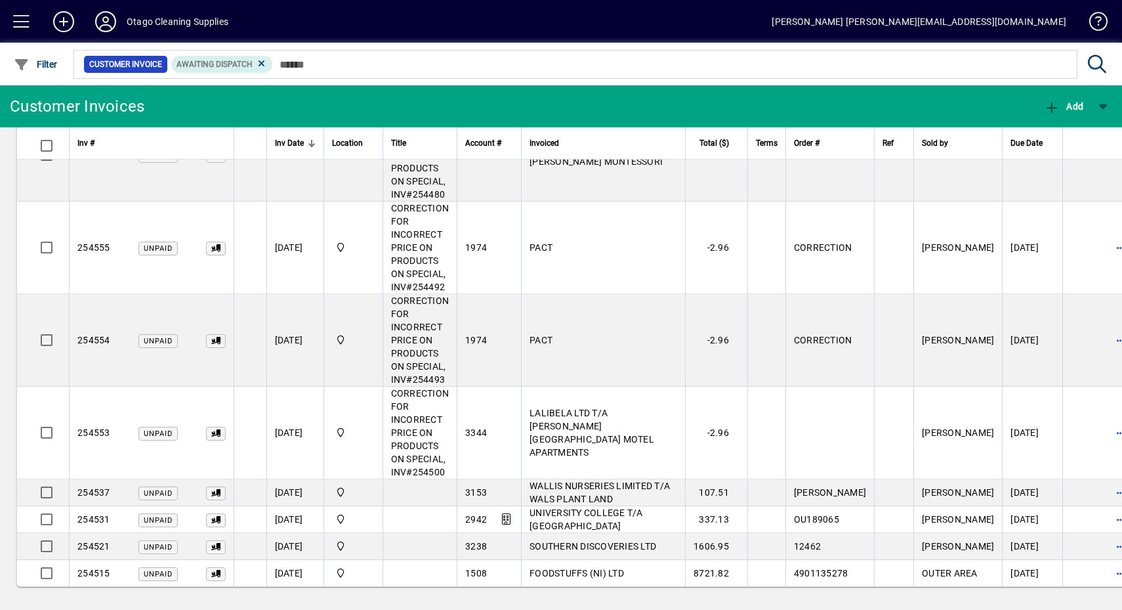
scroll to position [978, 0]
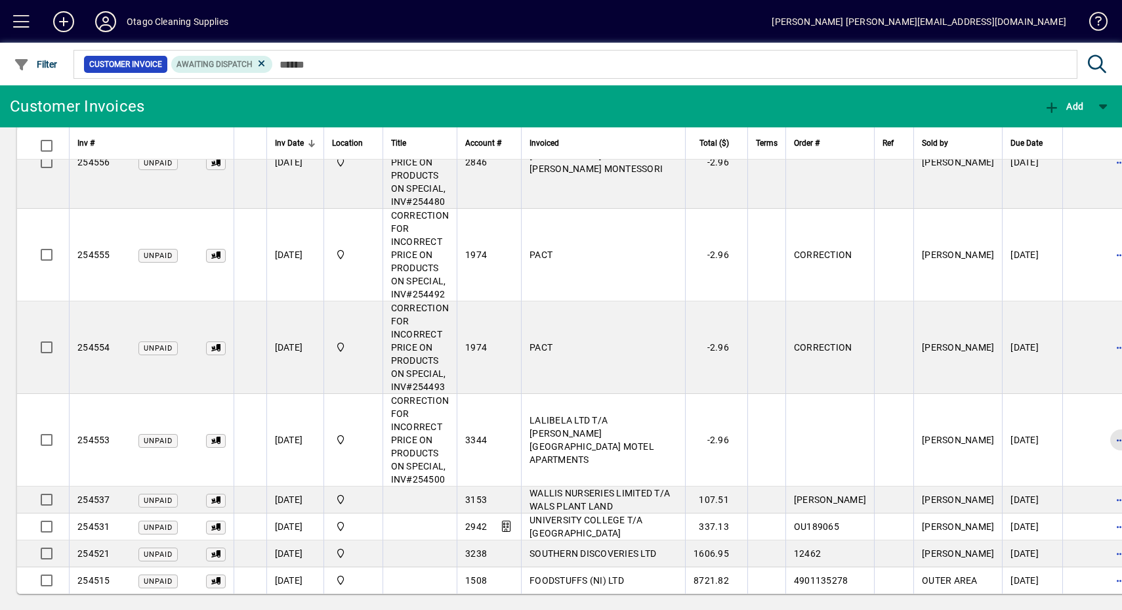
click at [1105, 431] on span "button" at bounding box center [1121, 440] width 32 height 32
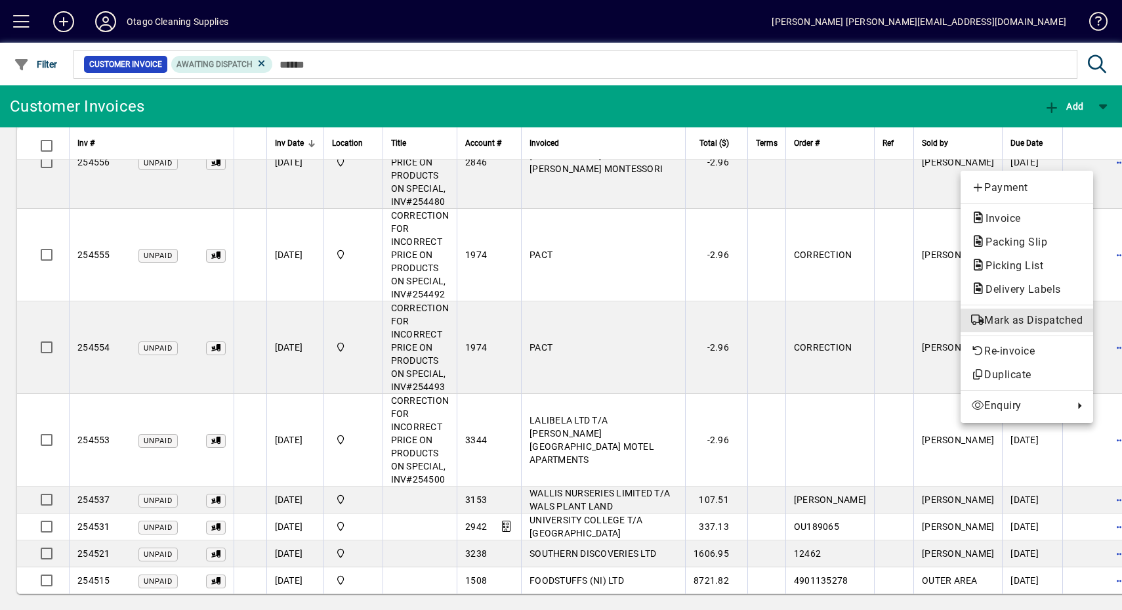
click at [1043, 331] on button "Mark as Dispatched" at bounding box center [1027, 320] width 133 height 24
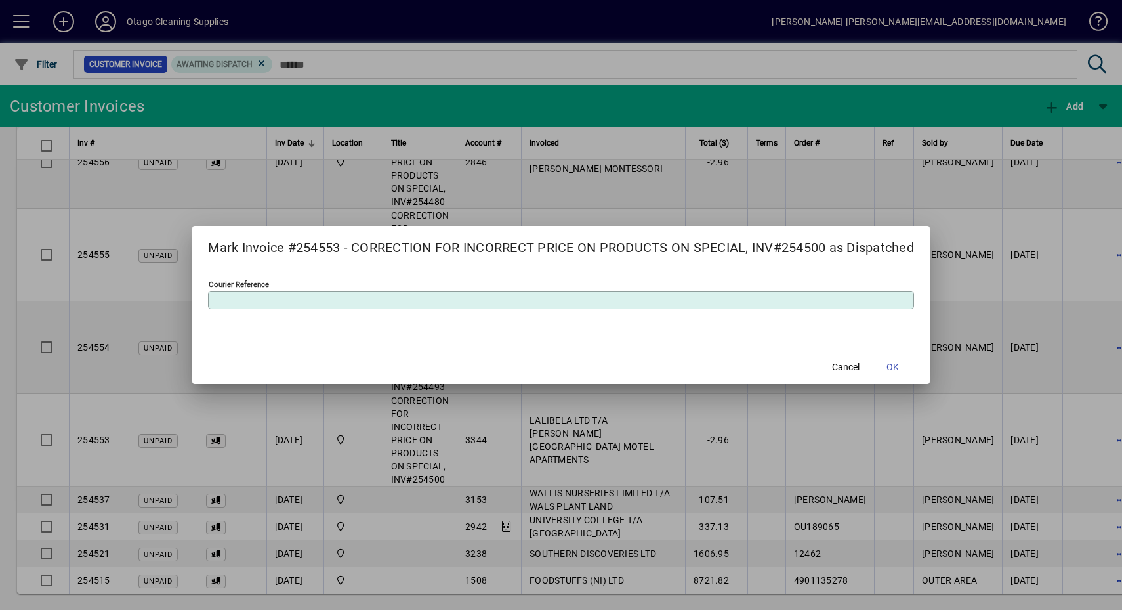
click at [894, 364] on span "OK" at bounding box center [893, 367] width 12 height 14
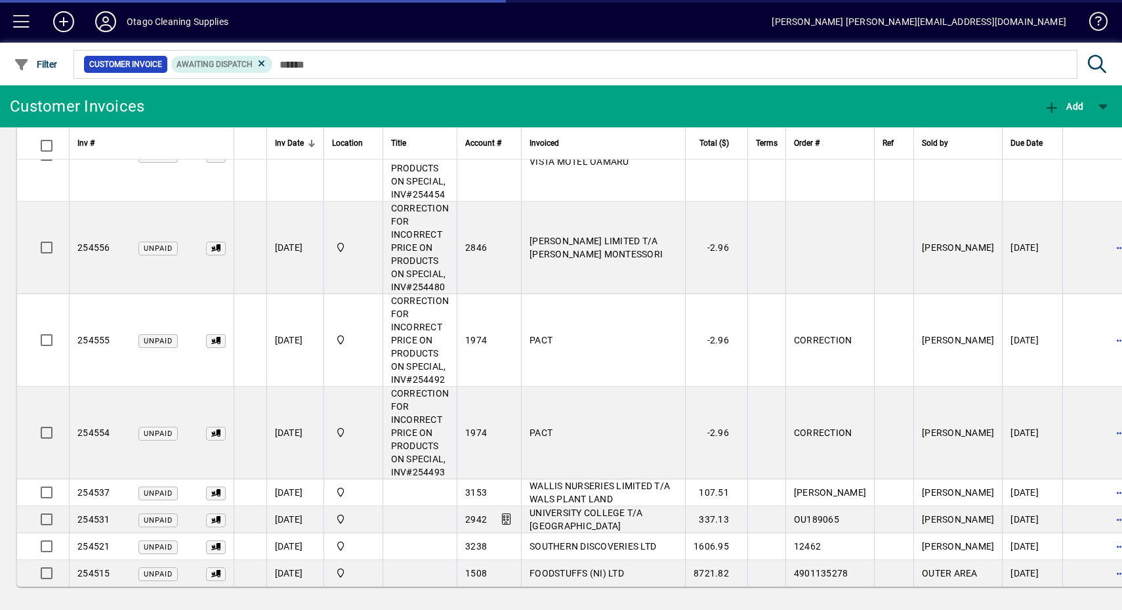
scroll to position [886, 0]
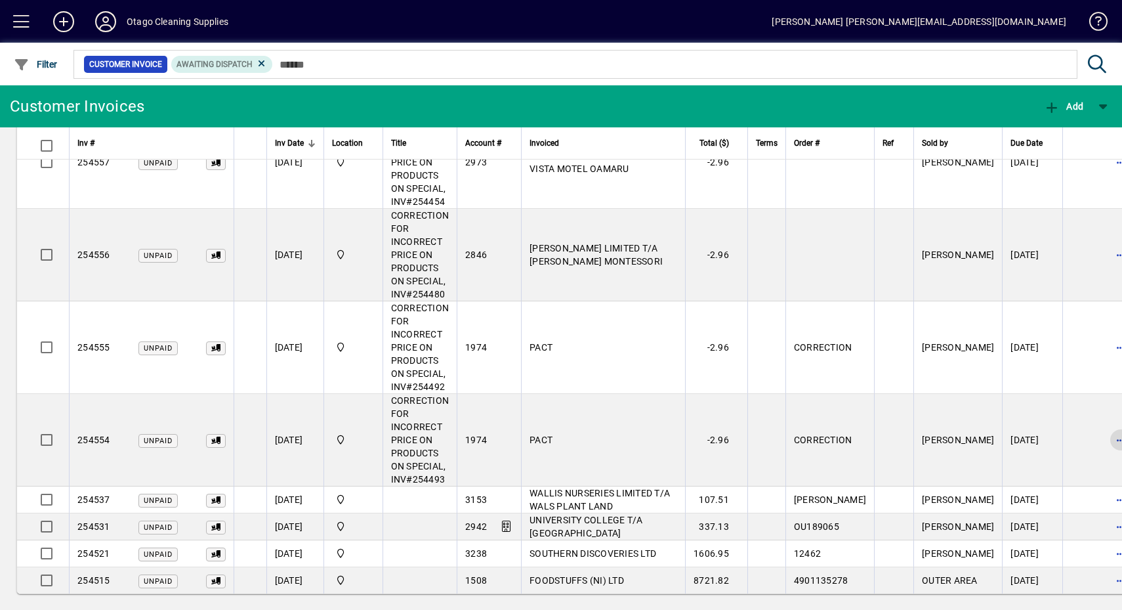
click at [1105, 430] on span "button" at bounding box center [1121, 440] width 32 height 32
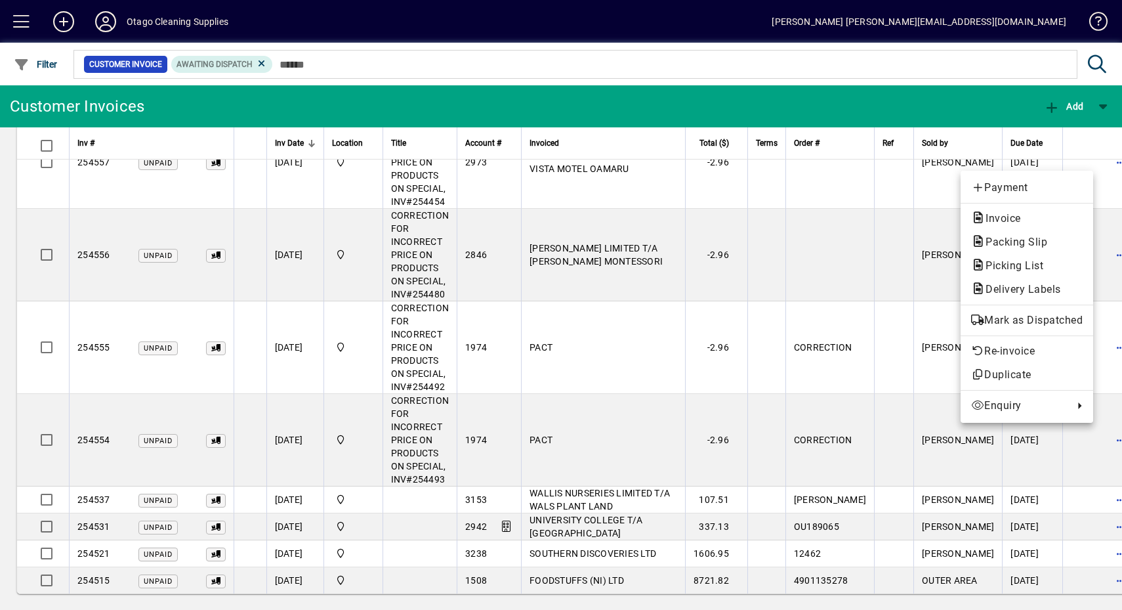
click at [1062, 324] on span "Mark as Dispatched" at bounding box center [1027, 320] width 112 height 16
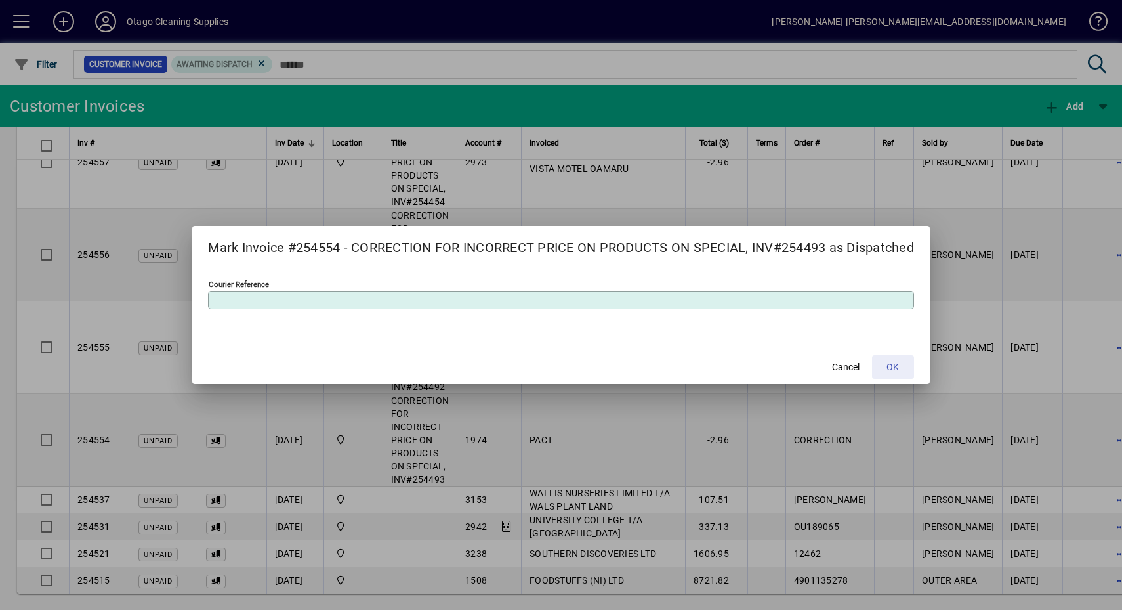
click at [904, 369] on span at bounding box center [893, 367] width 42 height 32
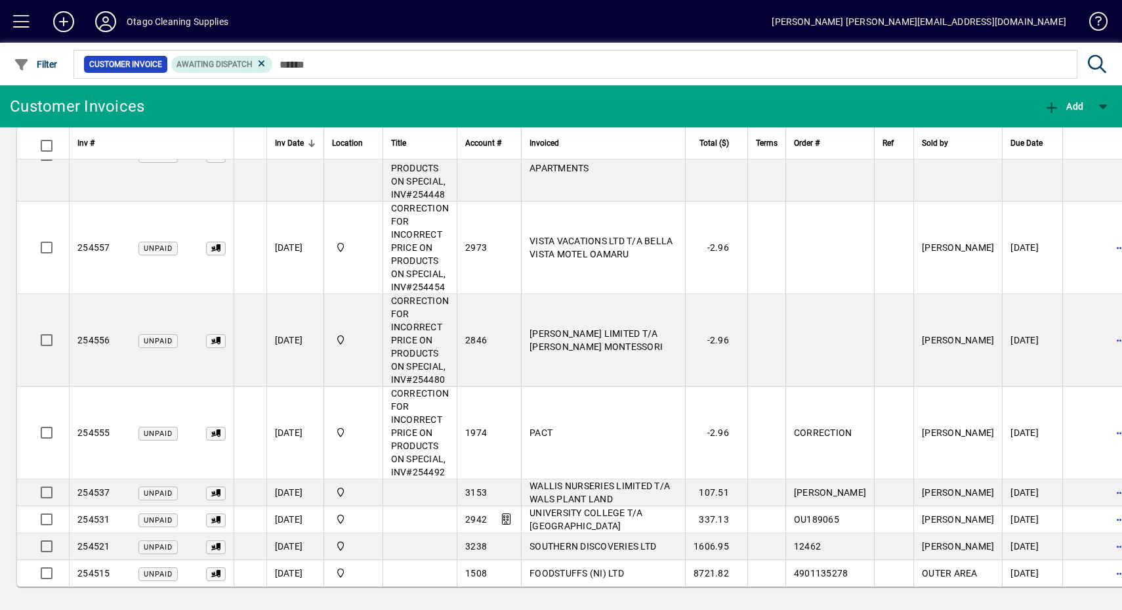
scroll to position [794, 0]
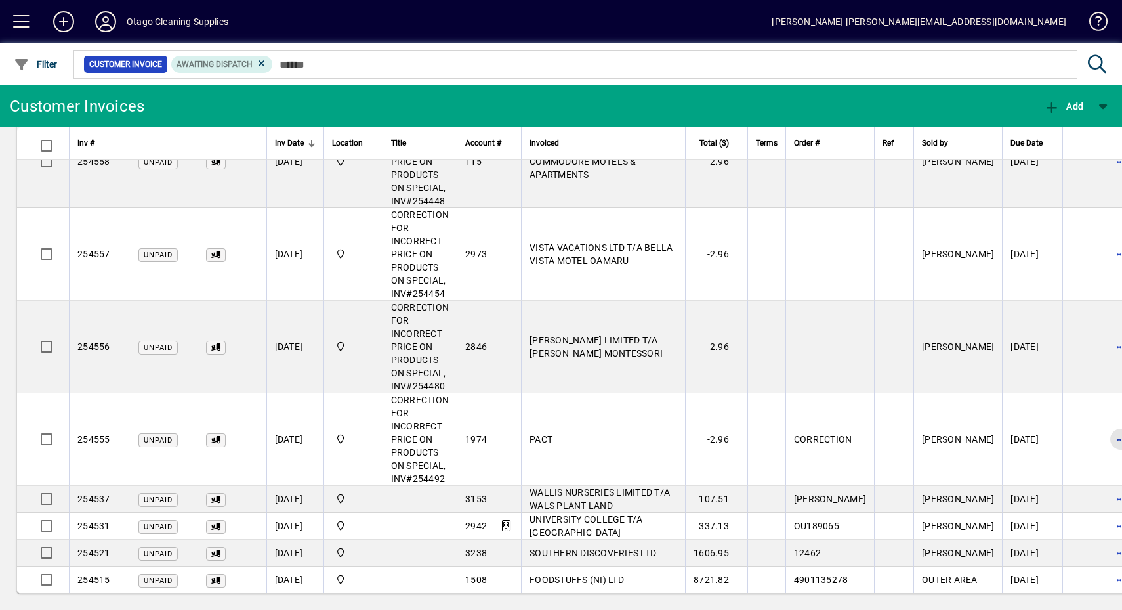
click at [1105, 433] on span "button" at bounding box center [1121, 439] width 32 height 32
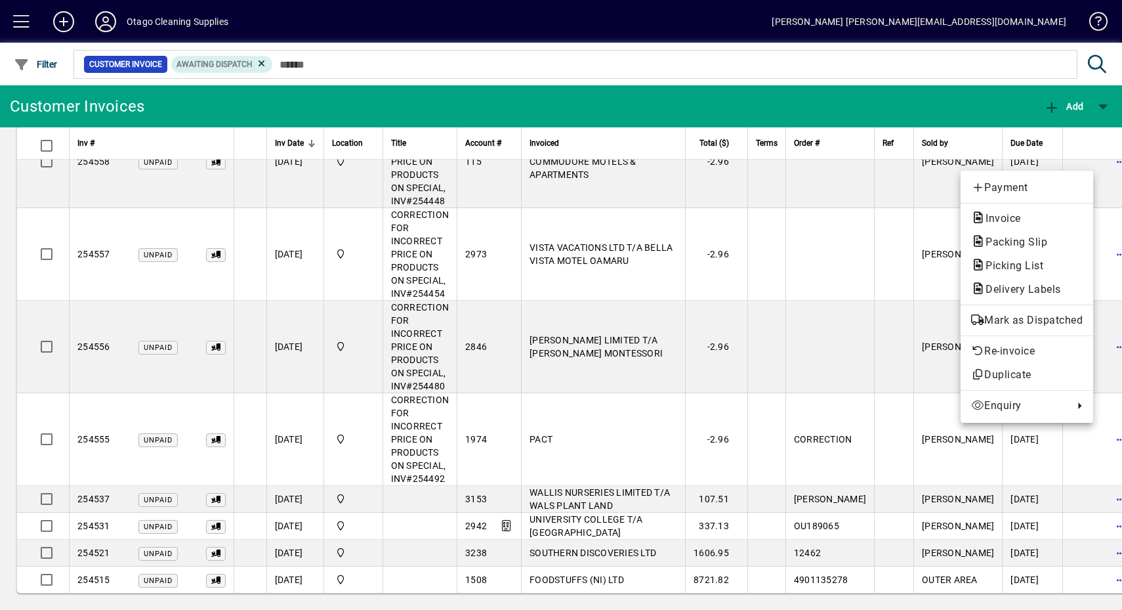
click at [1024, 308] on div "Payment Invoice Packing Slip Picking List Delivery Labels Mark as Dispatched Re…" at bounding box center [1027, 297] width 133 height 252
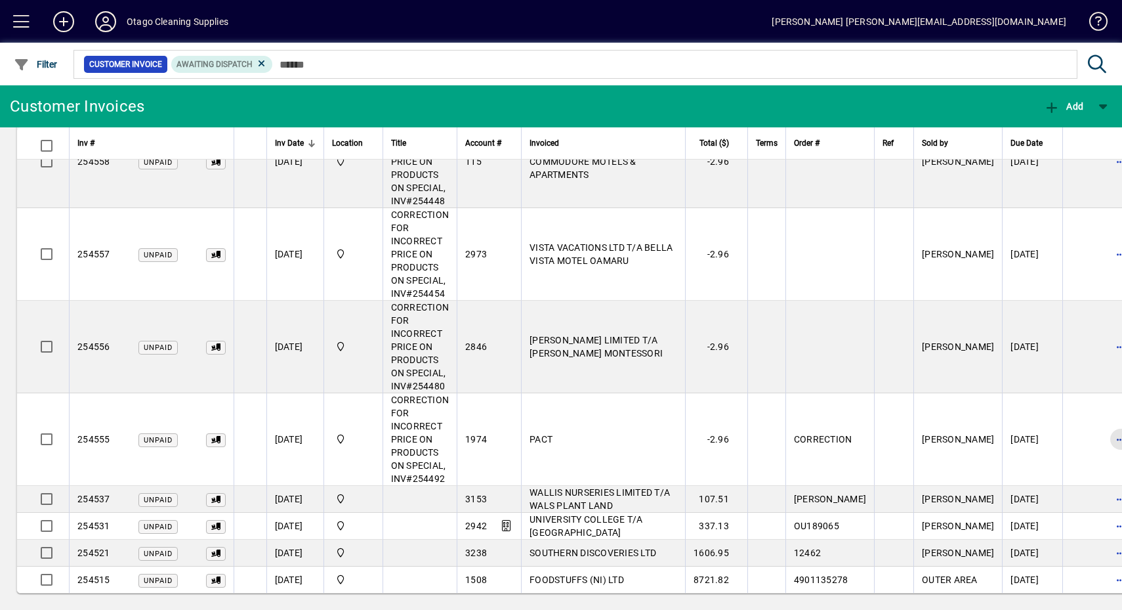
click at [1105, 436] on span "button" at bounding box center [1121, 439] width 32 height 32
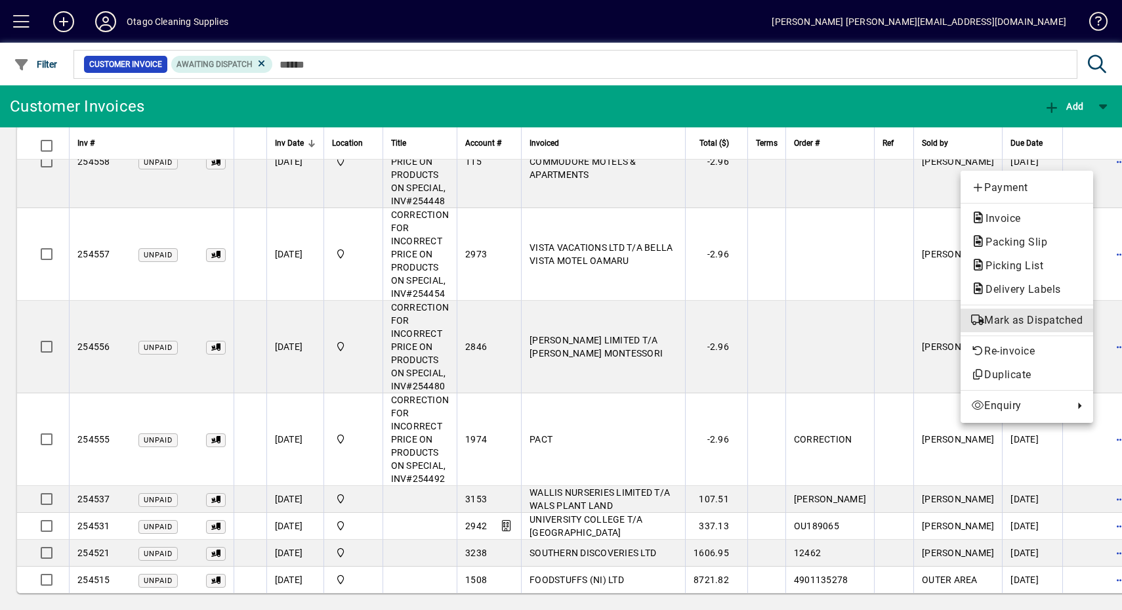
click at [1065, 326] on span "Mark as Dispatched" at bounding box center [1027, 320] width 112 height 16
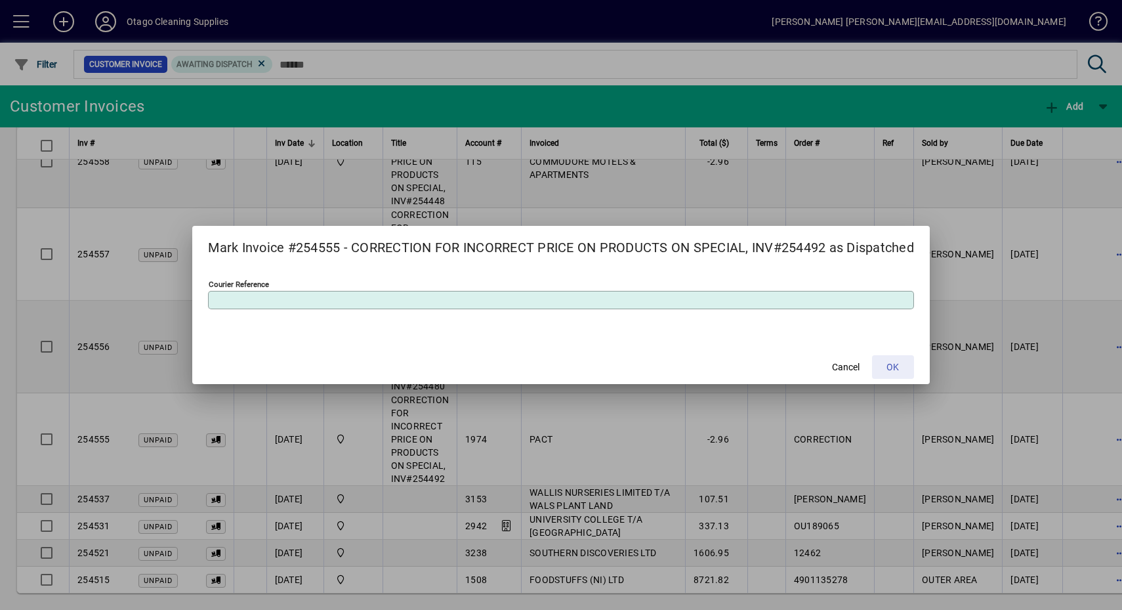
click at [913, 361] on span at bounding box center [893, 367] width 42 height 32
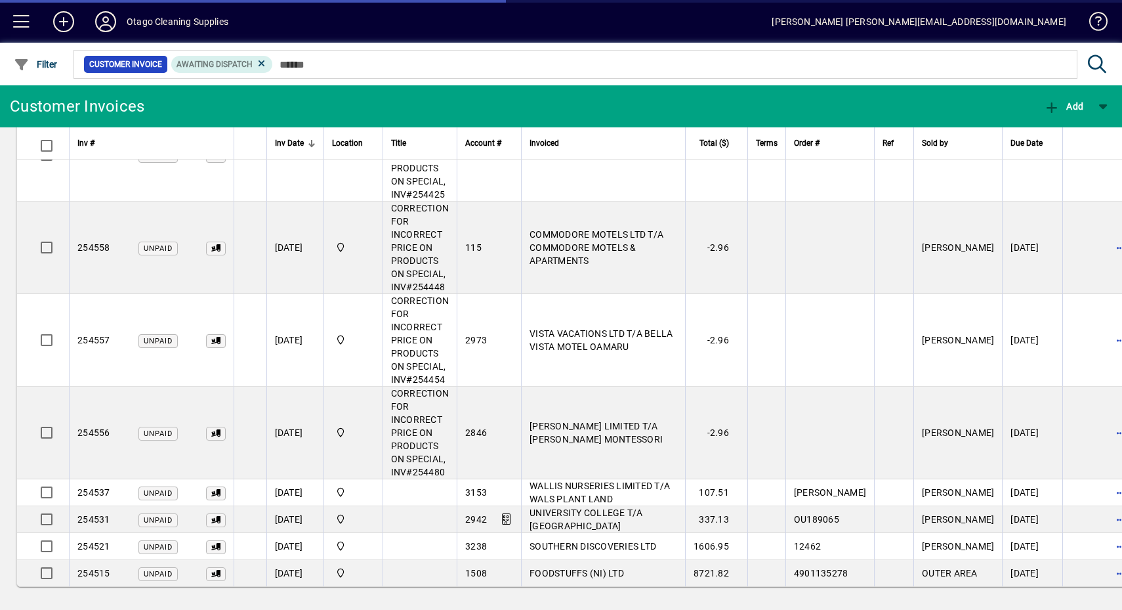
scroll to position [702, 0]
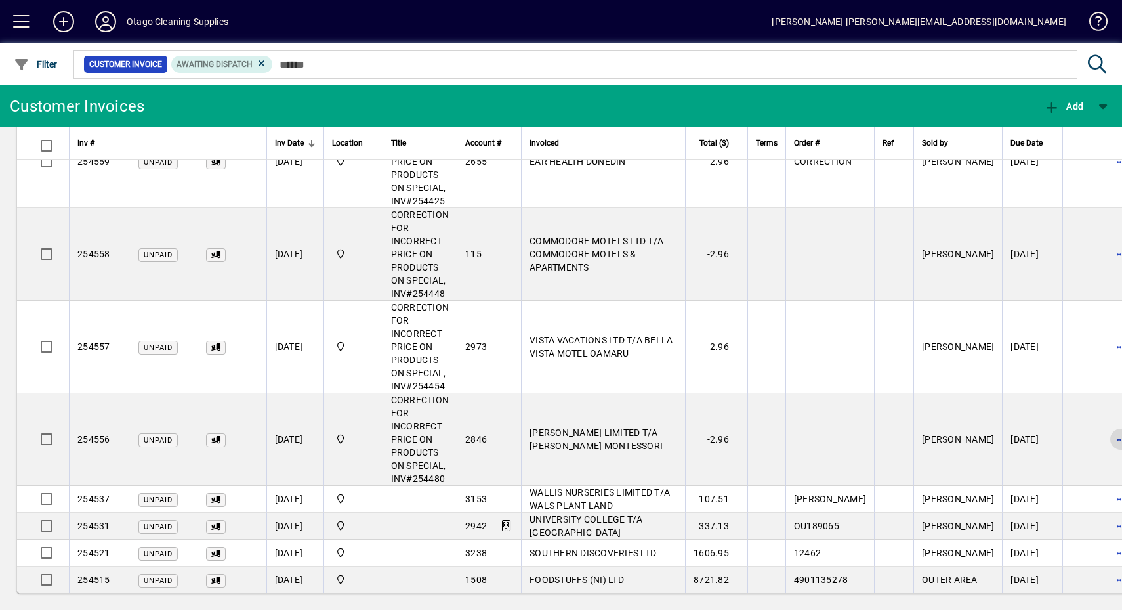
click at [1105, 434] on span "button" at bounding box center [1121, 439] width 32 height 32
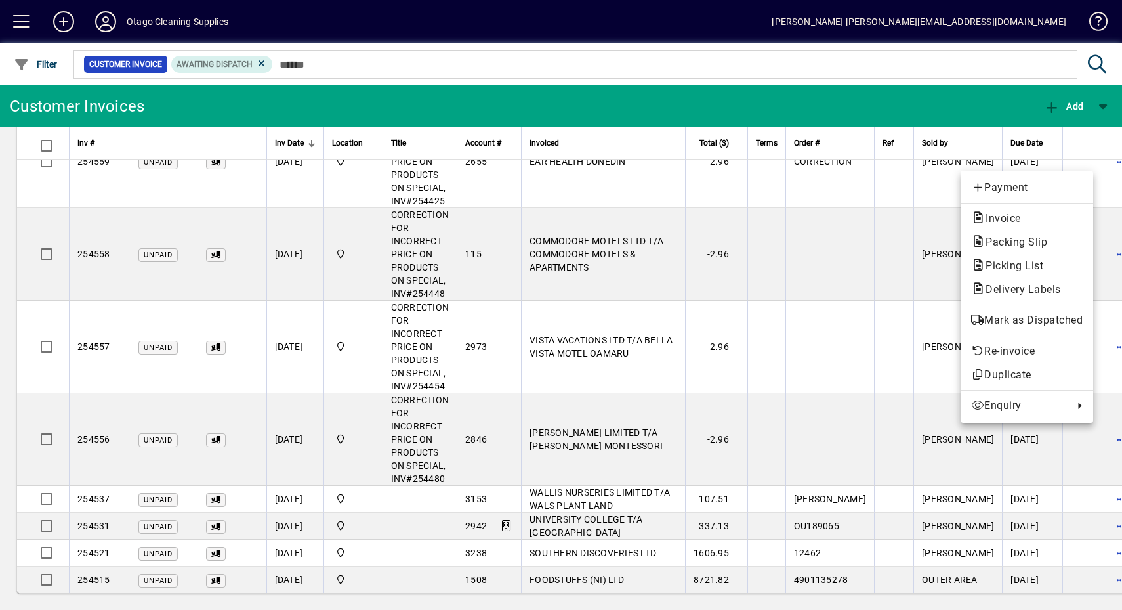
click at [1057, 330] on button "Mark as Dispatched" at bounding box center [1027, 320] width 133 height 24
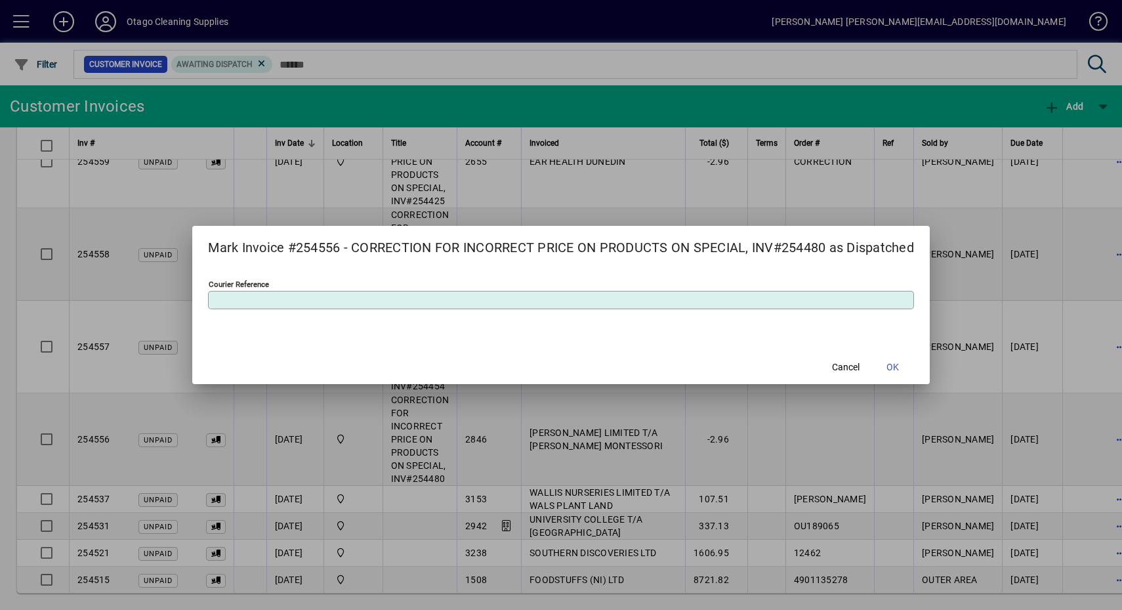
click at [893, 357] on span at bounding box center [893, 367] width 42 height 32
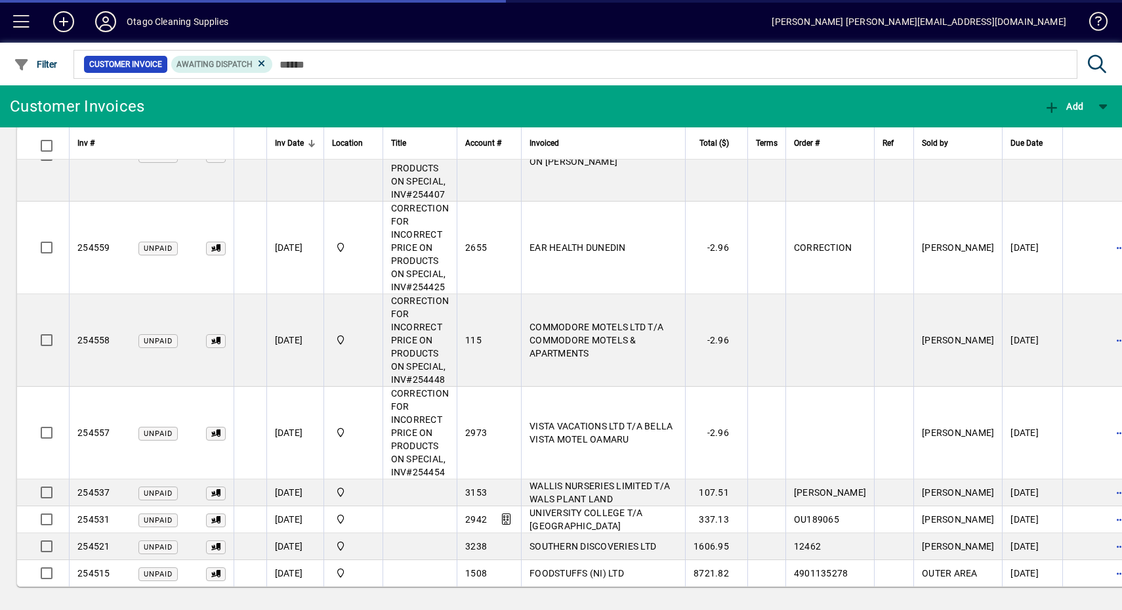
scroll to position [609, 0]
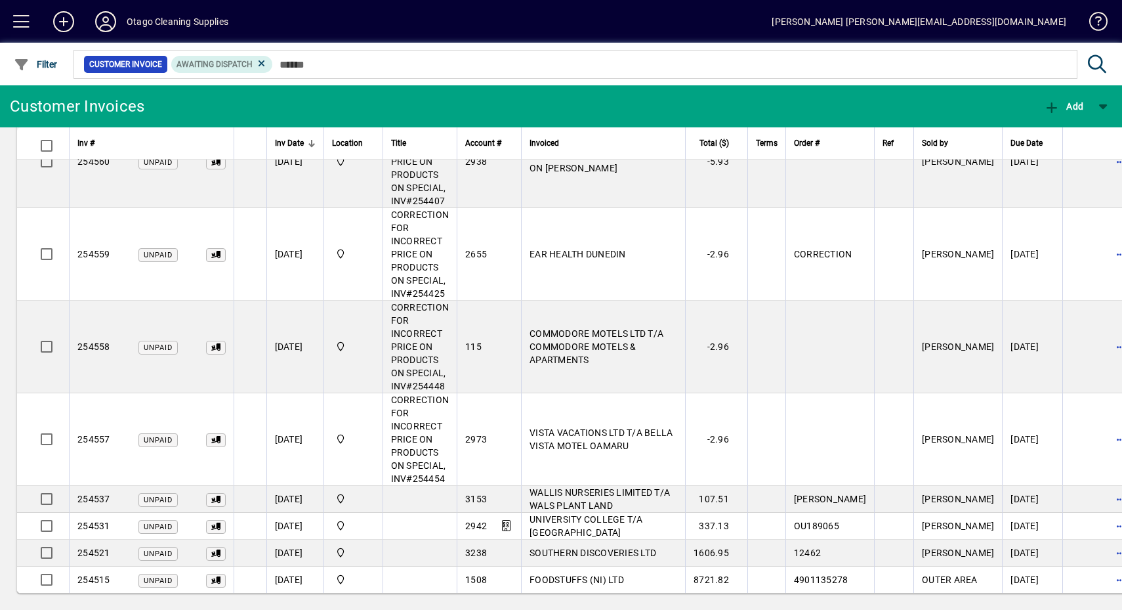
click at [1105, 437] on span "button" at bounding box center [1121, 439] width 32 height 32
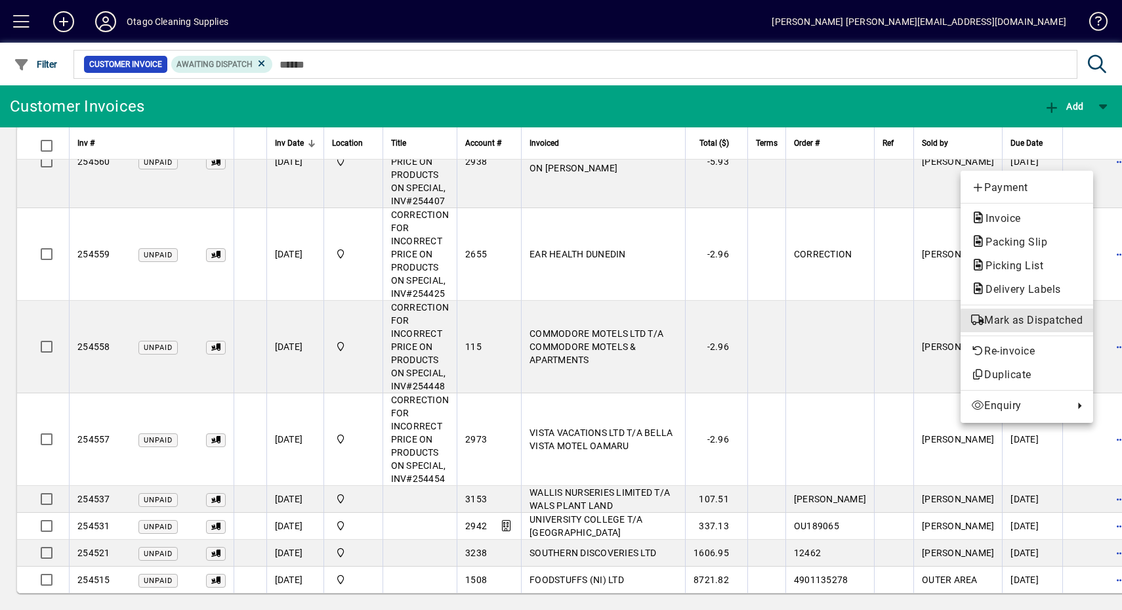
click at [1047, 325] on span "Mark as Dispatched" at bounding box center [1027, 320] width 112 height 16
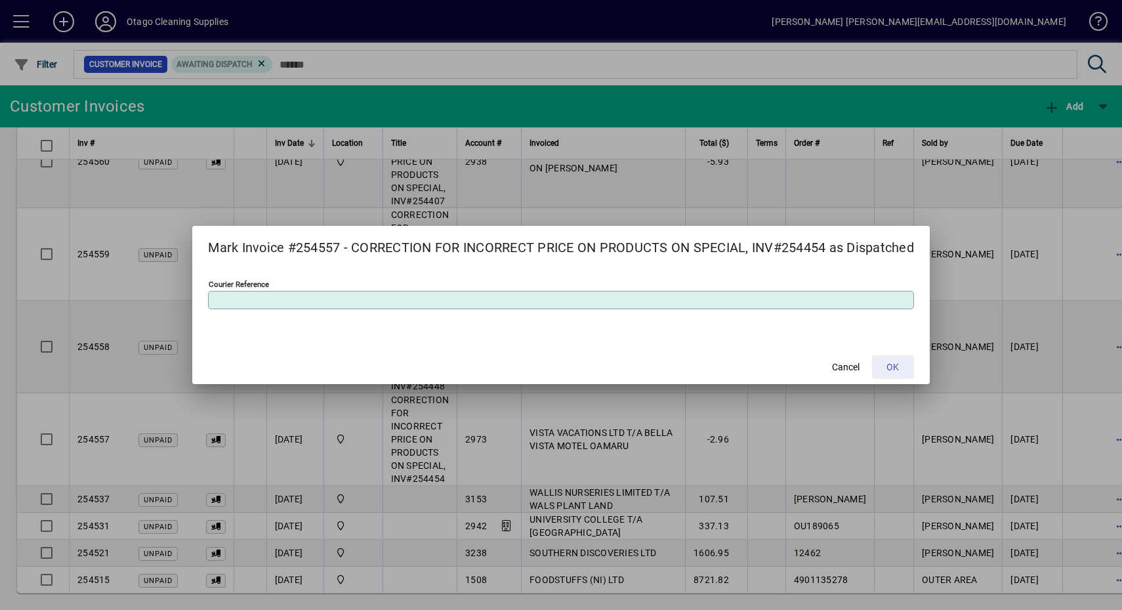
drag, startPoint x: 914, startPoint y: 369, endPoint x: 938, endPoint y: 369, distance: 24.3
click at [914, 369] on span at bounding box center [893, 367] width 42 height 32
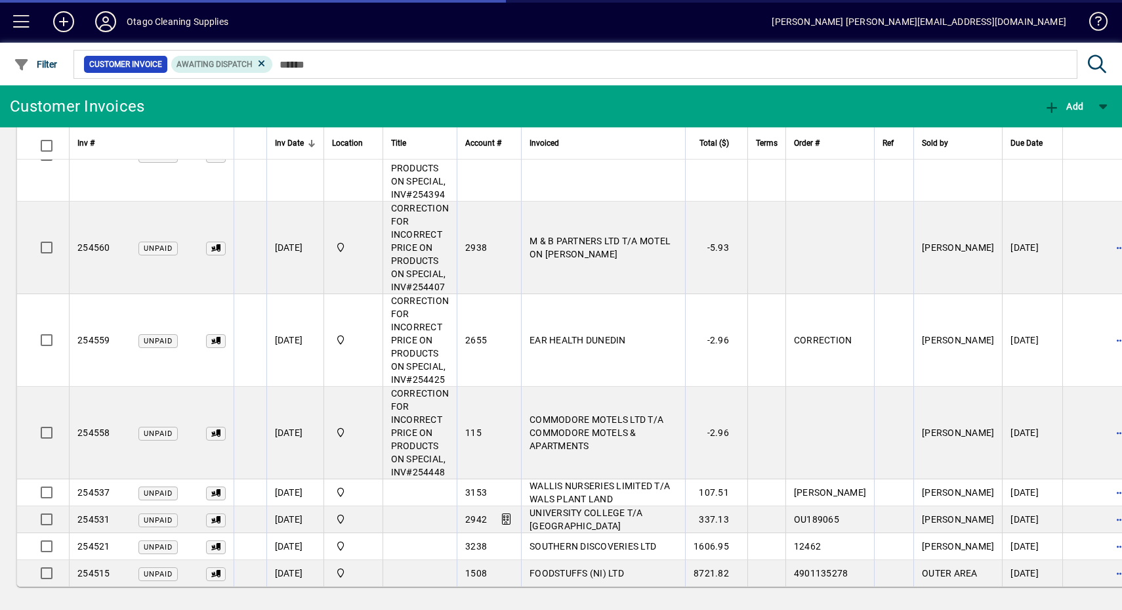
scroll to position [517, 0]
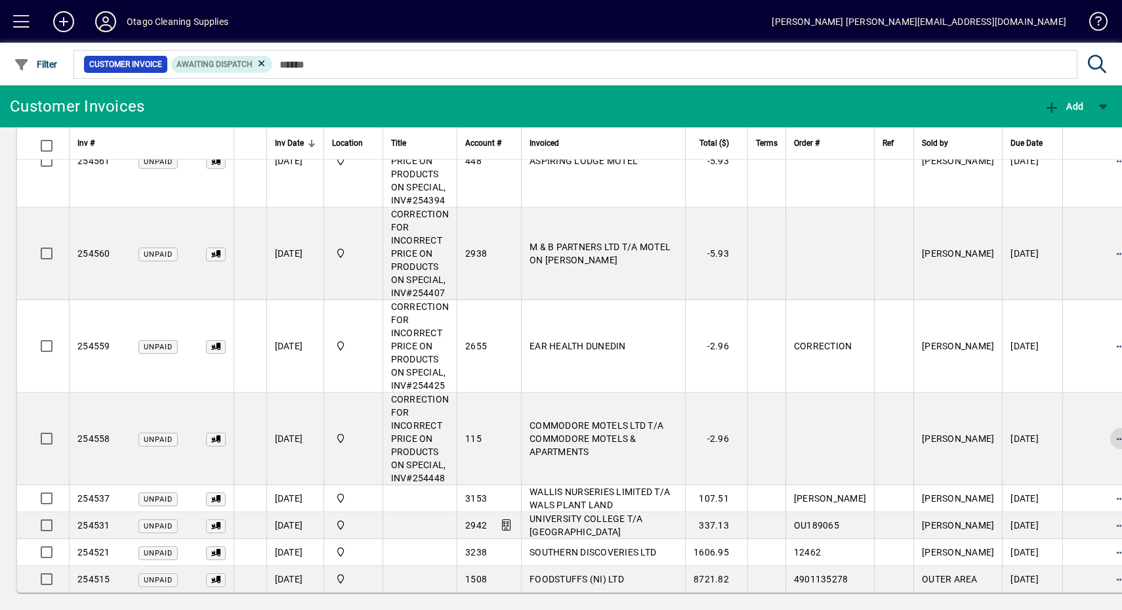
click at [1105, 438] on span "button" at bounding box center [1121, 439] width 32 height 32
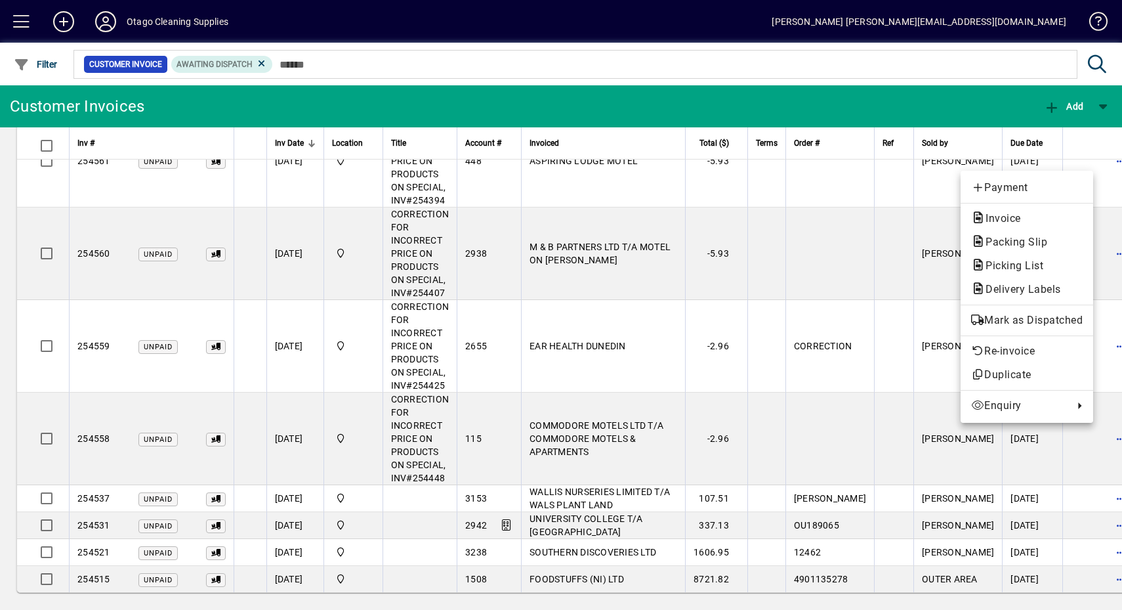
click at [1055, 331] on button "Mark as Dispatched" at bounding box center [1027, 320] width 133 height 24
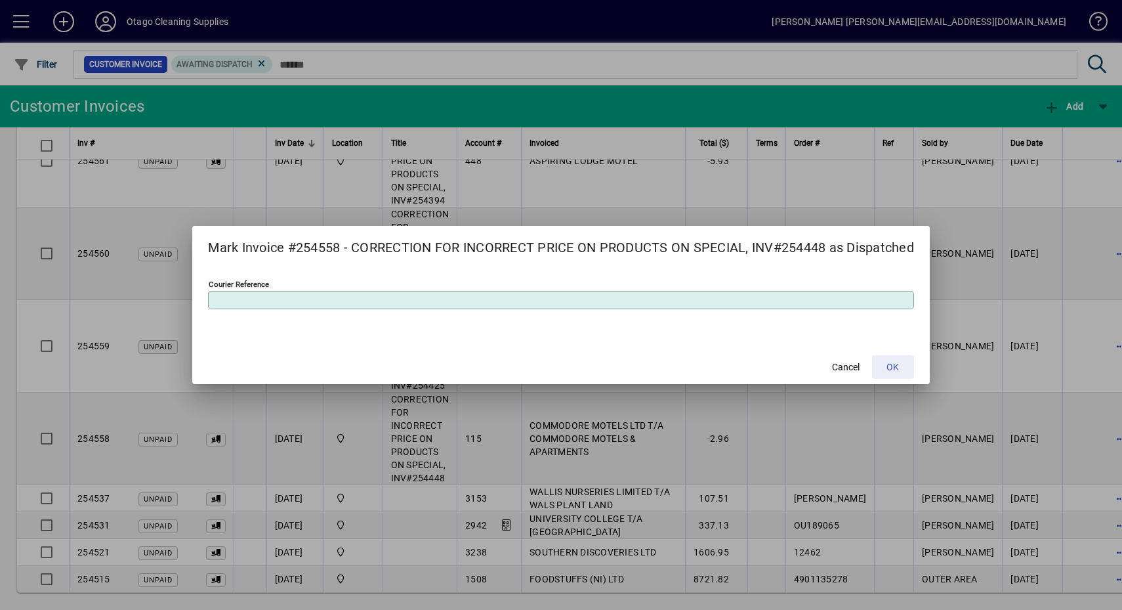
click at [896, 377] on span at bounding box center [893, 367] width 42 height 32
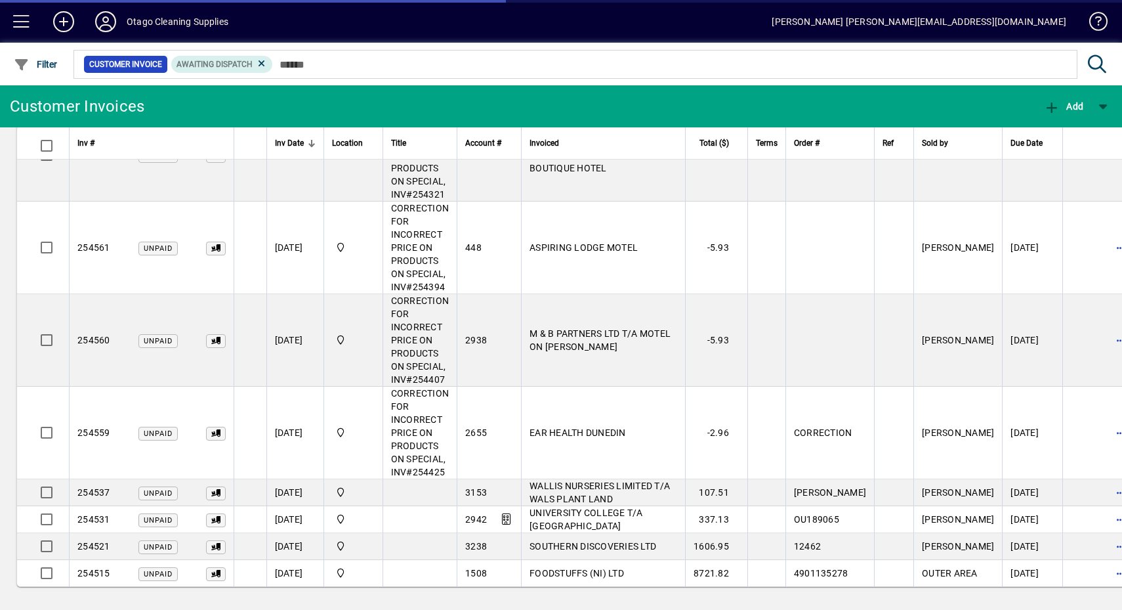
scroll to position [425, 0]
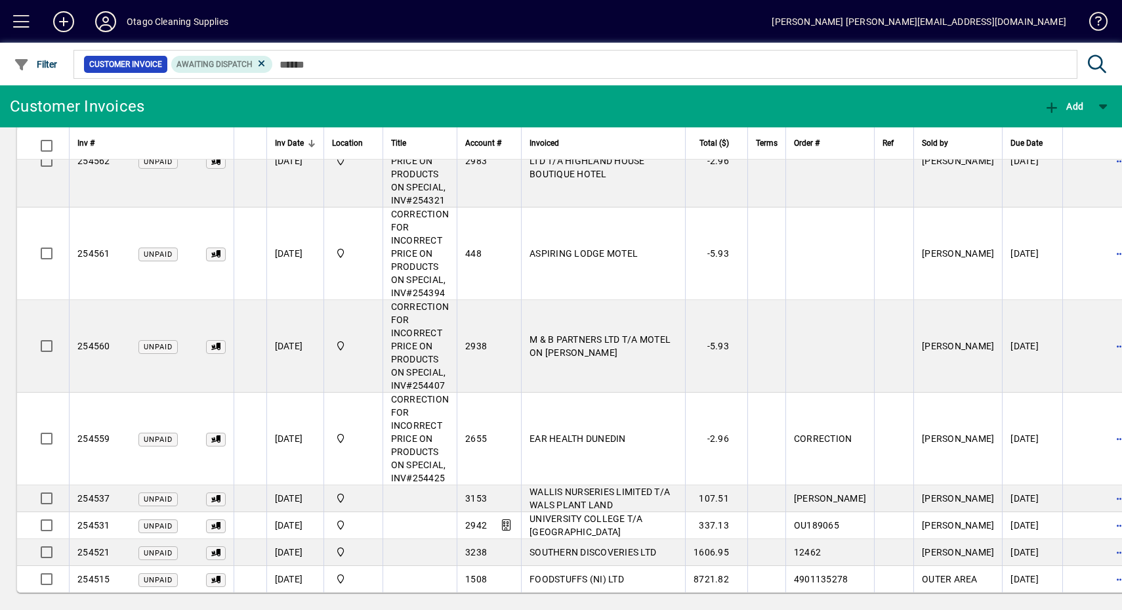
click at [1105, 433] on span "button" at bounding box center [1121, 439] width 32 height 32
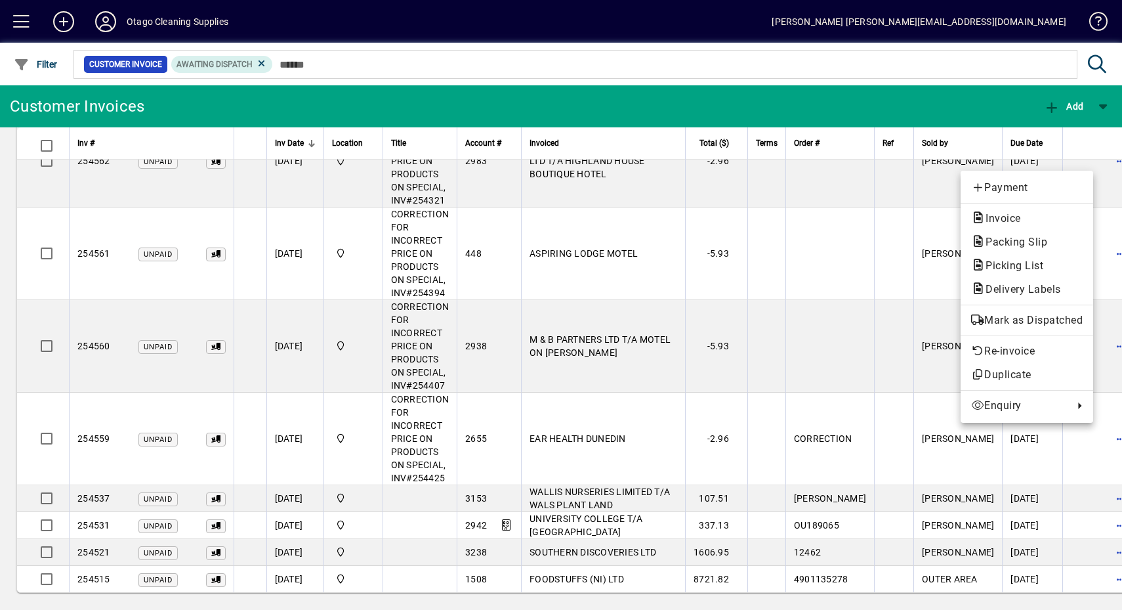
click at [1065, 324] on span "Mark as Dispatched" at bounding box center [1027, 320] width 112 height 16
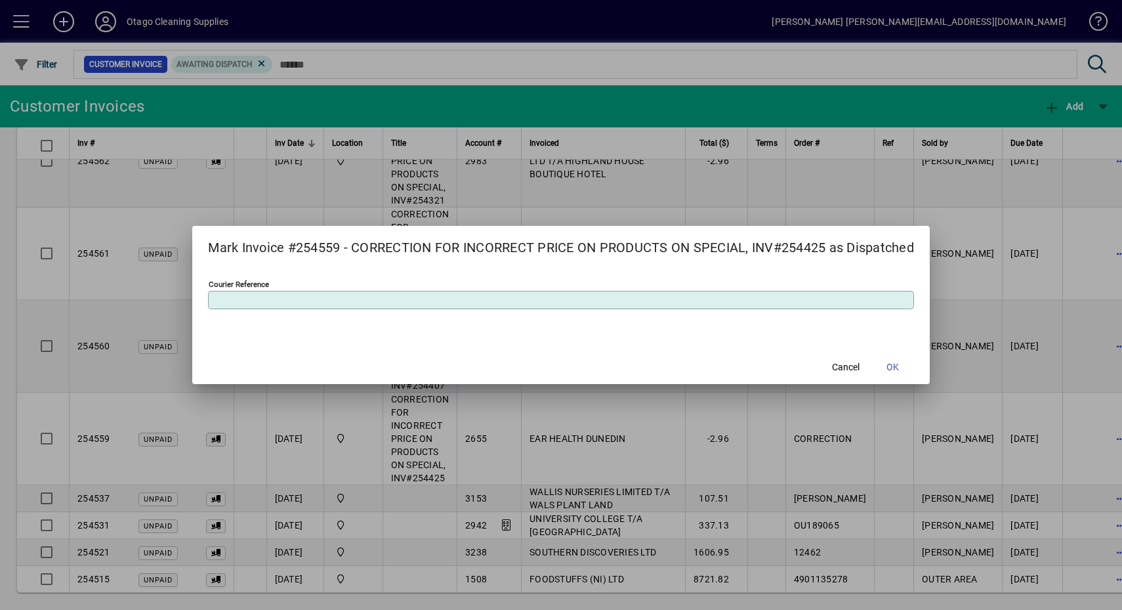
click at [914, 365] on span at bounding box center [893, 367] width 42 height 32
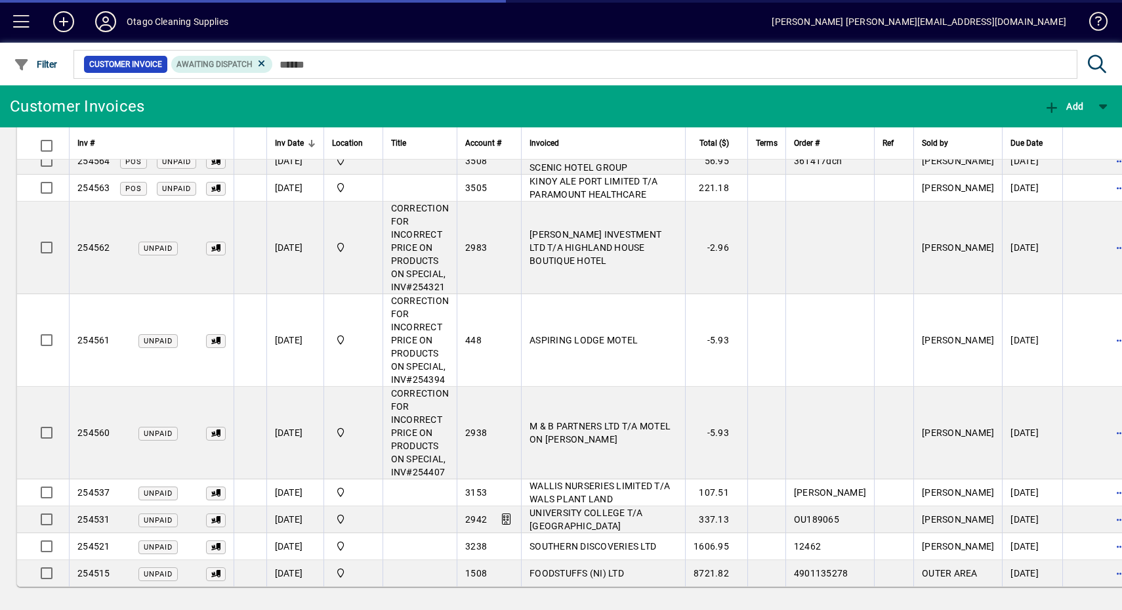
scroll to position [332, 0]
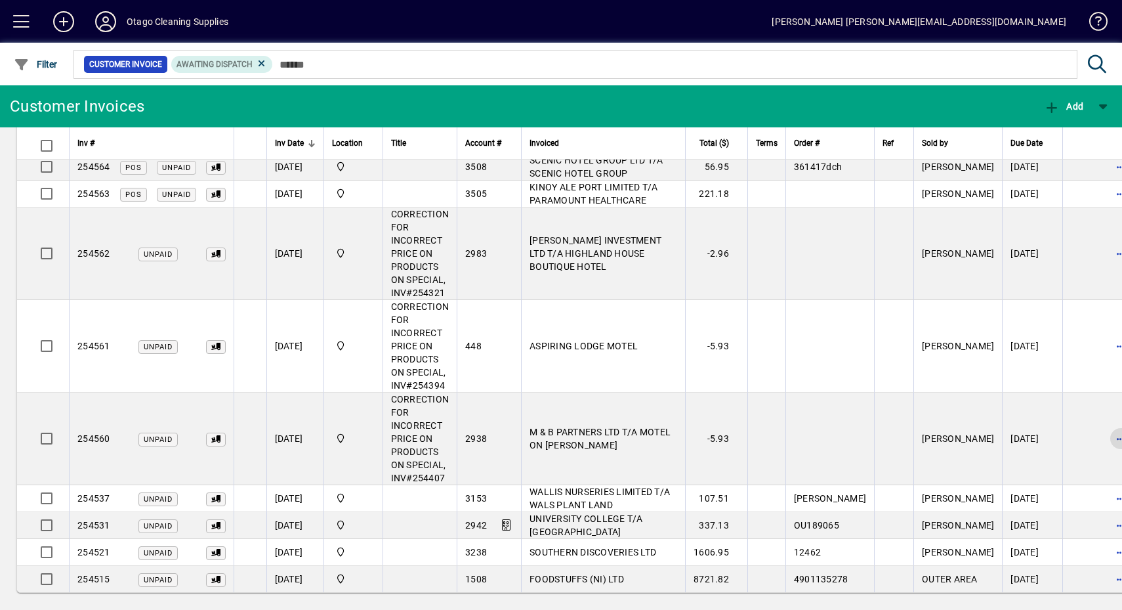
click at [1105, 439] on span "button" at bounding box center [1121, 439] width 32 height 32
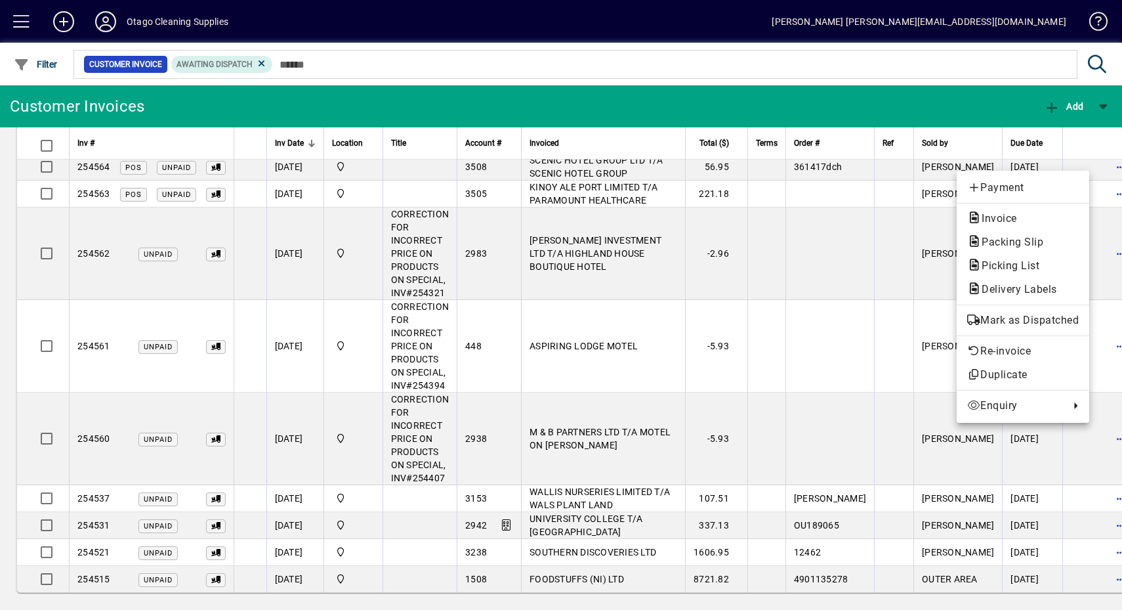
click at [1065, 330] on button "Mark as Dispatched" at bounding box center [1023, 320] width 133 height 24
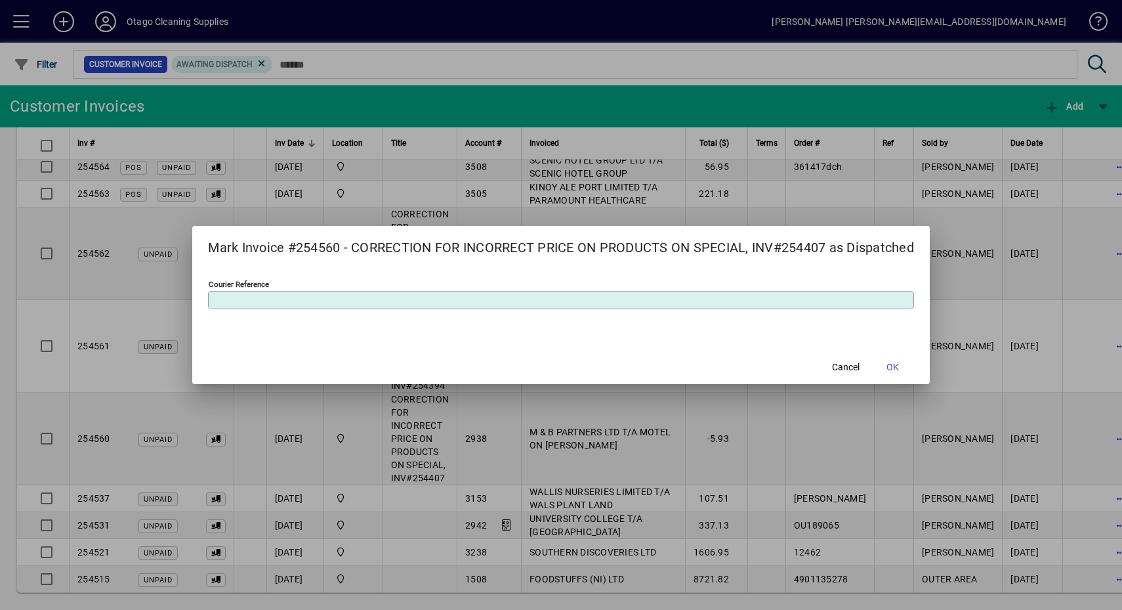
click at [906, 375] on span at bounding box center [893, 367] width 42 height 32
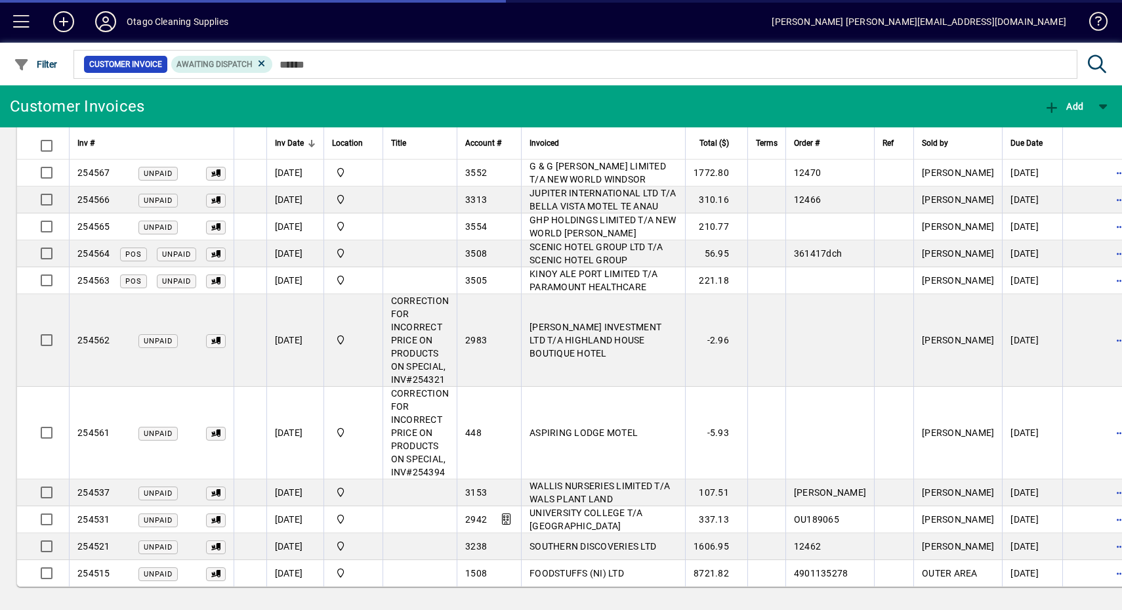
scroll to position [240, 0]
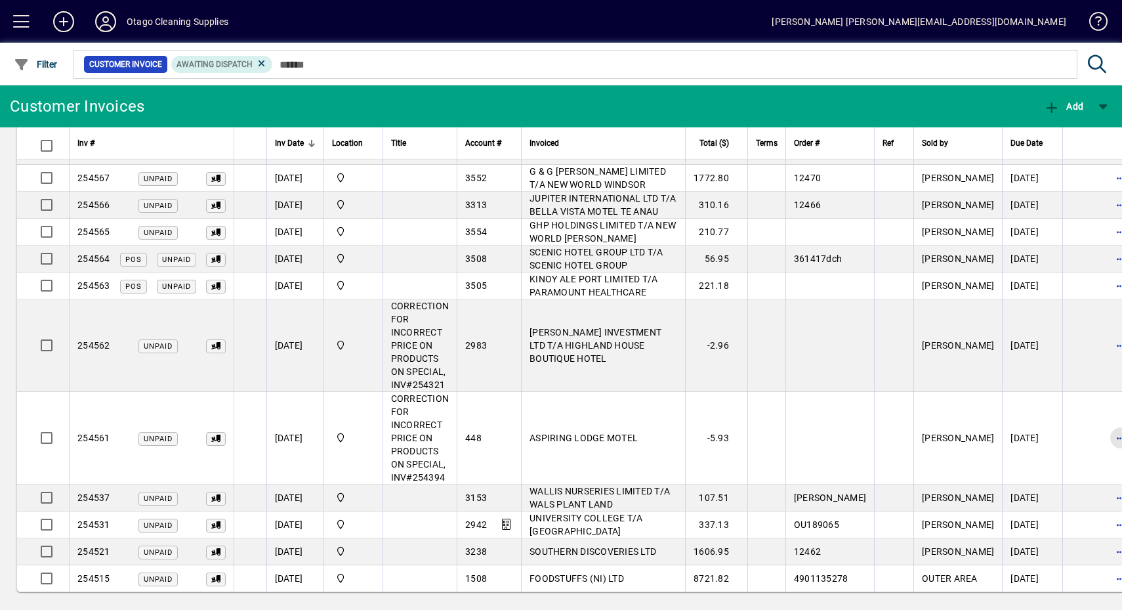
click at [1105, 440] on span "button" at bounding box center [1121, 438] width 32 height 32
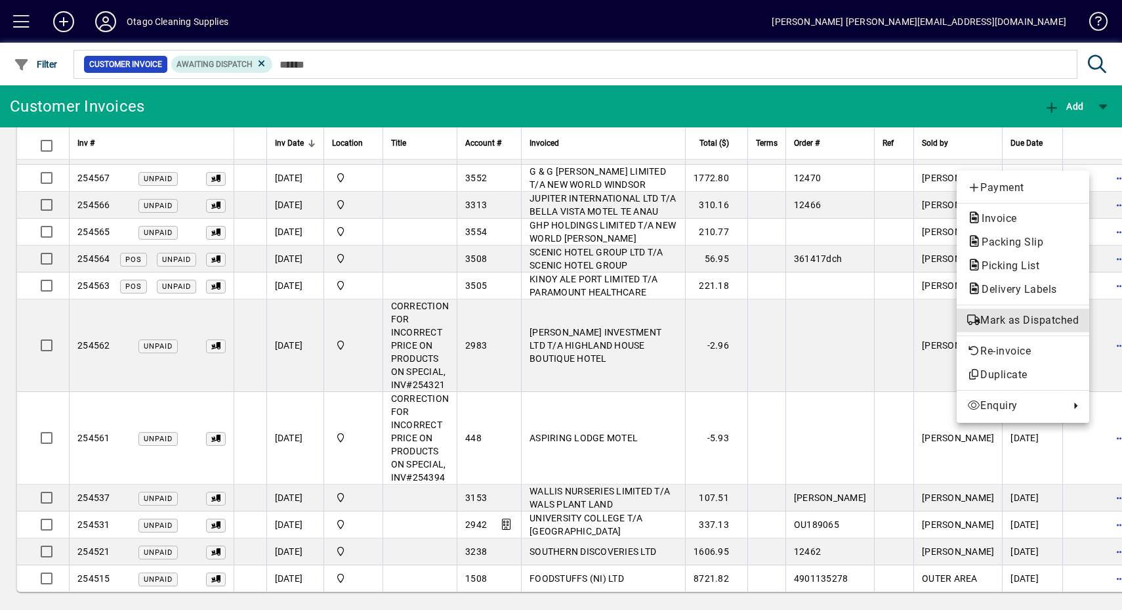
click at [1049, 322] on span "Mark as Dispatched" at bounding box center [1023, 320] width 112 height 16
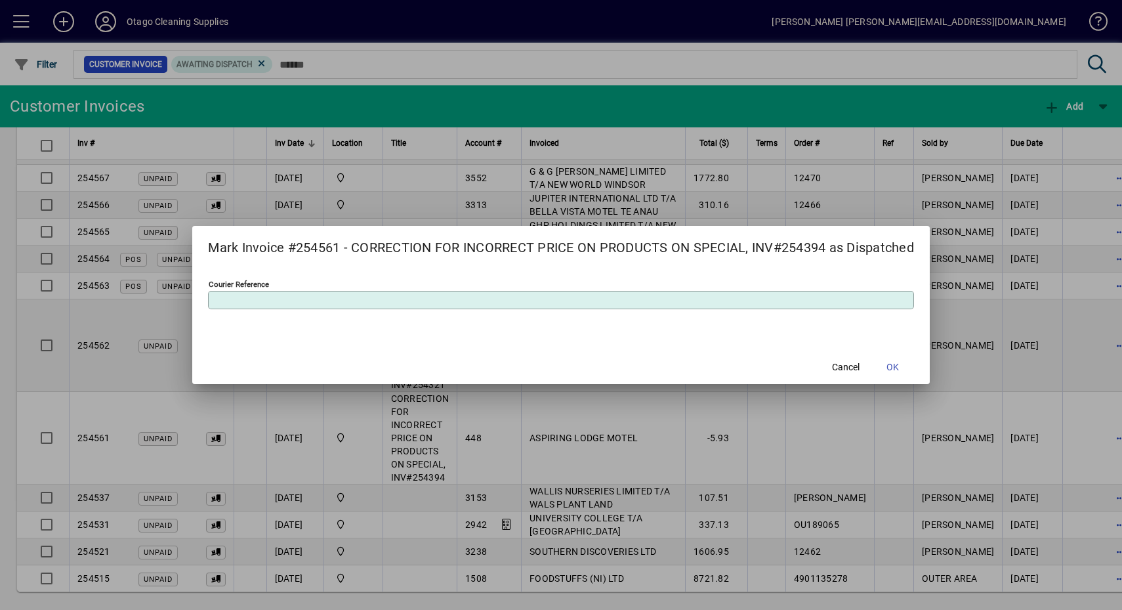
click at [894, 354] on span at bounding box center [893, 367] width 42 height 32
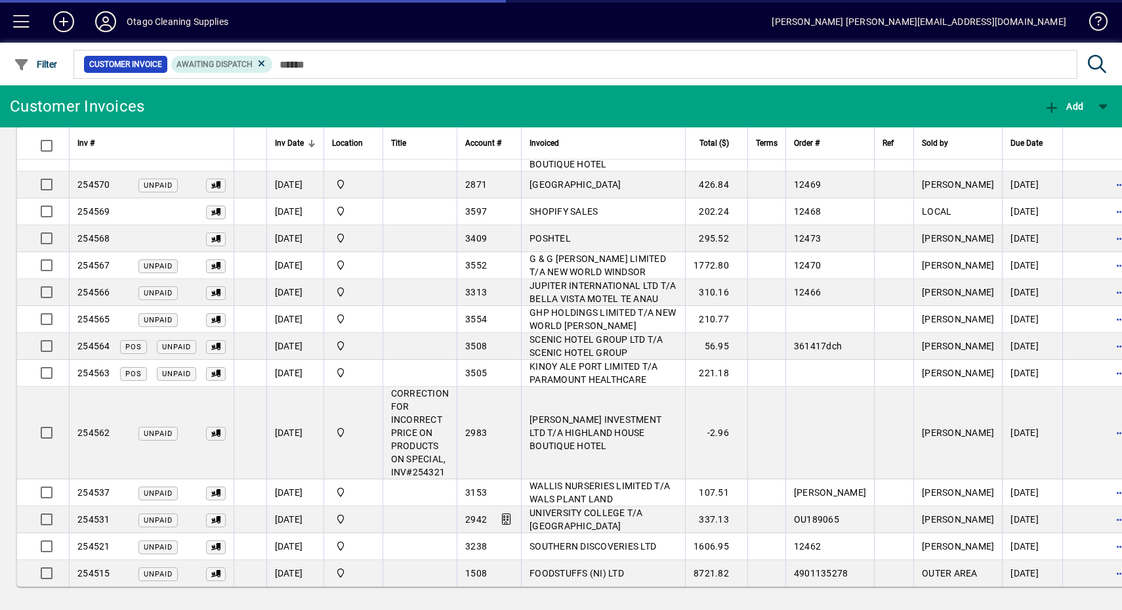
scroll to position [148, 0]
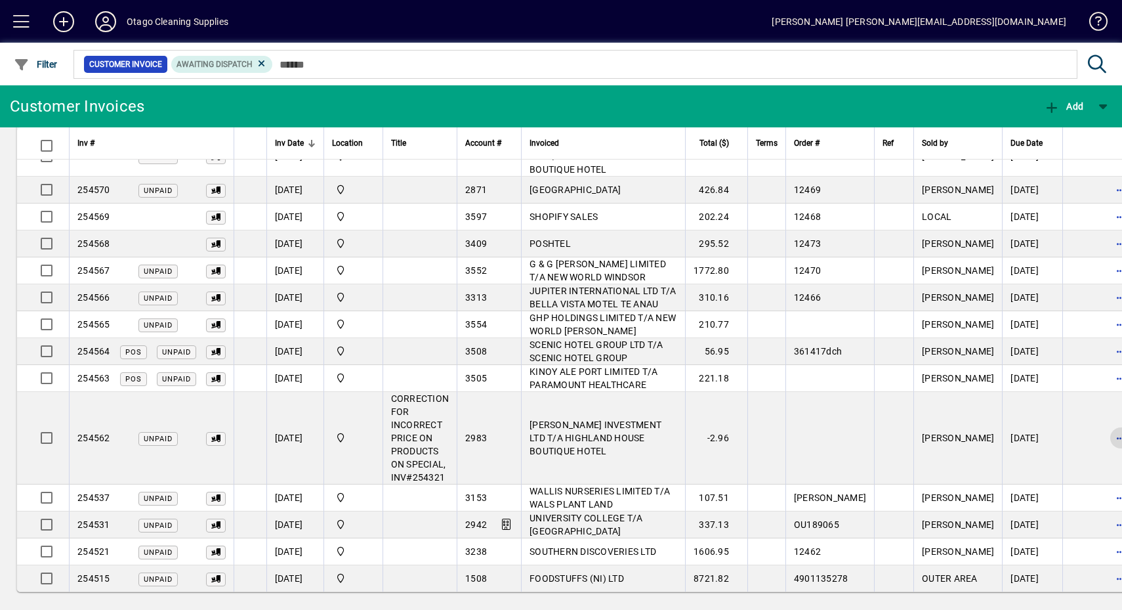
click at [1105, 445] on span "button" at bounding box center [1121, 438] width 32 height 32
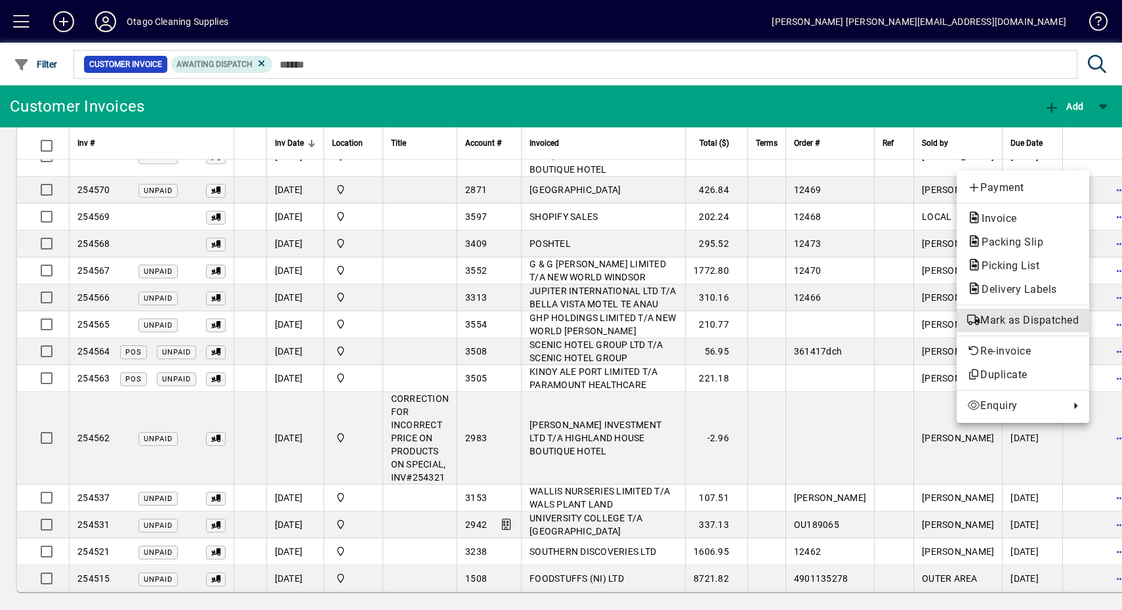
click at [1049, 329] on button "Mark as Dispatched" at bounding box center [1023, 320] width 133 height 24
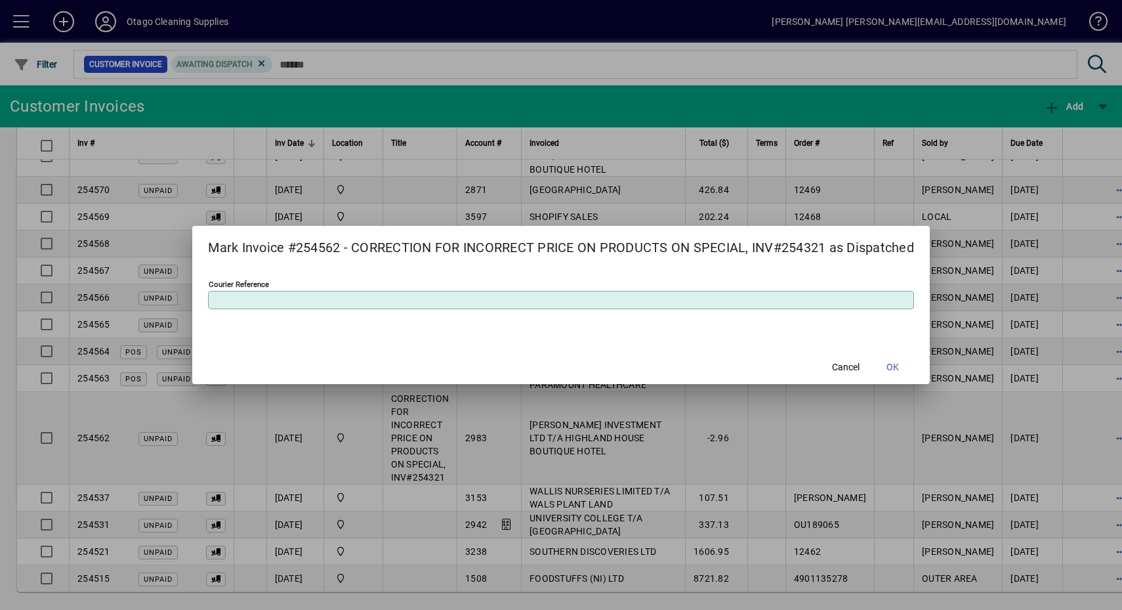
click at [912, 375] on span at bounding box center [893, 367] width 42 height 32
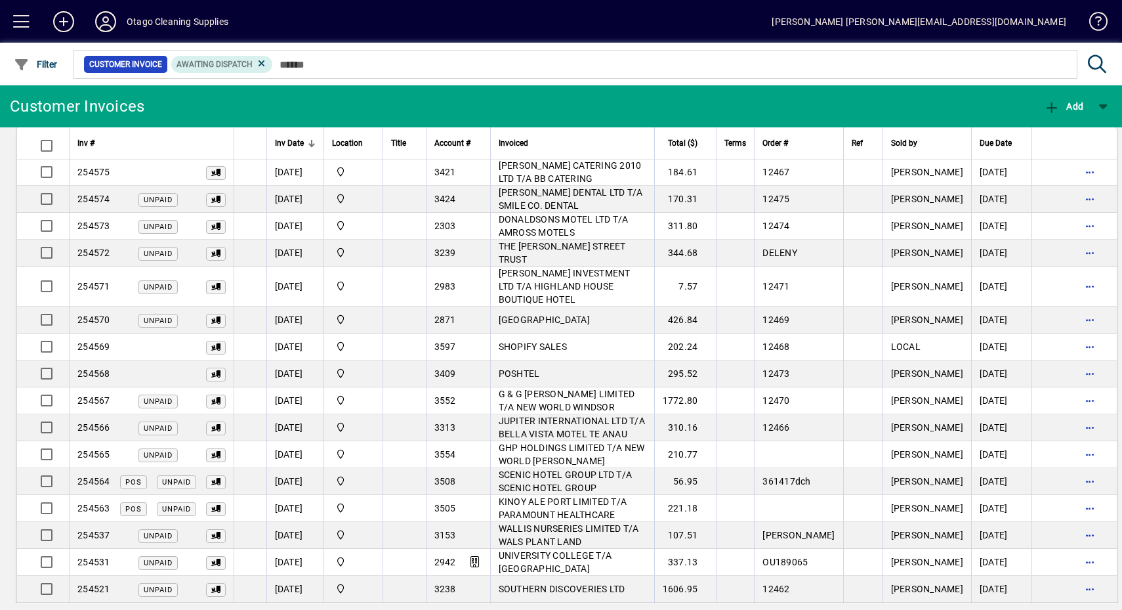
scroll to position [0, 0]
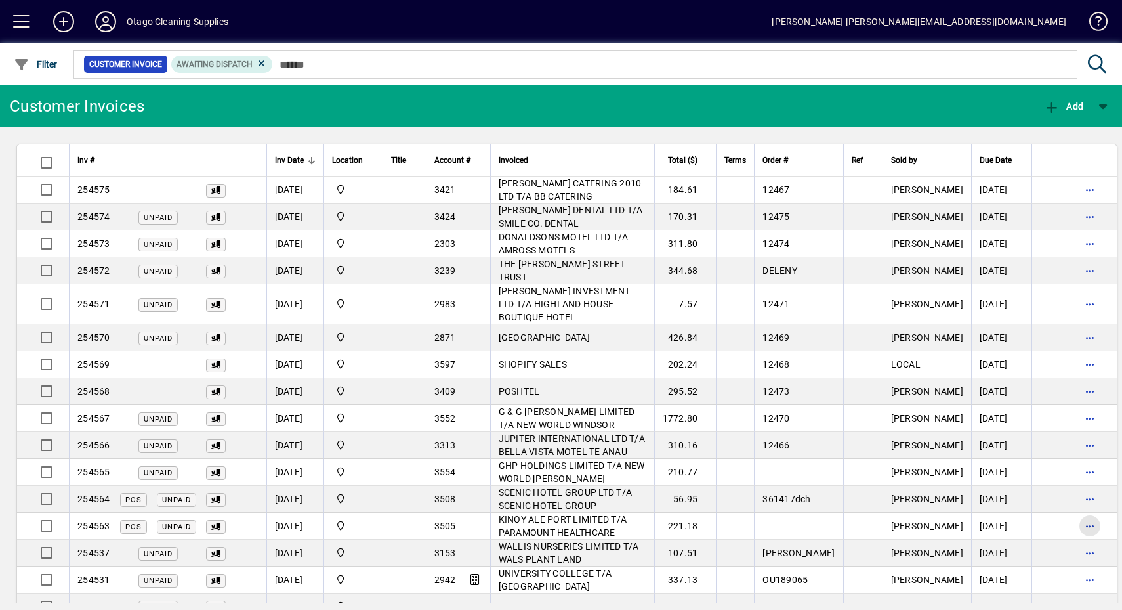
click at [1074, 517] on span "button" at bounding box center [1090, 526] width 32 height 32
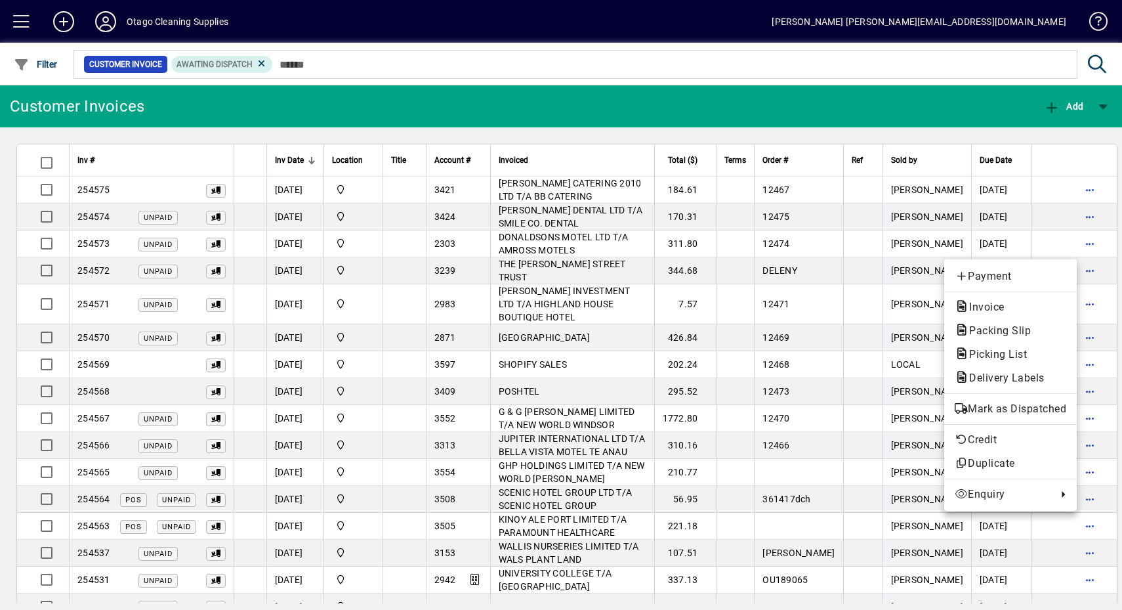
click at [1045, 405] on span "Mark as Dispatched" at bounding box center [1011, 409] width 112 height 16
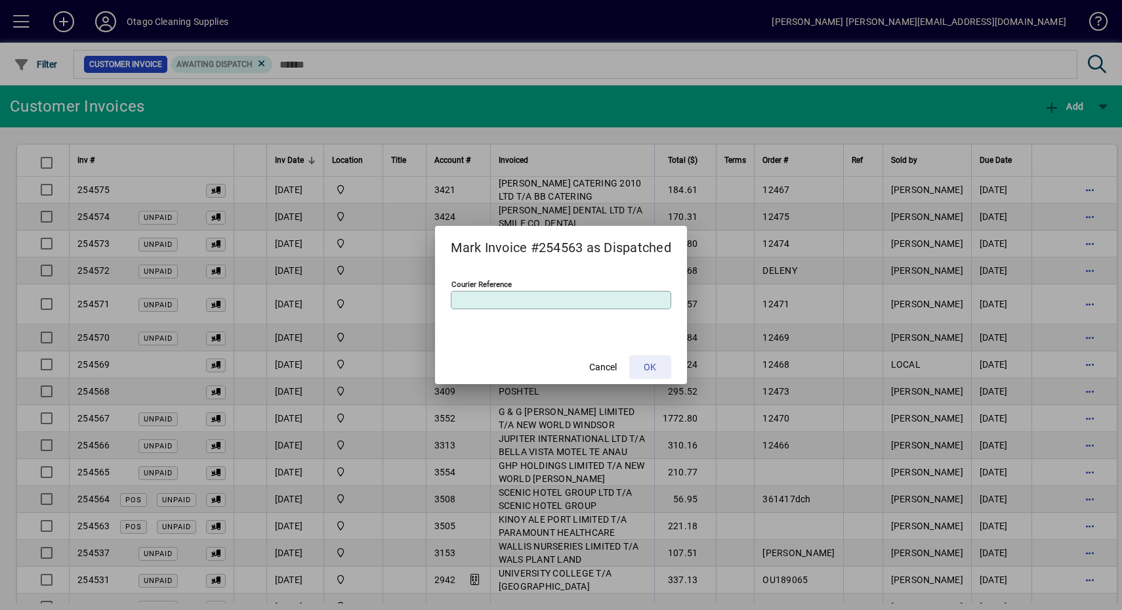
click at [671, 368] on span at bounding box center [650, 367] width 42 height 32
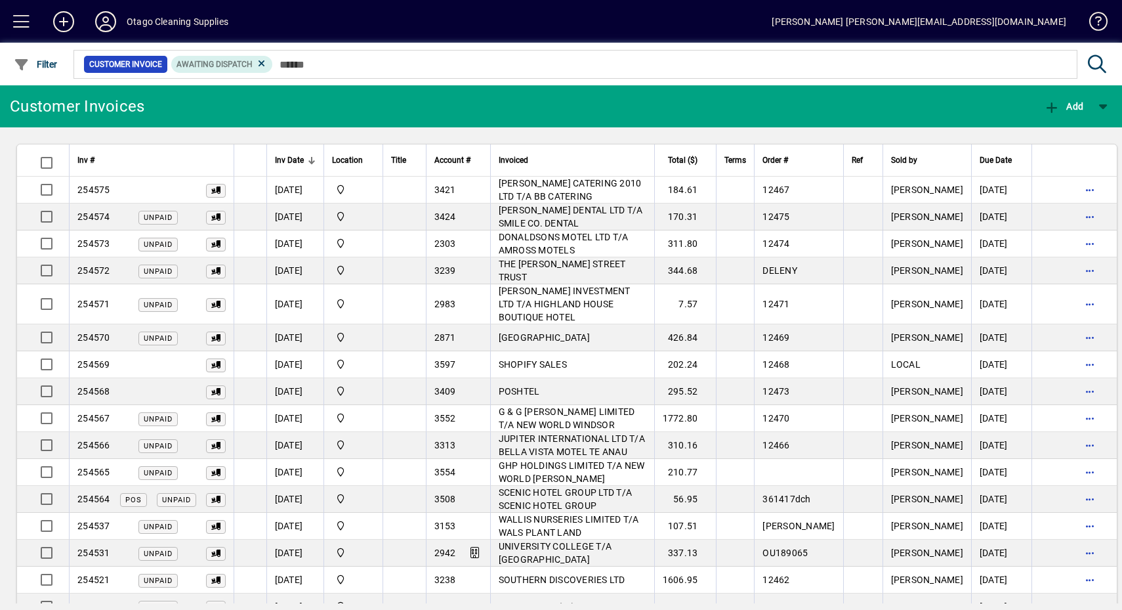
click at [1078, 485] on span "button" at bounding box center [1090, 499] width 32 height 32
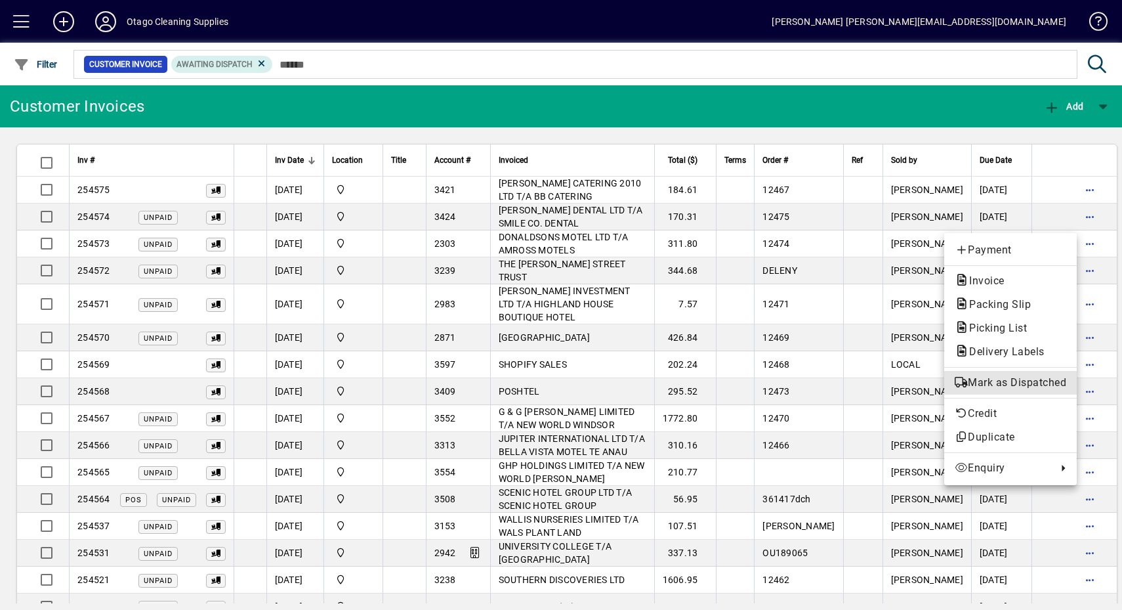
click at [1030, 375] on span "Mark as Dispatched" at bounding box center [1011, 383] width 112 height 16
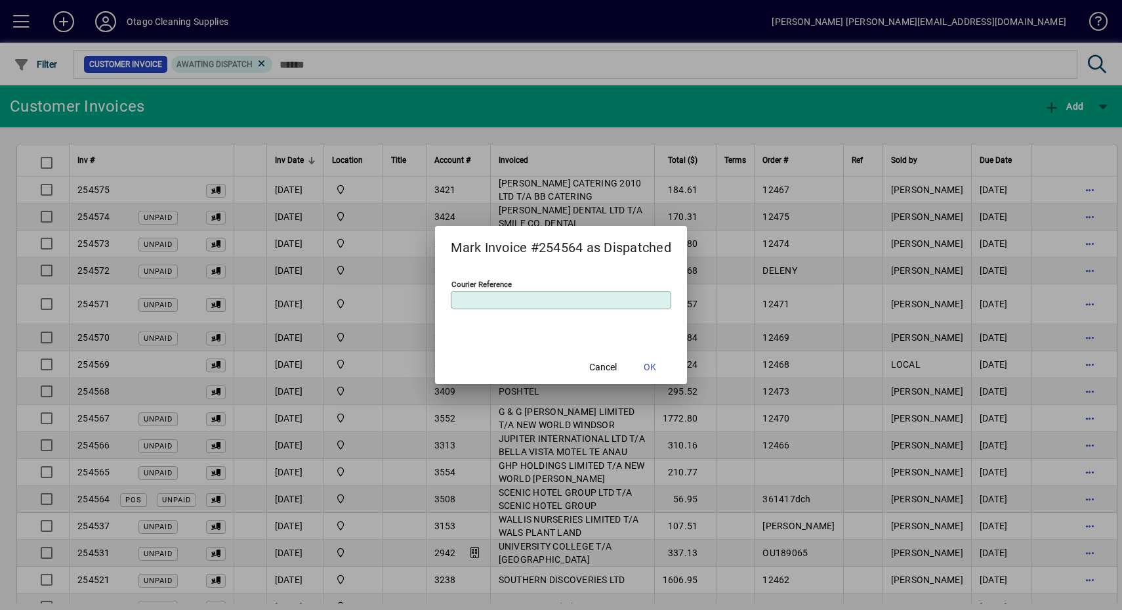
click at [662, 377] on span at bounding box center [650, 367] width 42 height 32
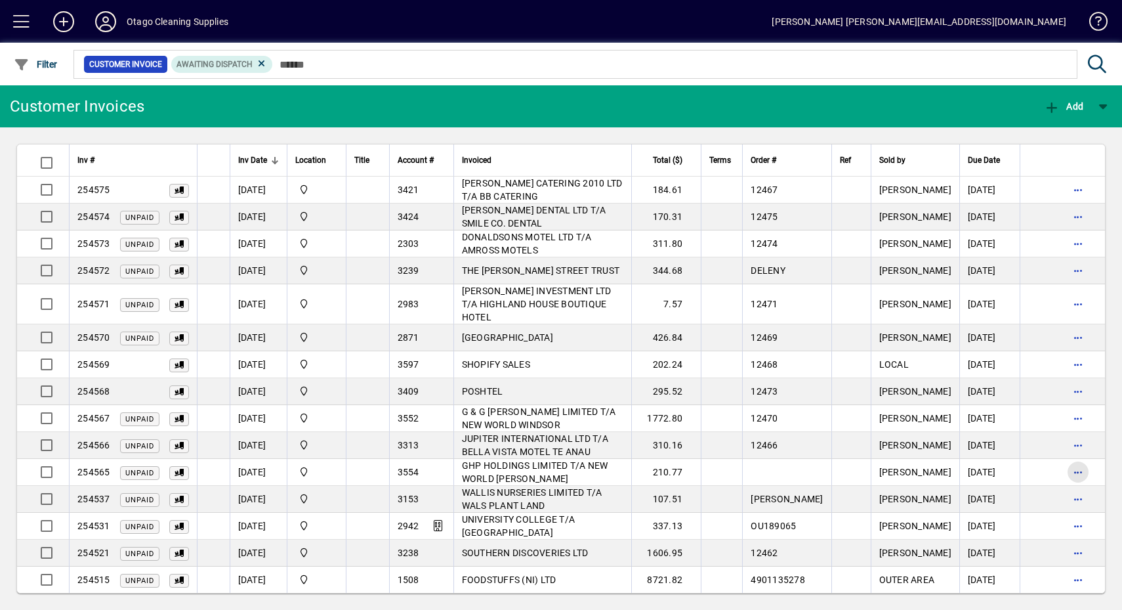
click at [1066, 456] on span "button" at bounding box center [1078, 472] width 32 height 32
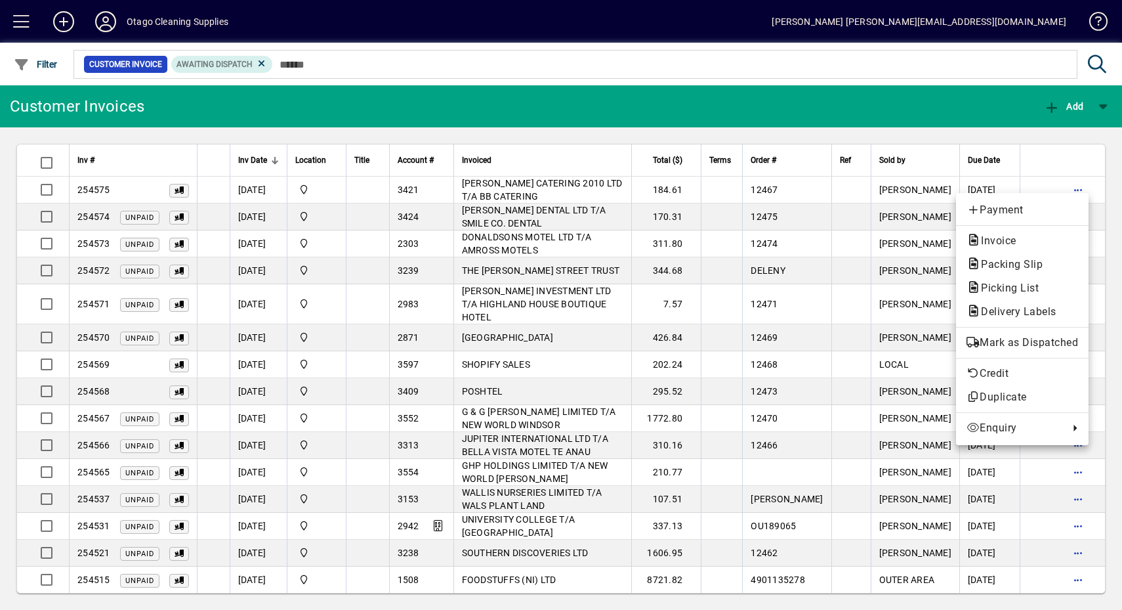
click at [1041, 341] on span "Mark as Dispatched" at bounding box center [1023, 343] width 112 height 16
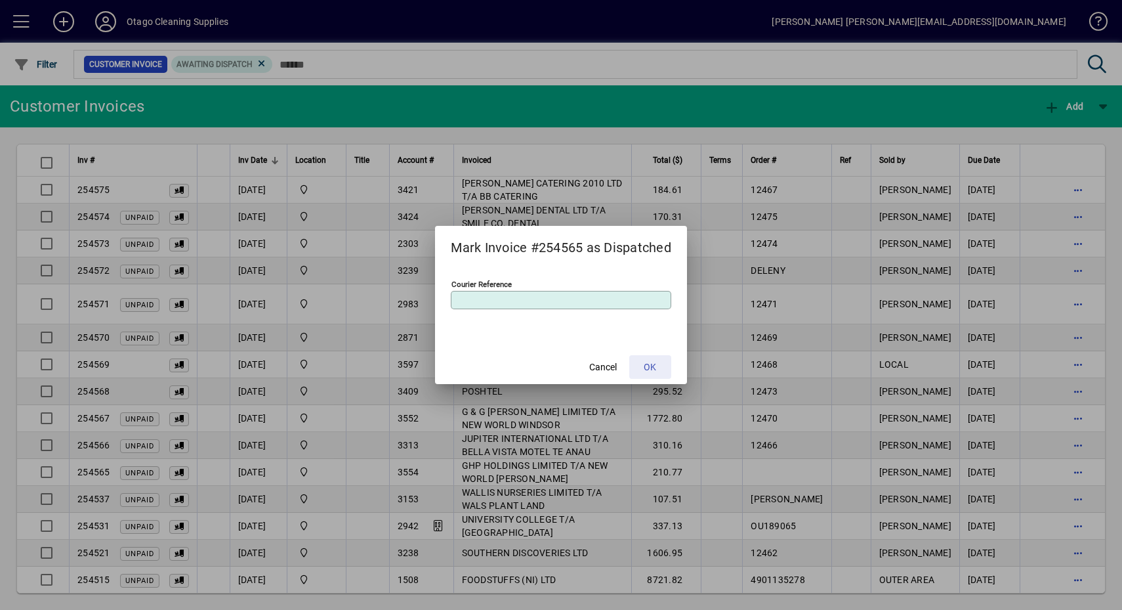
click at [671, 367] on span at bounding box center [650, 367] width 42 height 32
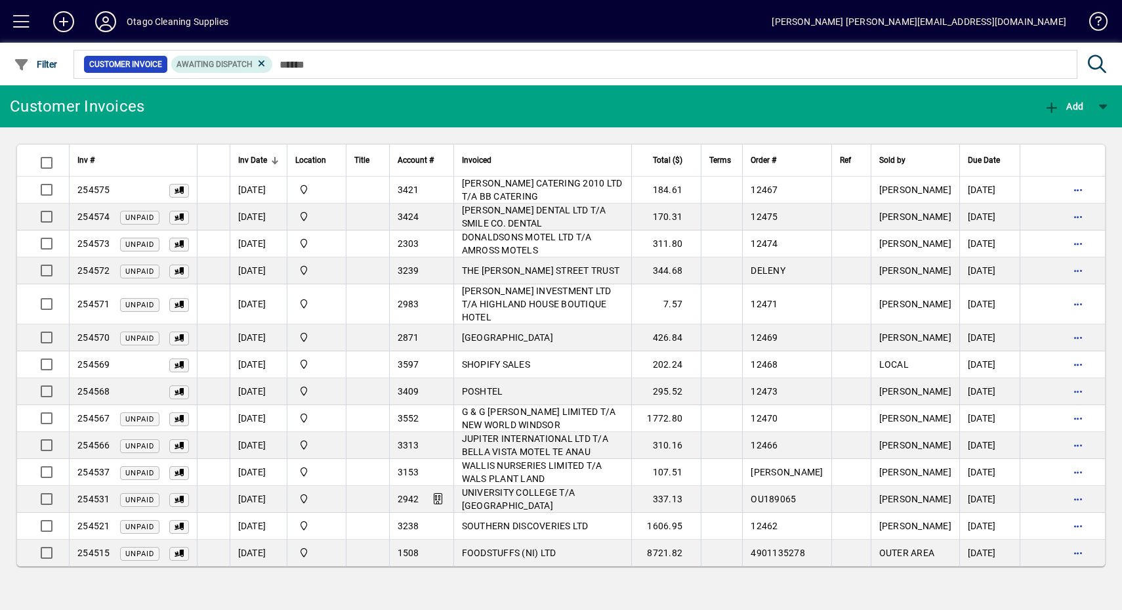
click at [1076, 429] on span "button" at bounding box center [1078, 445] width 32 height 32
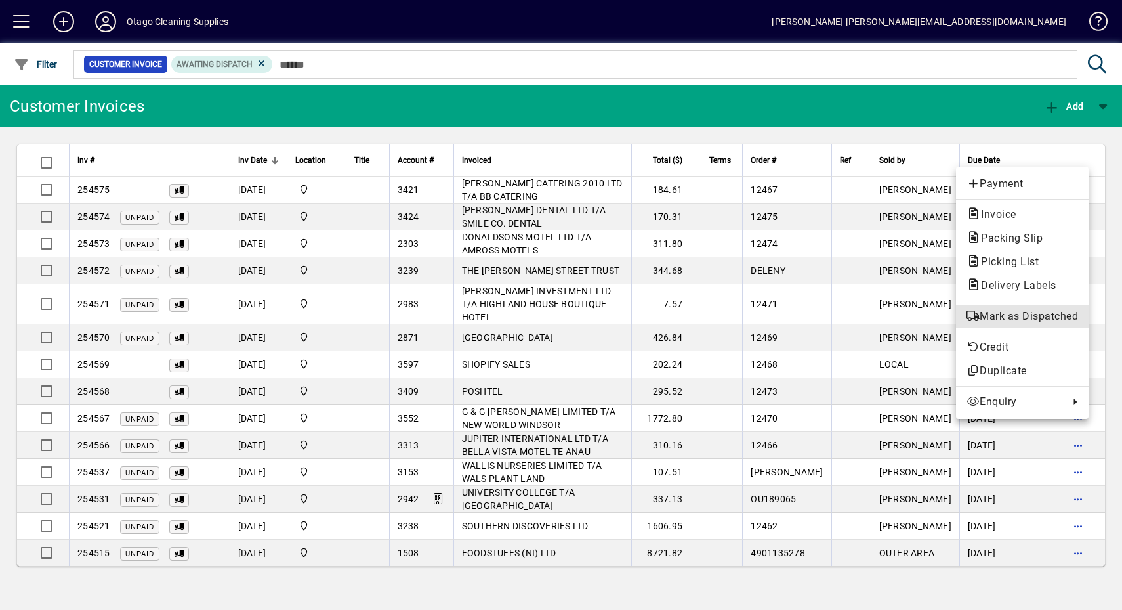
click at [1039, 315] on span "Mark as Dispatched" at bounding box center [1023, 316] width 112 height 16
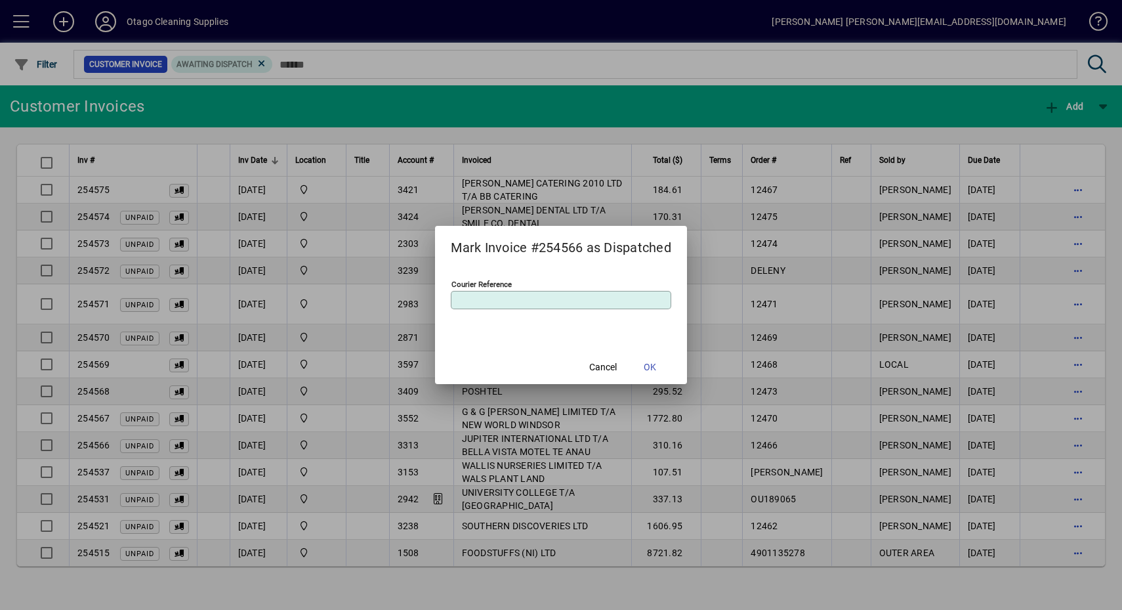
click at [660, 375] on span at bounding box center [650, 367] width 42 height 32
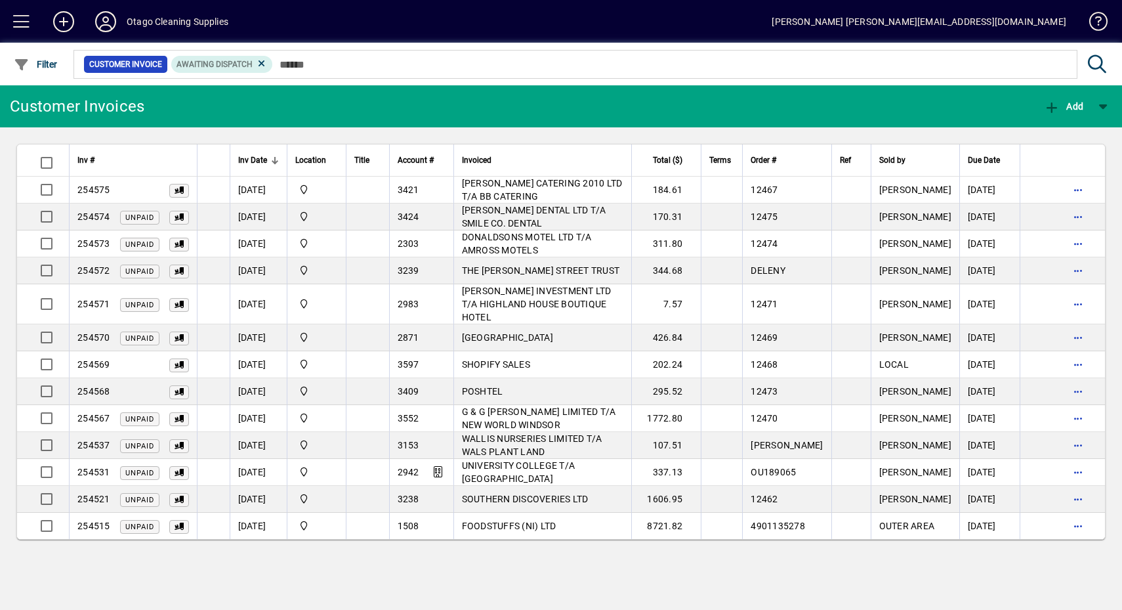
click at [1069, 406] on span "button" at bounding box center [1078, 418] width 32 height 32
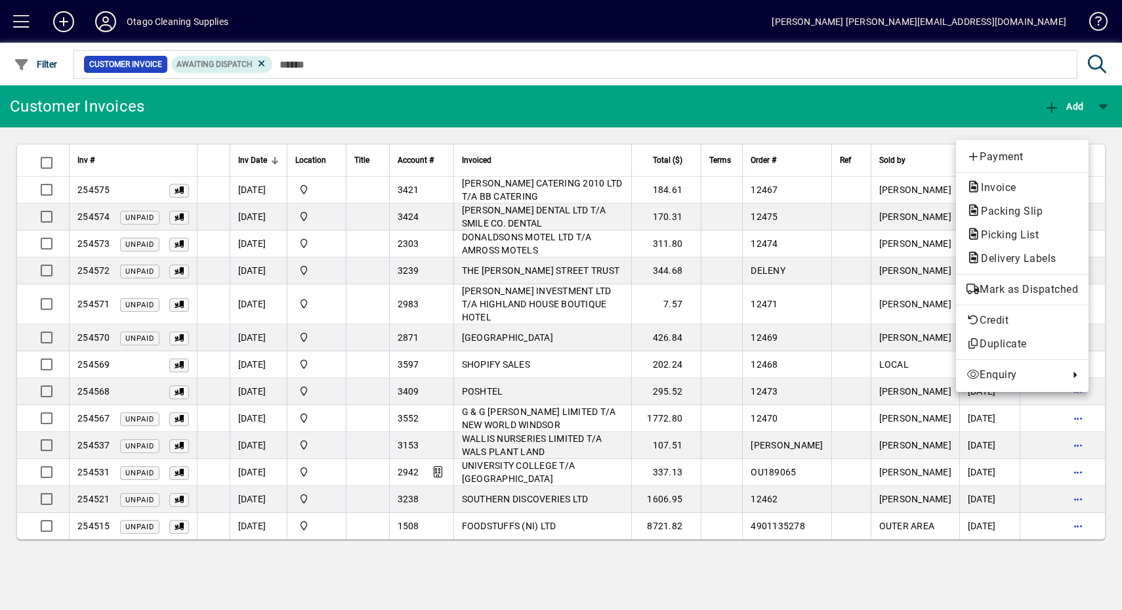
click at [1057, 300] on button "Mark as Dispatched" at bounding box center [1022, 290] width 133 height 24
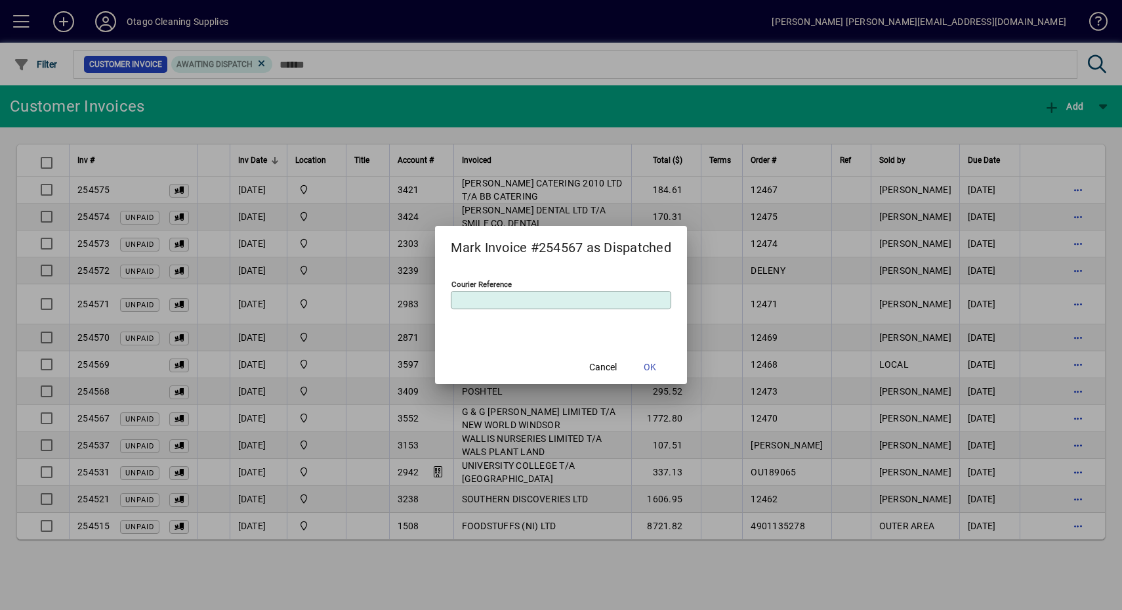
click at [676, 366] on mat-dialog-actions "Cancel OK" at bounding box center [561, 366] width 252 height 35
click at [664, 366] on span at bounding box center [650, 367] width 42 height 32
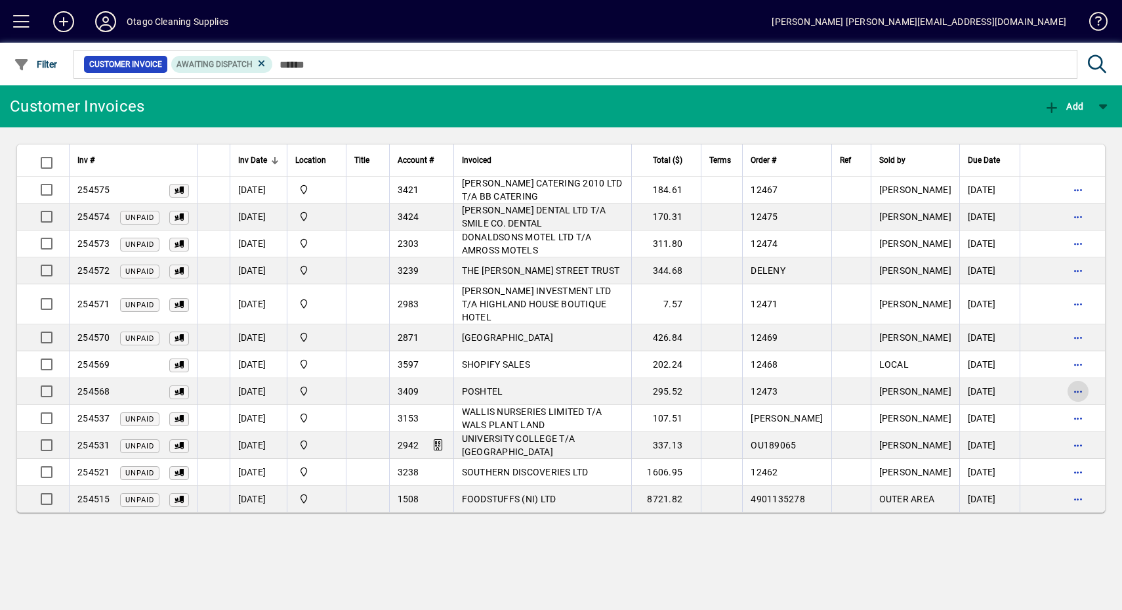
click at [1076, 375] on span "button" at bounding box center [1078, 391] width 32 height 32
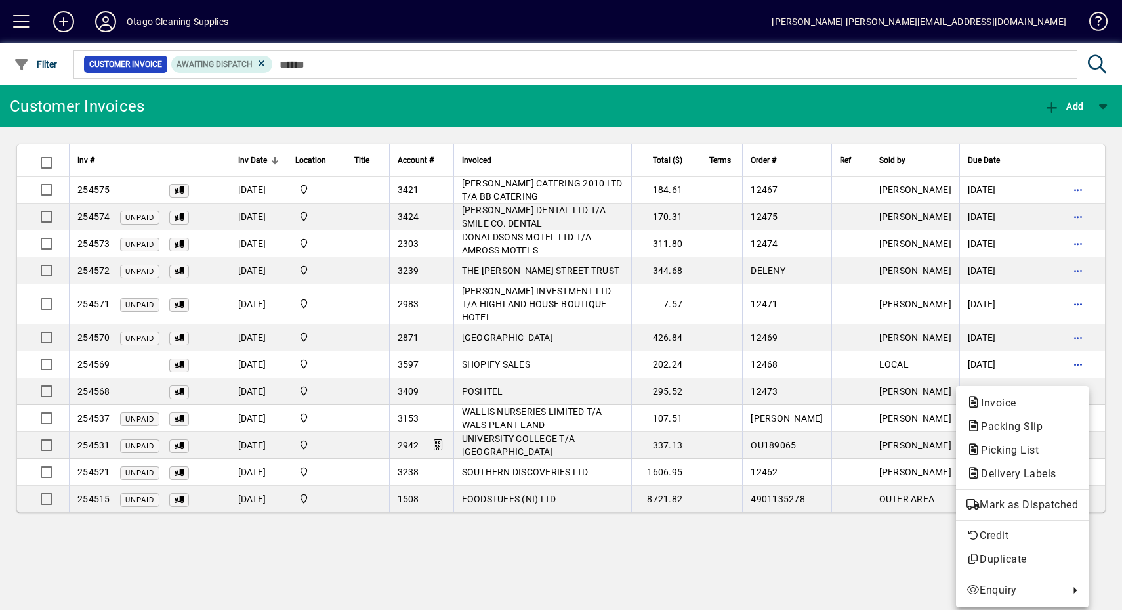
click at [1051, 501] on span "Mark as Dispatched" at bounding box center [1023, 505] width 112 height 16
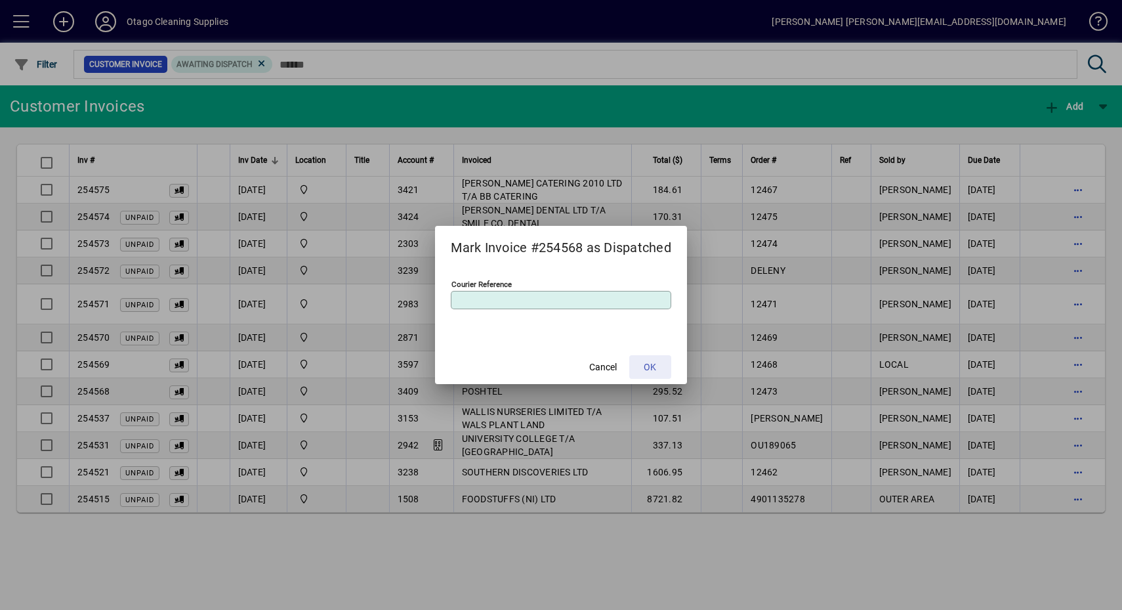
click at [665, 371] on span at bounding box center [650, 367] width 42 height 32
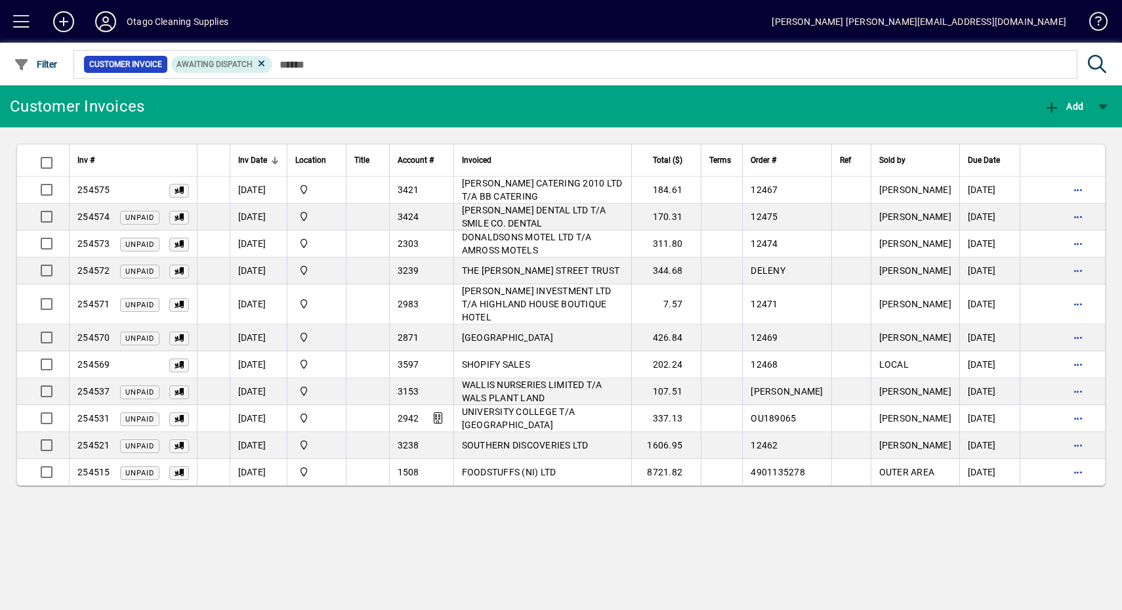
click at [632, 357] on td "SHOPIFY SALES" at bounding box center [542, 364] width 179 height 27
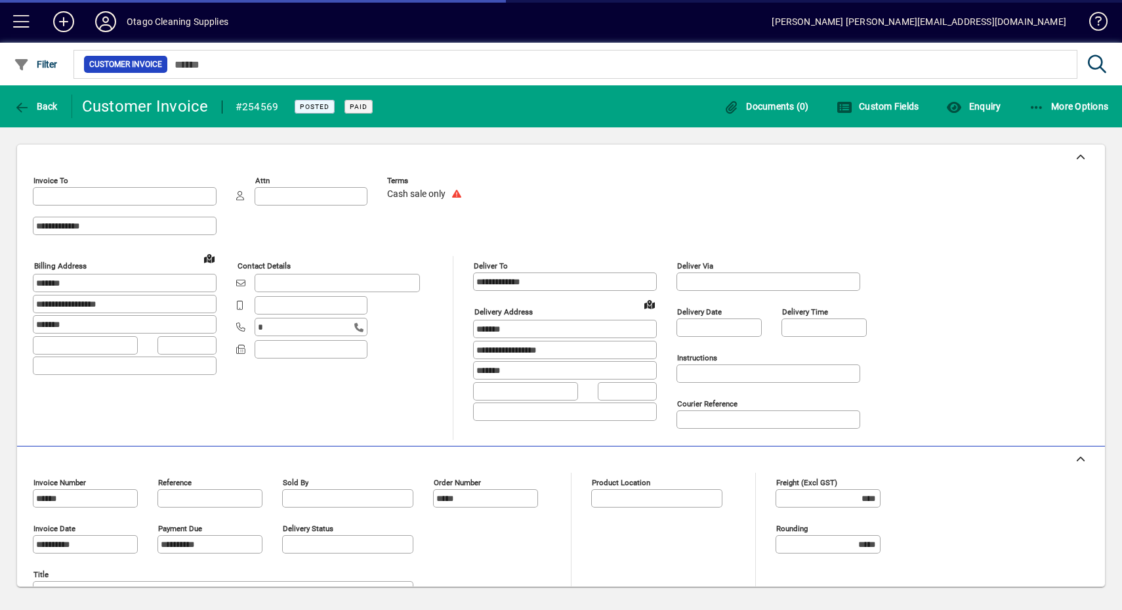
type input "**********"
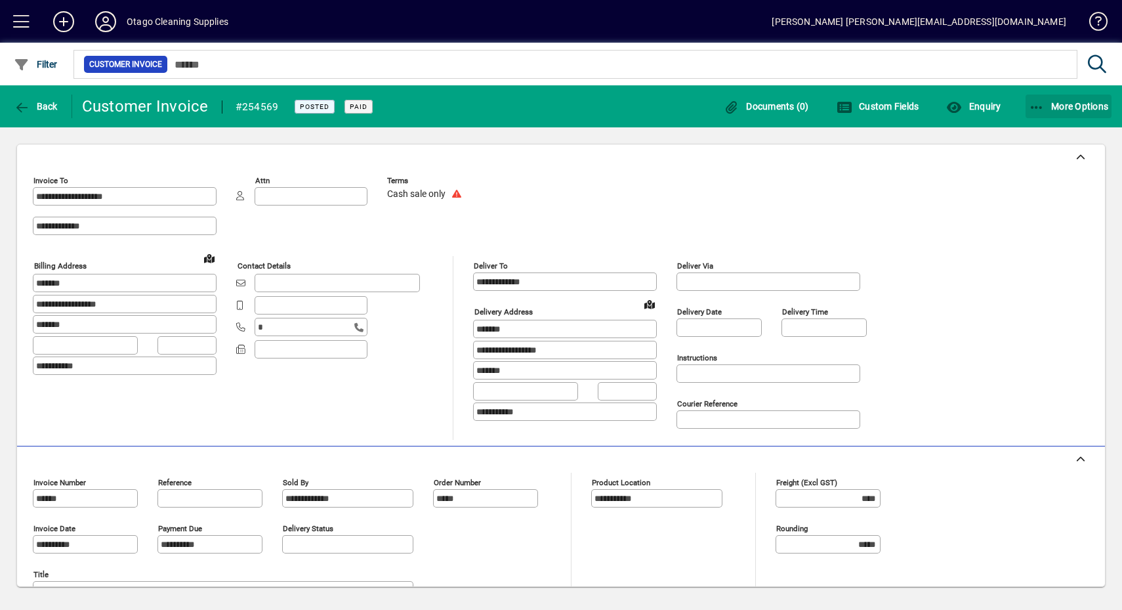
click at [1075, 104] on span "More Options" at bounding box center [1069, 106] width 80 height 11
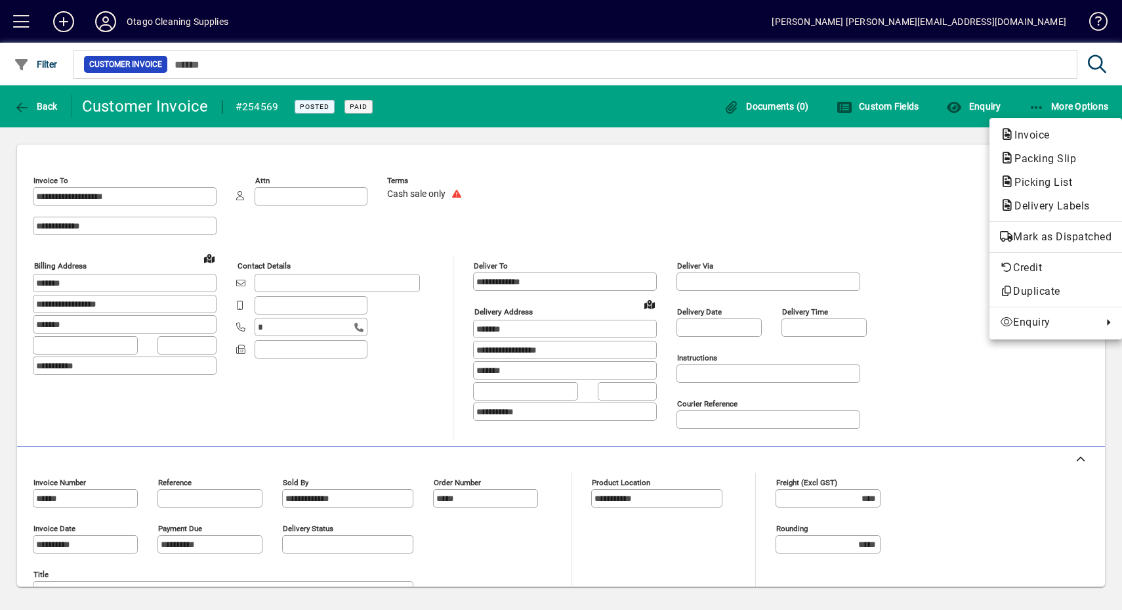
click at [1044, 243] on span "Mark as Dispatched" at bounding box center [1056, 237] width 112 height 16
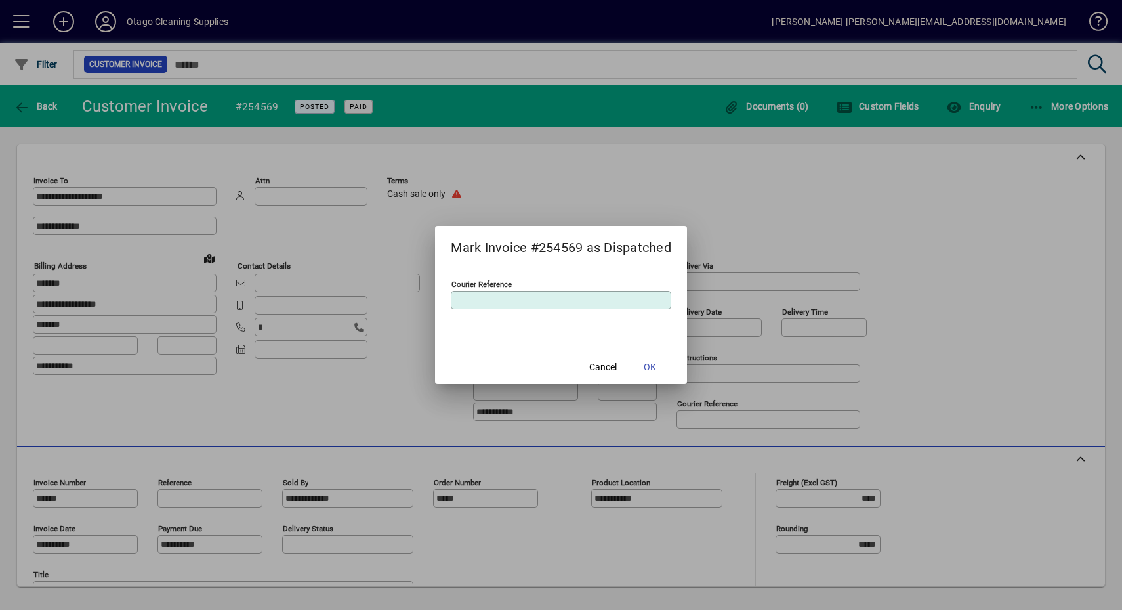
click at [666, 353] on span at bounding box center [650, 367] width 42 height 32
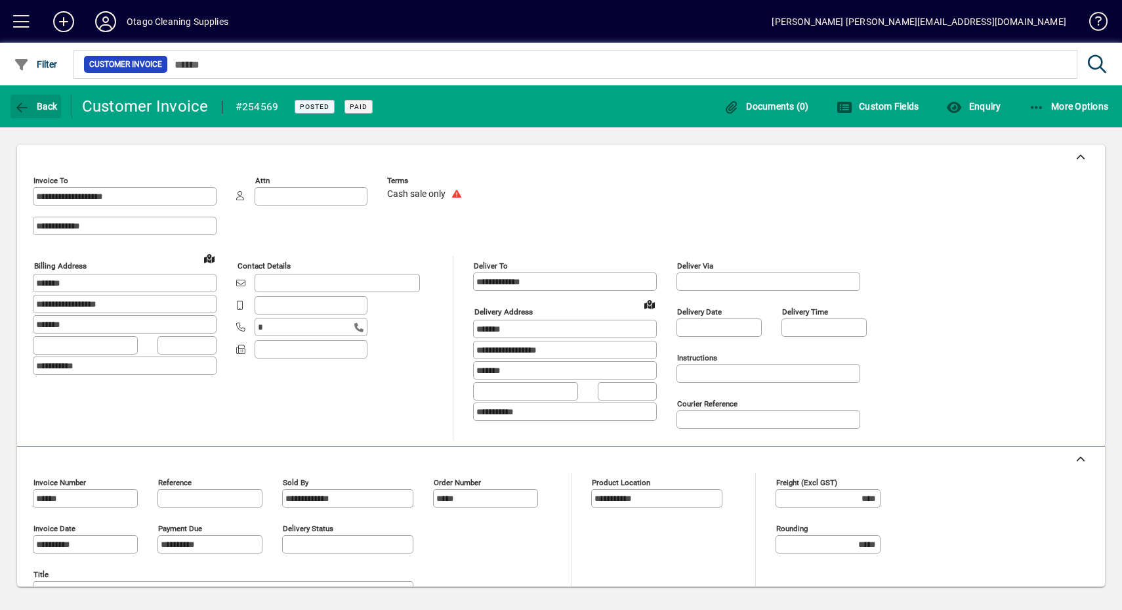
click at [32, 115] on span "button" at bounding box center [36, 107] width 51 height 32
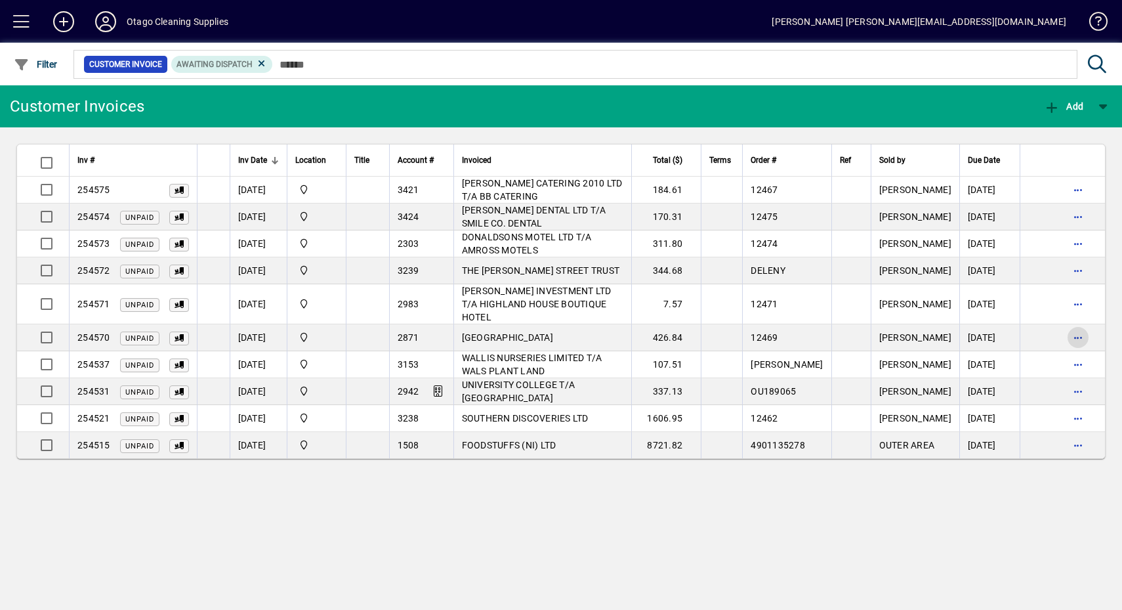
click at [1086, 322] on span "button" at bounding box center [1078, 338] width 32 height 32
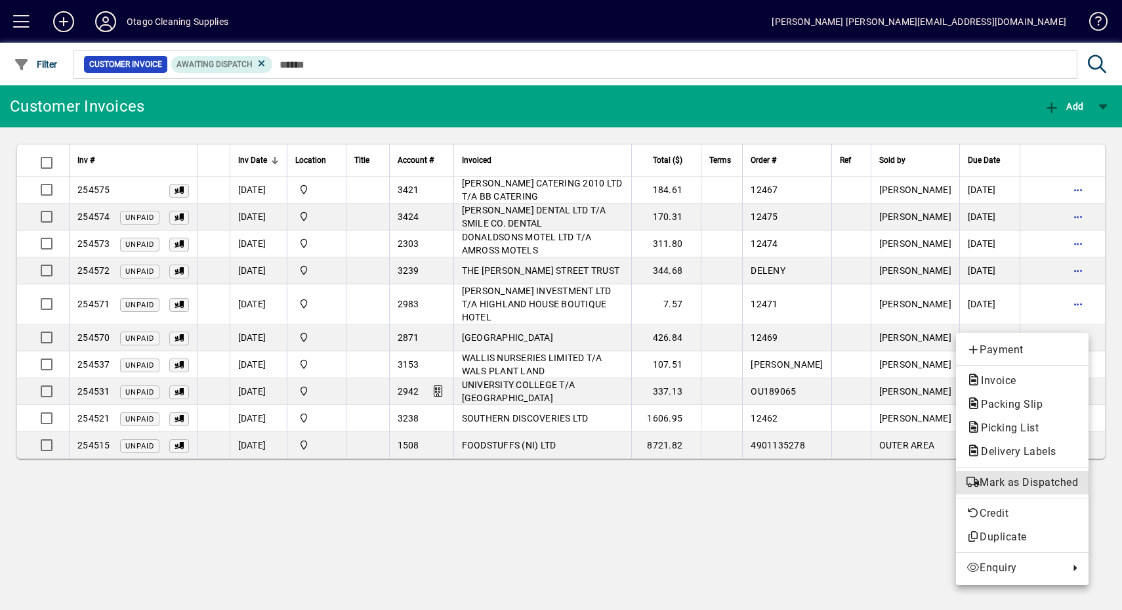
click at [1038, 489] on span "Mark as Dispatched" at bounding box center [1023, 482] width 112 height 16
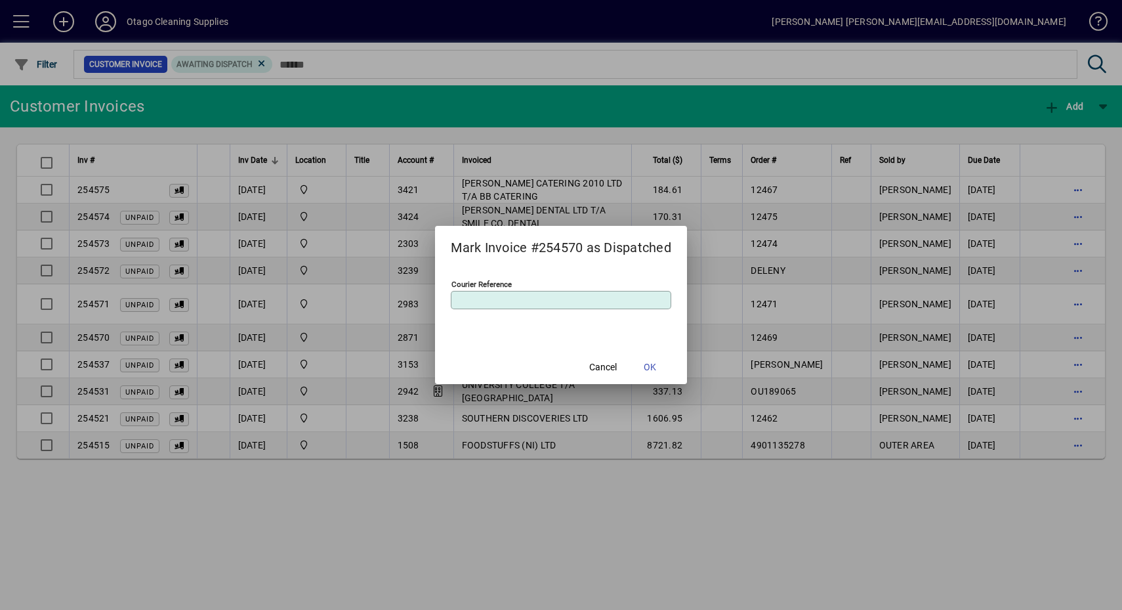
click at [661, 369] on span at bounding box center [650, 367] width 42 height 32
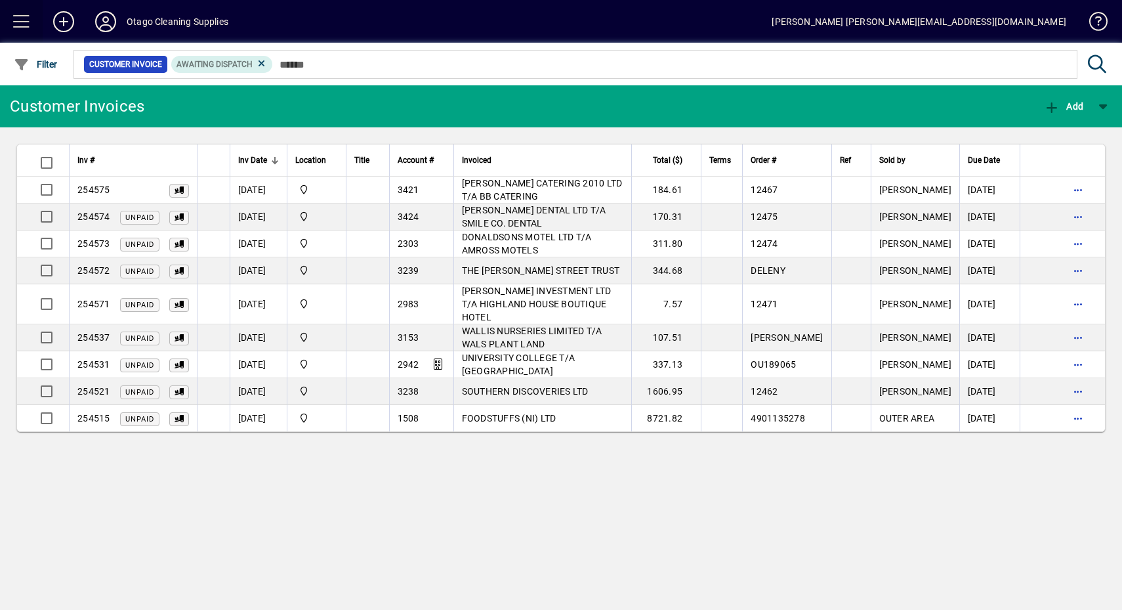
click at [16, 17] on span at bounding box center [22, 22] width 32 height 32
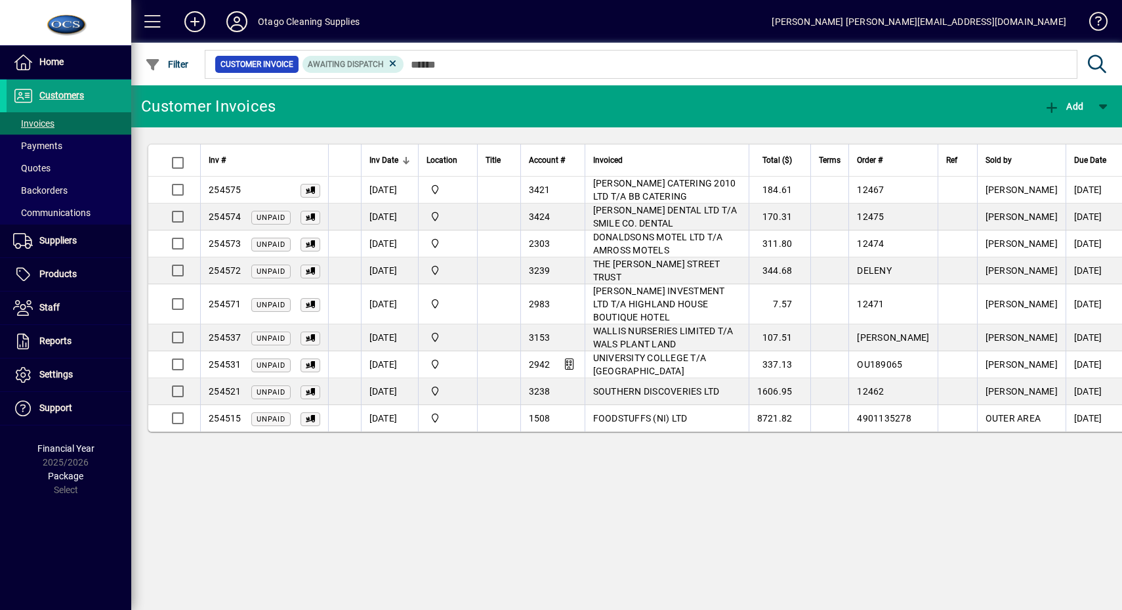
click at [34, 71] on span at bounding box center [69, 63] width 125 height 32
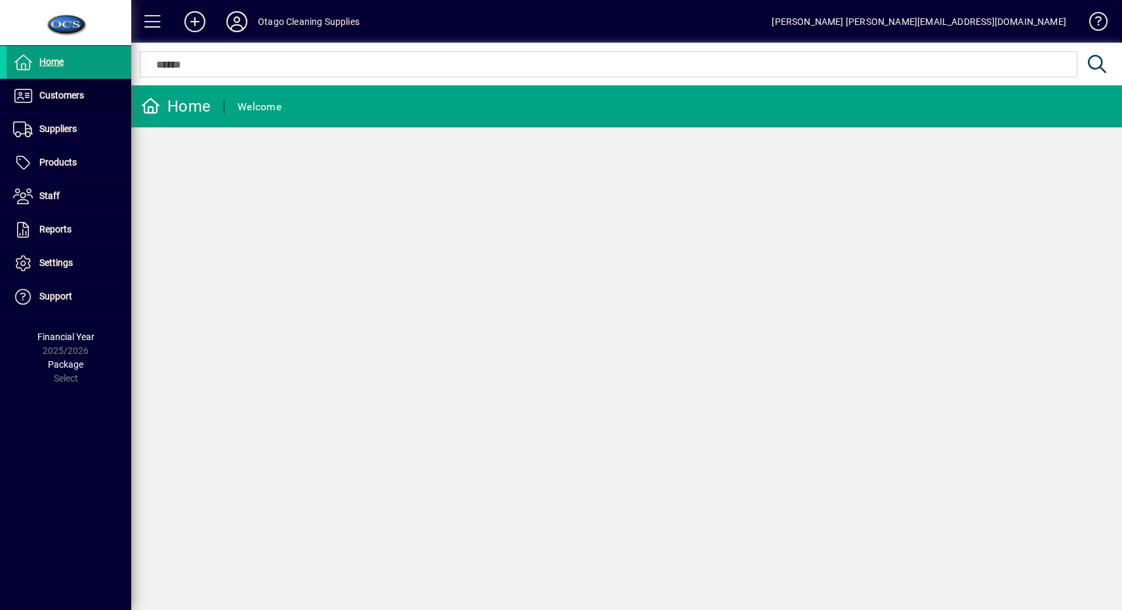
click at [72, 81] on span at bounding box center [69, 96] width 125 height 32
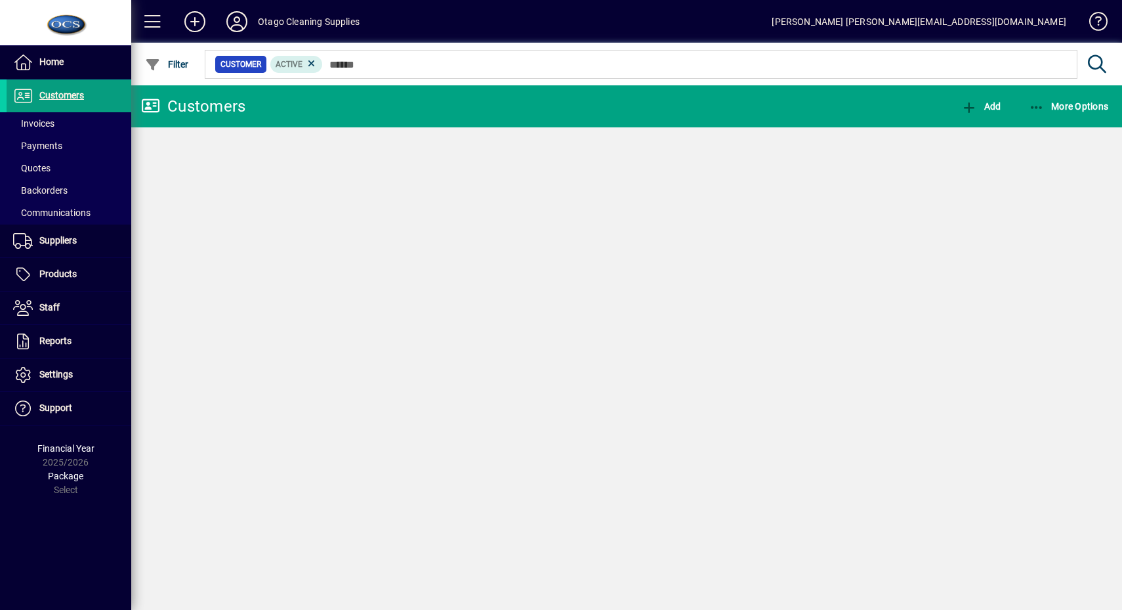
click at [53, 128] on span "Invoices" at bounding box center [33, 123] width 41 height 11
